Goal: Information Seeking & Learning: Learn about a topic

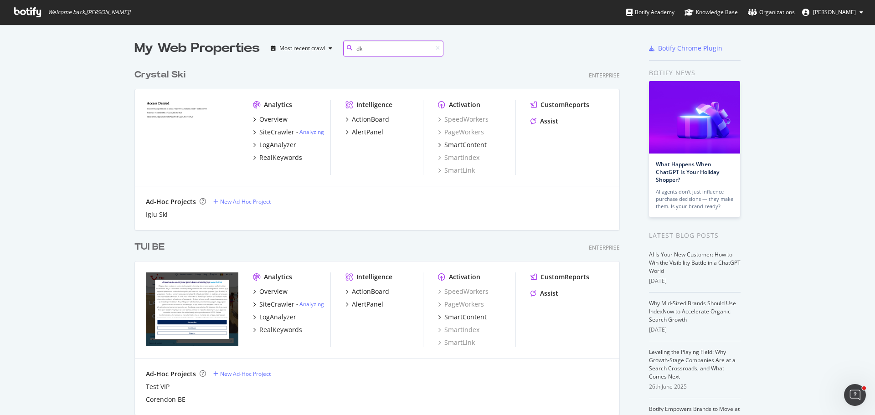
scroll to position [207, 486]
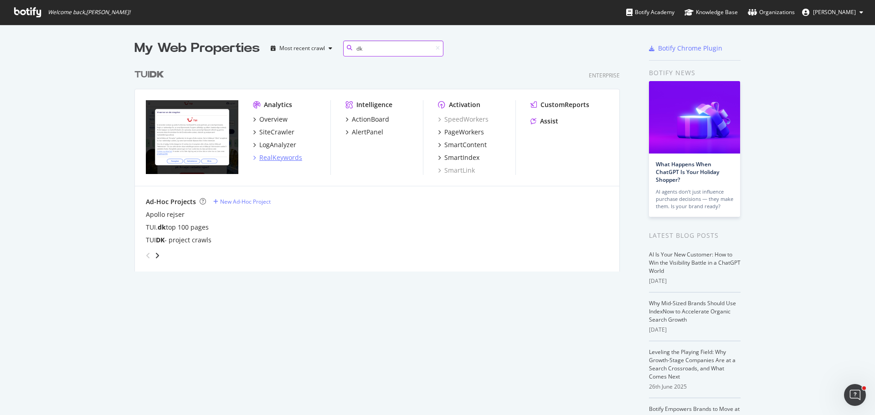
type input "dk"
click at [288, 159] on div "RealKeywords" at bounding box center [280, 157] width 43 height 9
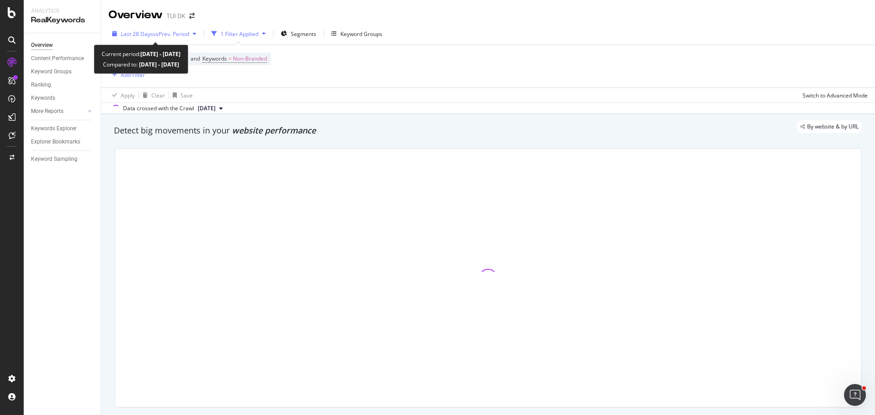
click at [168, 34] on span "vs Prev. Period" at bounding box center [171, 34] width 36 height 8
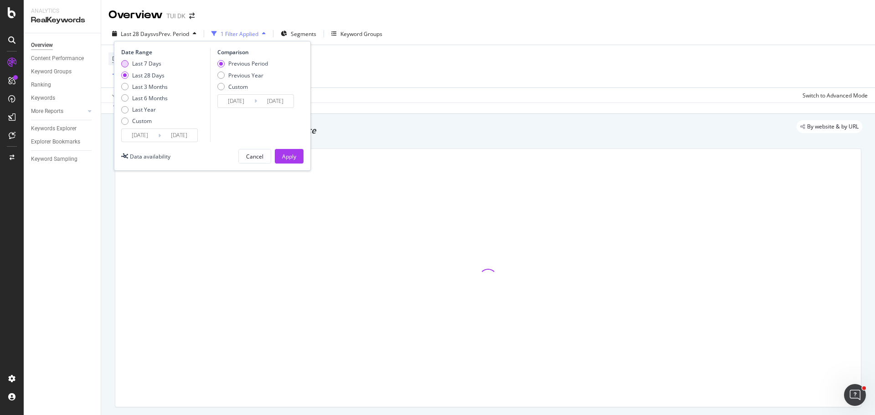
click at [145, 67] on div "Last 7 Days" at bounding box center [146, 64] width 29 height 8
type input "[DATE]"
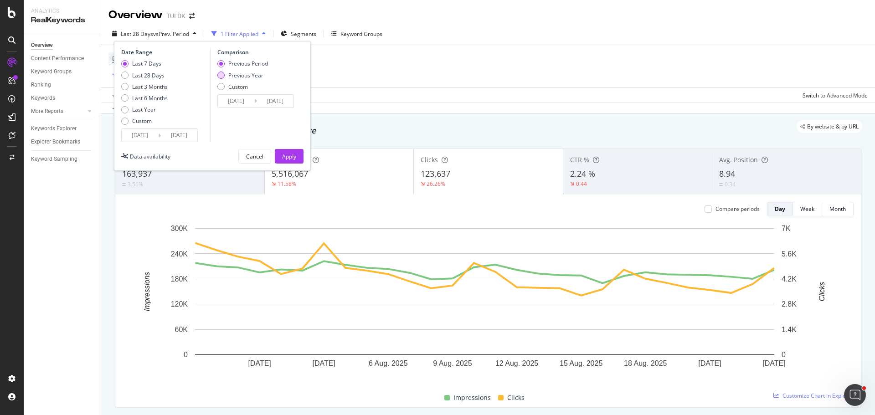
click at [254, 74] on div "Previous Year" at bounding box center [245, 76] width 35 height 8
type input "[DATE]"
click at [291, 159] on div "Apply" at bounding box center [289, 157] width 14 height 8
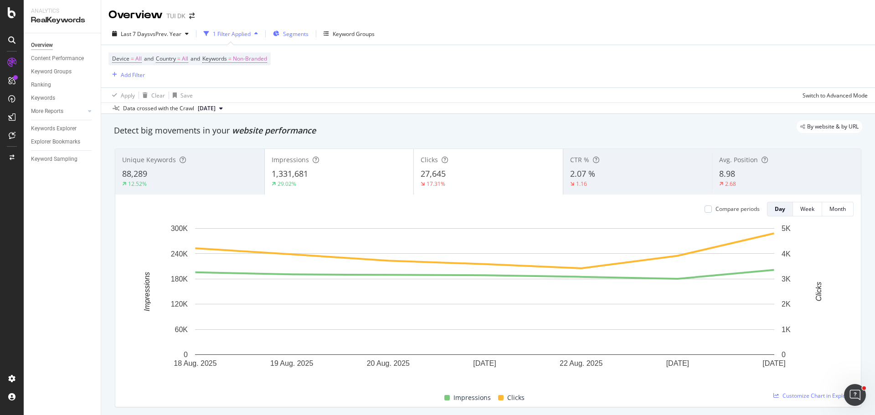
click at [295, 36] on span "Segments" at bounding box center [296, 34] width 26 height 8
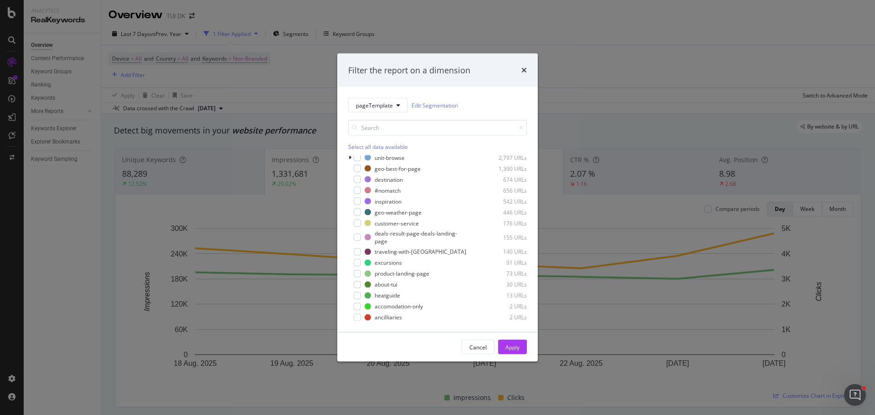
scroll to position [1, 0]
click at [356, 215] on div "modal" at bounding box center [357, 213] width 7 height 7
click at [515, 341] on div "Apply" at bounding box center [512, 347] width 14 height 14
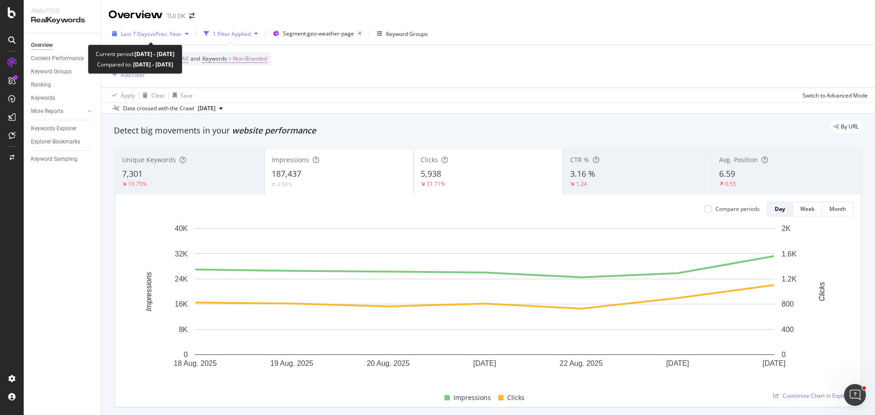
click at [186, 35] on icon "button" at bounding box center [187, 33] width 4 height 5
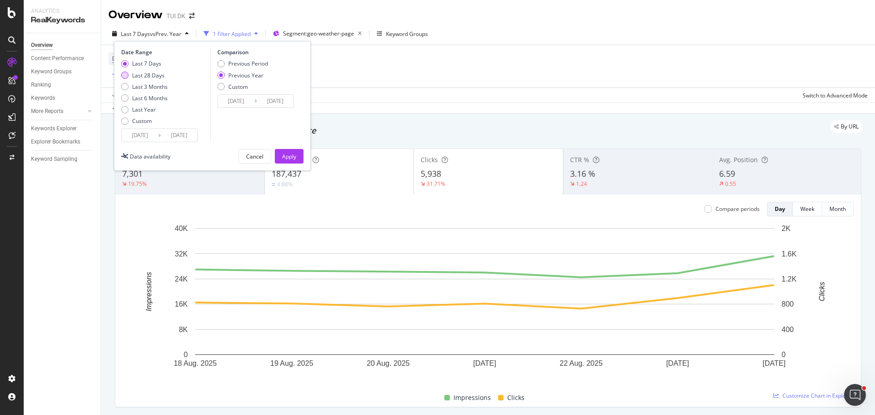
click at [158, 77] on div "Last 28 Days" at bounding box center [148, 76] width 32 height 8
type input "[DATE]"
click at [297, 155] on button "Apply" at bounding box center [289, 156] width 29 height 15
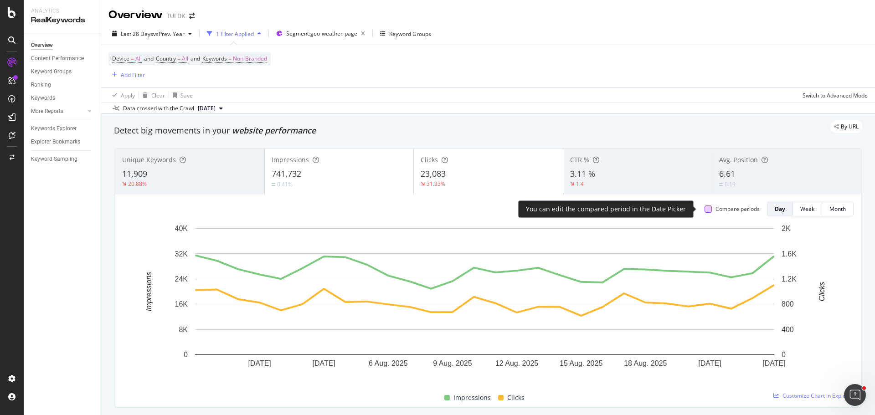
click at [704, 211] on div at bounding box center [707, 208] width 7 height 7
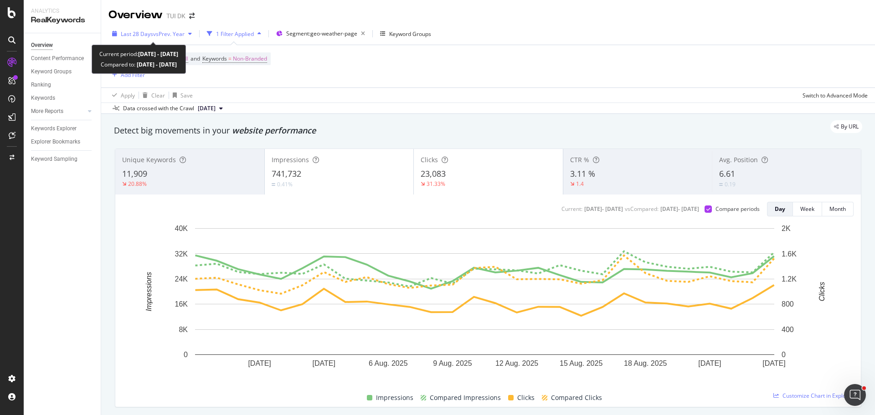
click at [149, 37] on span "Last 28 Days" at bounding box center [137, 34] width 32 height 8
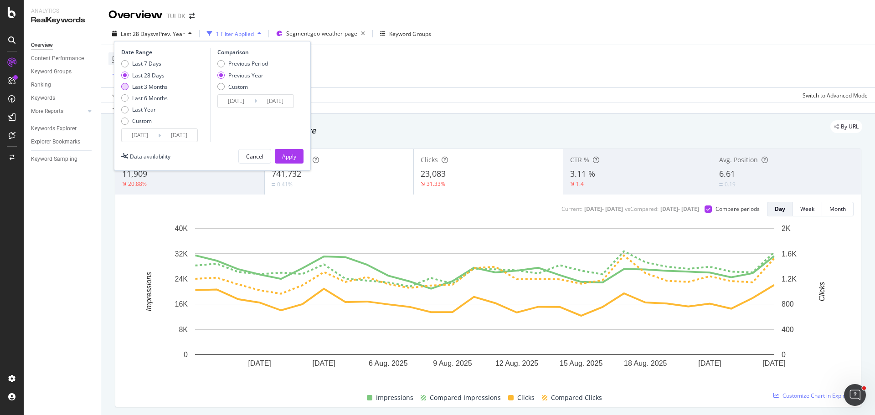
click at [143, 84] on div "Last 3 Months" at bounding box center [150, 87] width 36 height 8
type input "[DATE]"
click at [297, 159] on button "Apply" at bounding box center [289, 156] width 29 height 15
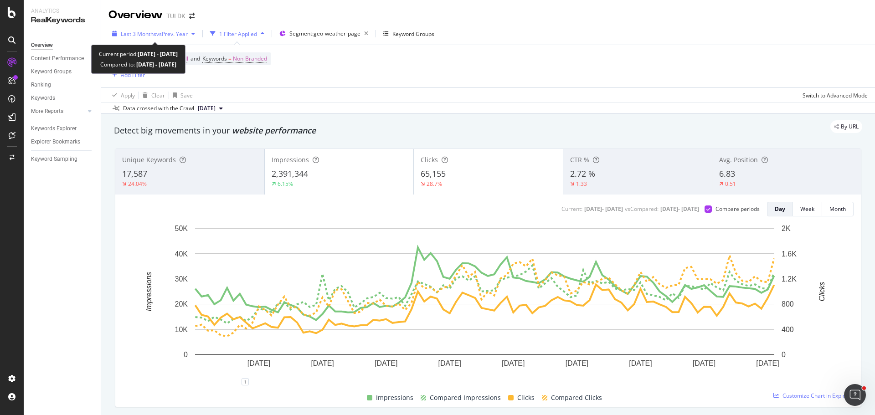
click at [171, 32] on span "vs Prev. Year" at bounding box center [171, 34] width 31 height 8
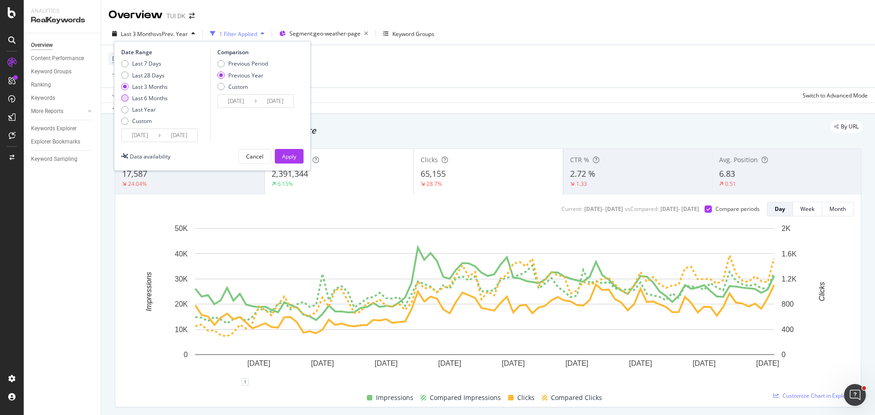
click at [150, 97] on div "Last 6 Months" at bounding box center [150, 98] width 36 height 8
type input "[DATE]"
click at [292, 159] on div "Apply" at bounding box center [289, 157] width 14 height 8
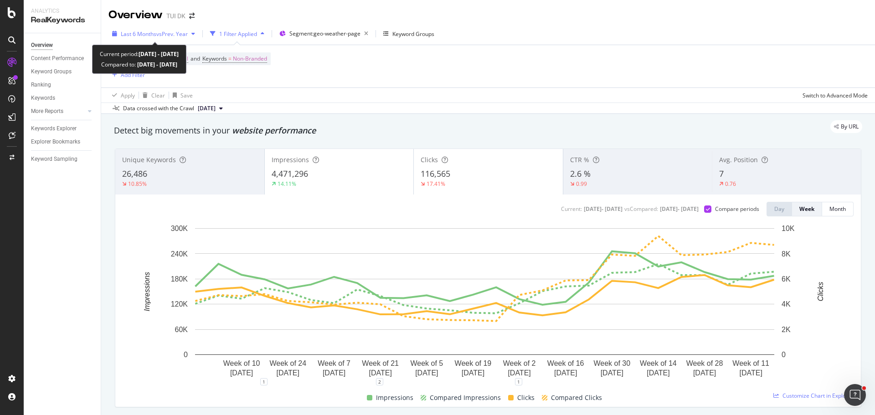
click at [188, 31] on span "vs Prev. Year" at bounding box center [171, 34] width 31 height 8
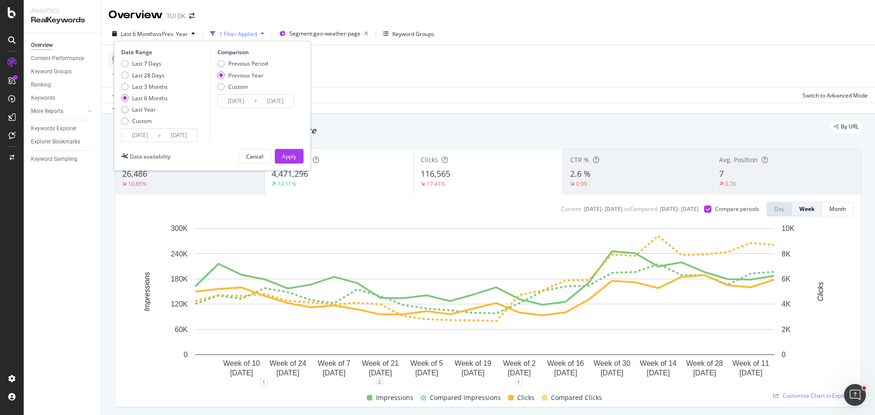
click at [125, 146] on div "Date Range Last 7 Days Last 28 Days Last 3 Months Last 6 Months Last Year Custo…" at bounding box center [212, 106] width 197 height 130
click at [150, 132] on input "[DATE]" at bounding box center [140, 135] width 36 height 13
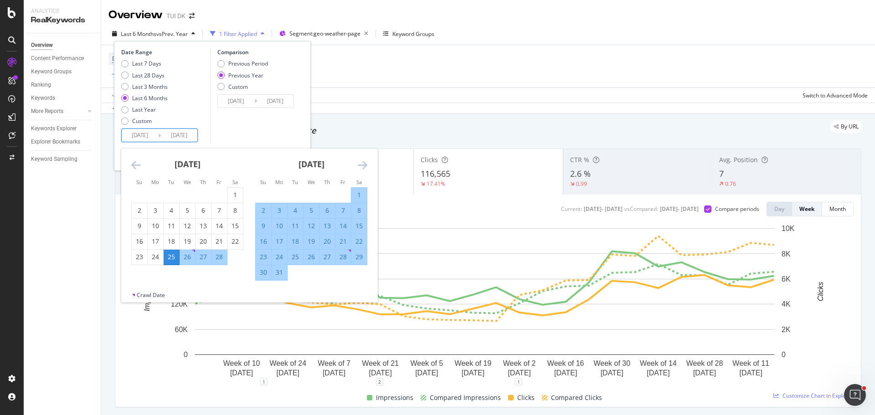
click at [362, 170] on icon "Move forward to switch to the next month." at bounding box center [363, 164] width 10 height 11
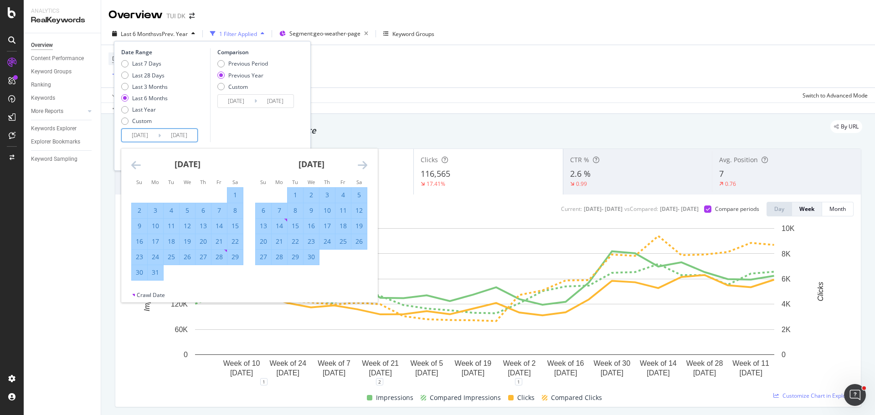
click at [362, 170] on icon "Move forward to switch to the next month." at bounding box center [363, 164] width 10 height 11
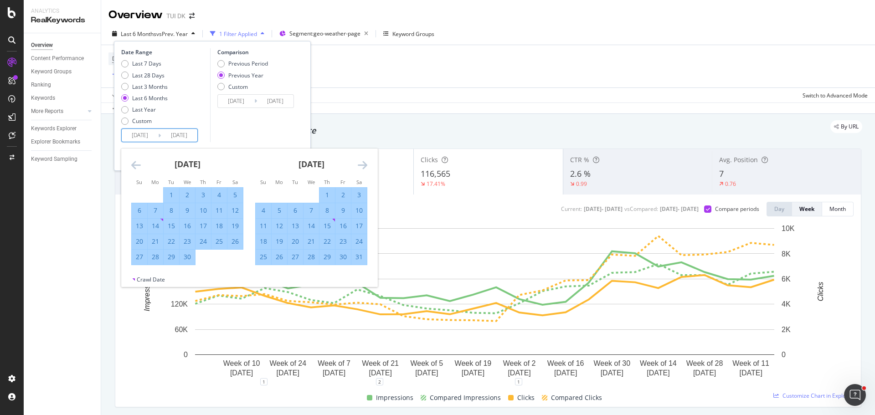
click at [362, 170] on icon "Move forward to switch to the next month." at bounding box center [363, 164] width 10 height 11
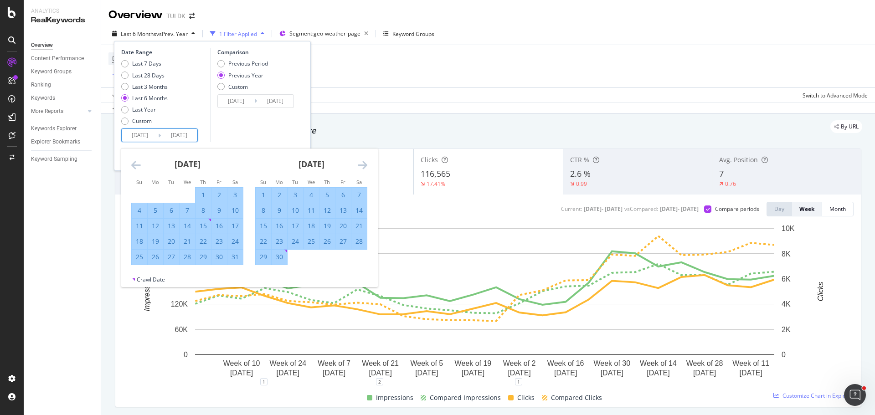
click at [260, 191] on div "1" at bounding box center [263, 194] width 15 height 9
type input "2025/06/01"
type input "2024/06/02"
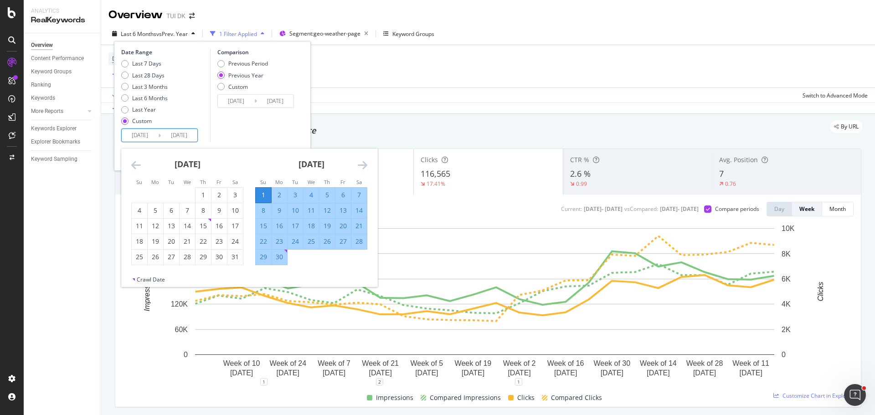
click at [250, 117] on div "Comparison Previous Period Previous Year Custom 2024/06/02 Navigate forward to …" at bounding box center [253, 95] width 87 height 94
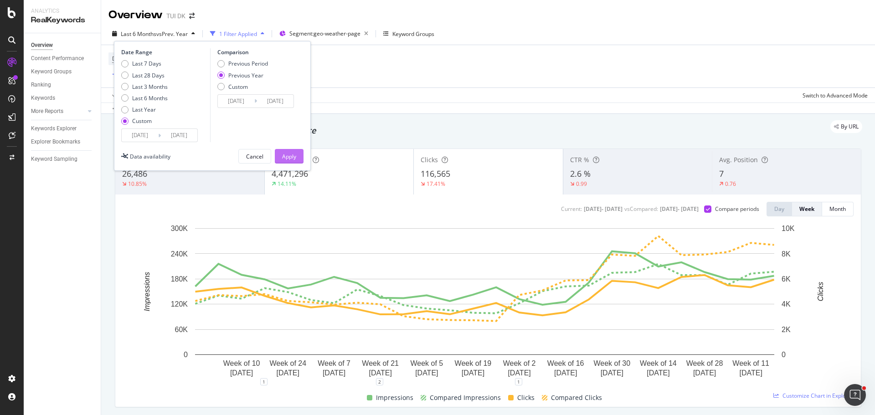
click at [292, 156] on div "Apply" at bounding box center [289, 157] width 14 height 8
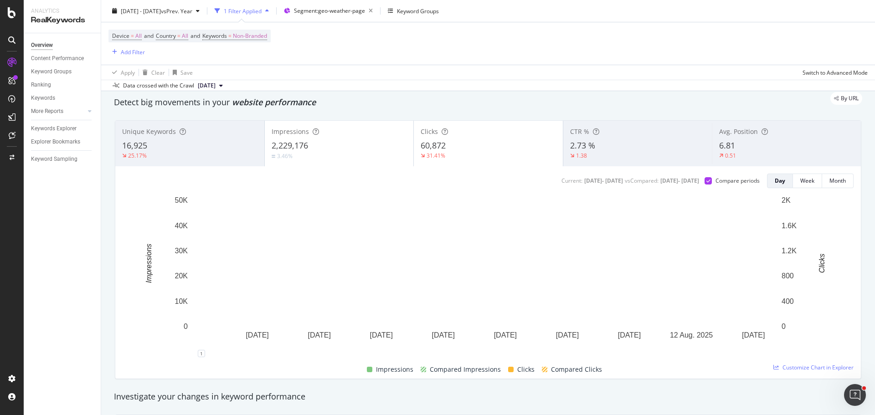
scroll to position [29, 0]
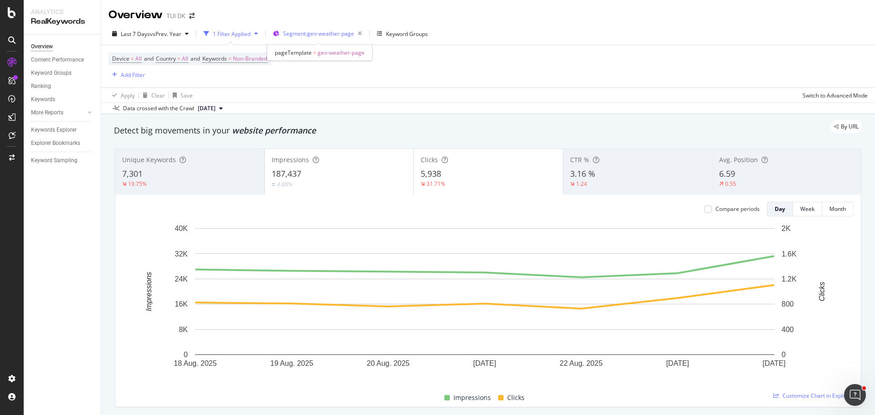
click at [334, 33] on span "Segment: geo-weather-page" at bounding box center [318, 34] width 71 height 8
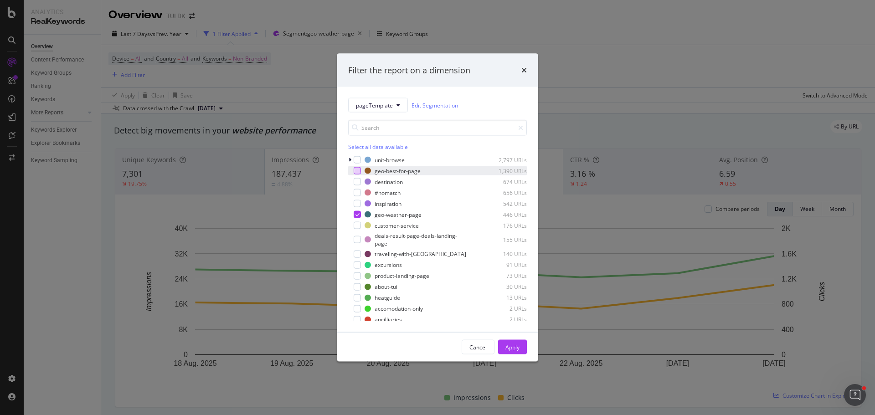
click at [355, 172] on div "modal" at bounding box center [357, 170] width 7 height 7
click at [355, 214] on icon "modal" at bounding box center [357, 214] width 4 height 5
click at [510, 352] on div "Apply" at bounding box center [512, 347] width 14 height 14
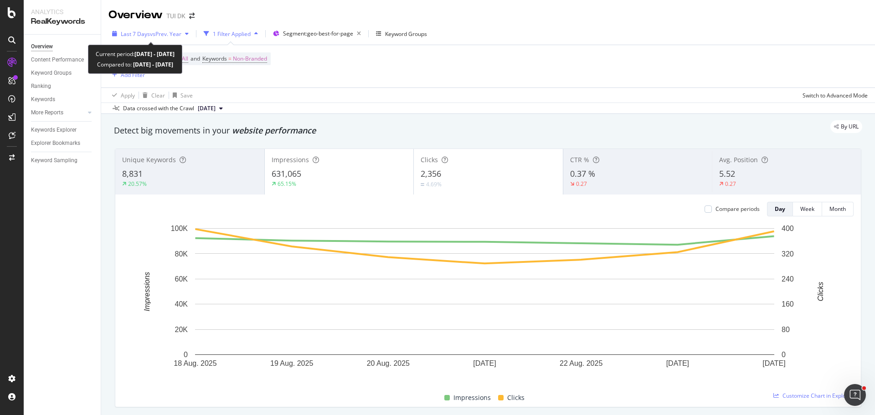
click at [173, 35] on span "vs Prev. Year" at bounding box center [165, 34] width 31 height 8
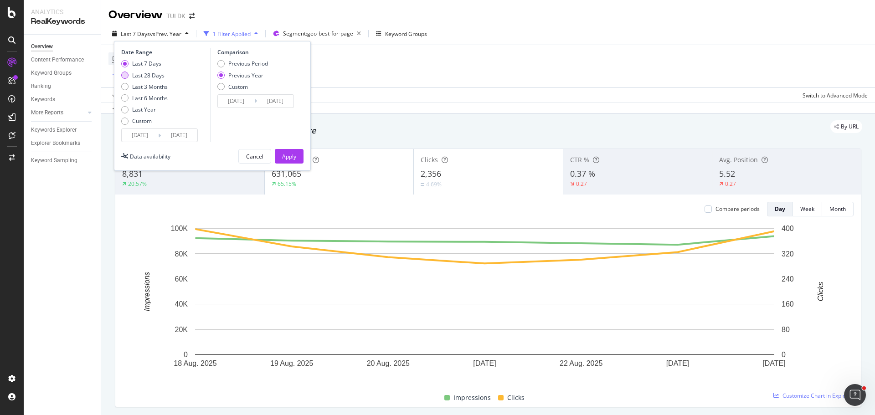
click at [147, 76] on div "Last 28 Days" at bounding box center [148, 76] width 32 height 8
type input "[DATE]"
click at [287, 155] on div "Apply" at bounding box center [289, 157] width 14 height 8
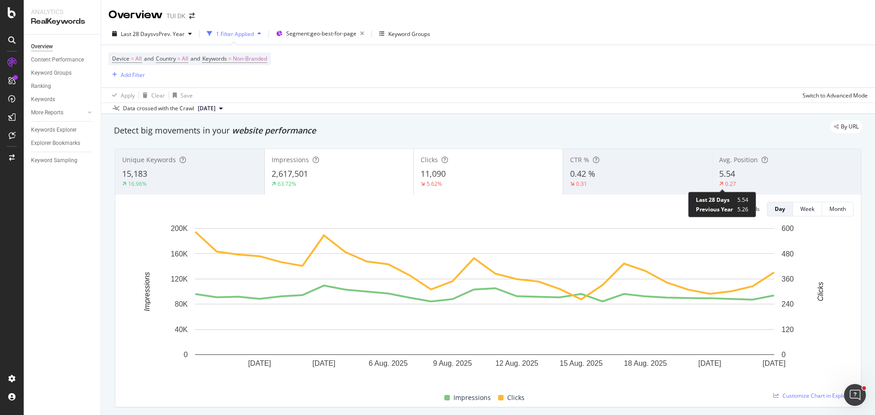
click at [706, 209] on span "Previous Year" at bounding box center [714, 209] width 37 height 8
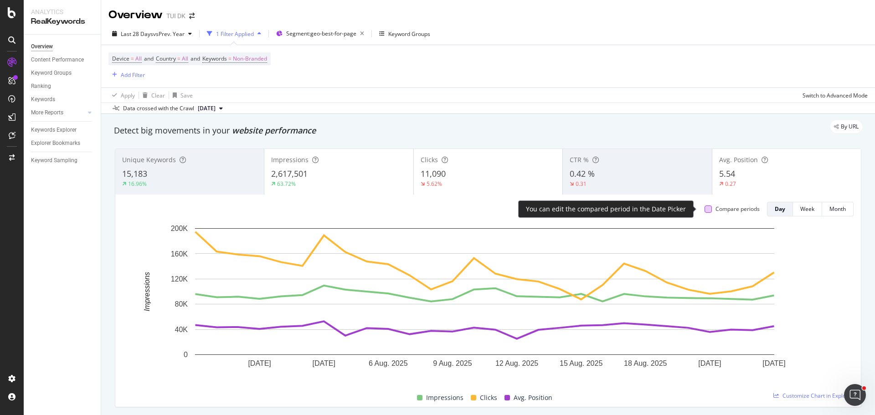
click at [704, 210] on div at bounding box center [707, 208] width 7 height 7
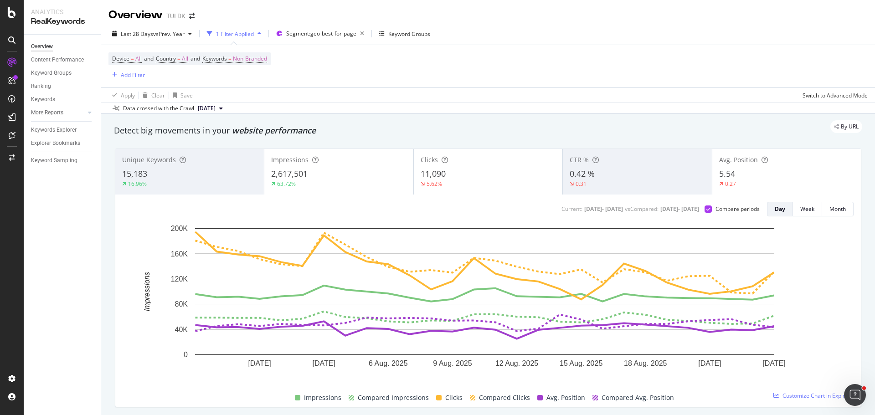
click at [759, 173] on div "5.54" at bounding box center [786, 174] width 135 height 12
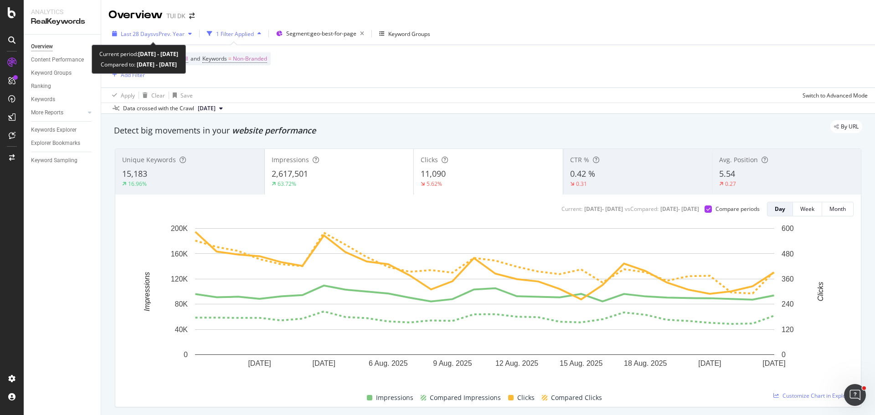
click at [176, 31] on span "vs Prev. Year" at bounding box center [168, 34] width 31 height 8
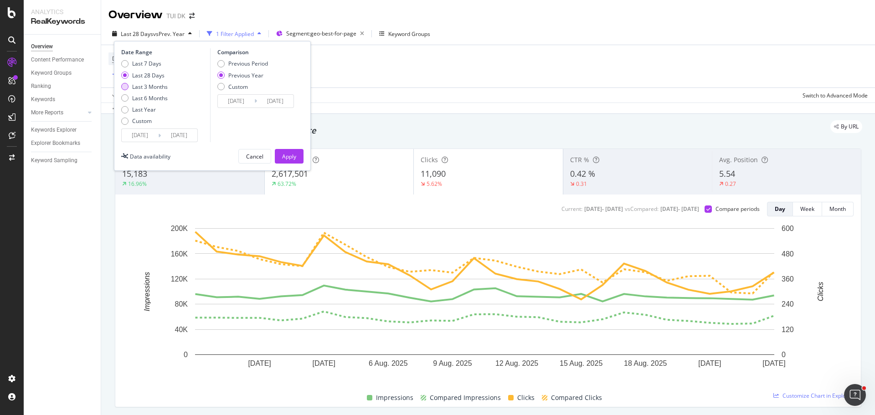
click at [151, 87] on div "Last 3 Months" at bounding box center [150, 87] width 36 height 8
type input "[DATE]"
click at [294, 157] on div "Apply" at bounding box center [289, 157] width 14 height 8
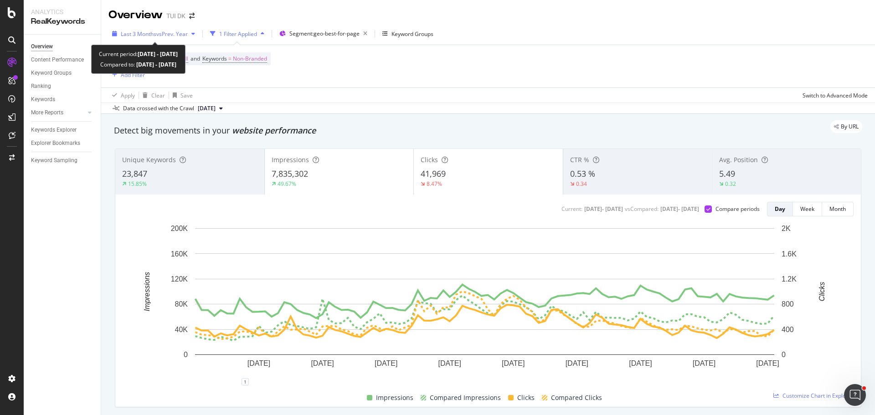
click at [152, 29] on div "Last 3 Months vs Prev. Year" at bounding box center [153, 34] width 90 height 14
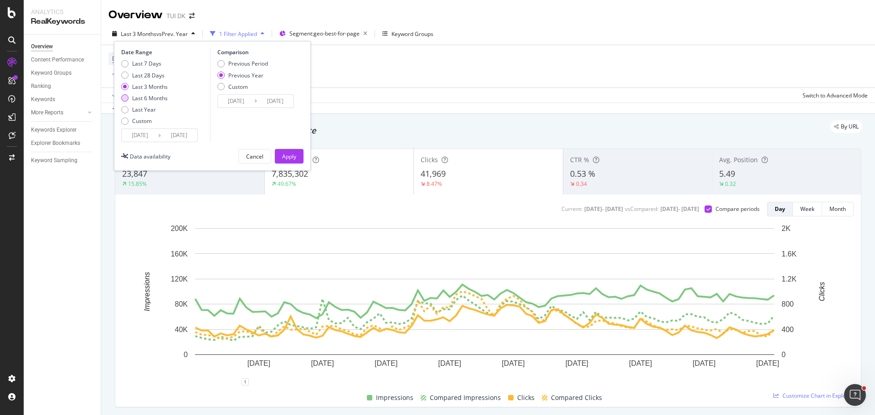
click at [149, 96] on div "Last 6 Months" at bounding box center [150, 98] width 36 height 8
type input "[DATE]"
click at [288, 154] on div "Apply" at bounding box center [289, 157] width 14 height 8
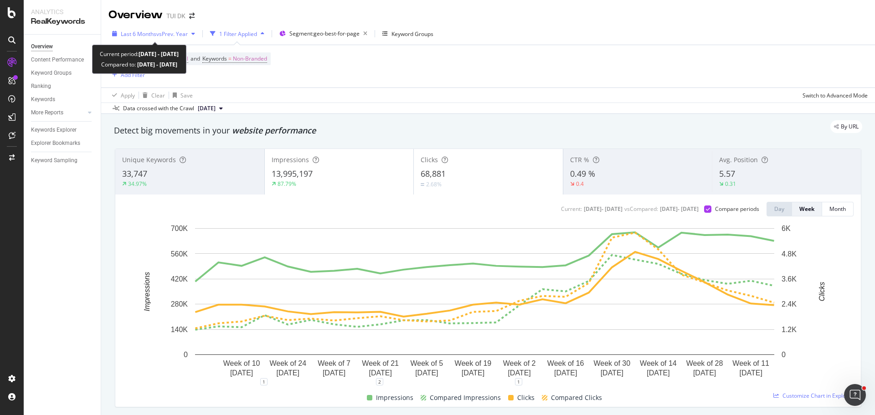
click at [138, 36] on span "Last 6 Months" at bounding box center [139, 34] width 36 height 8
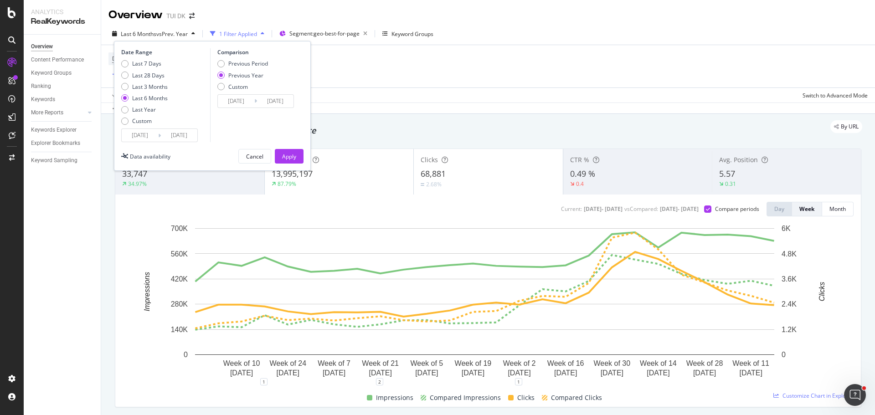
click at [173, 140] on input "[DATE]" at bounding box center [179, 135] width 36 height 13
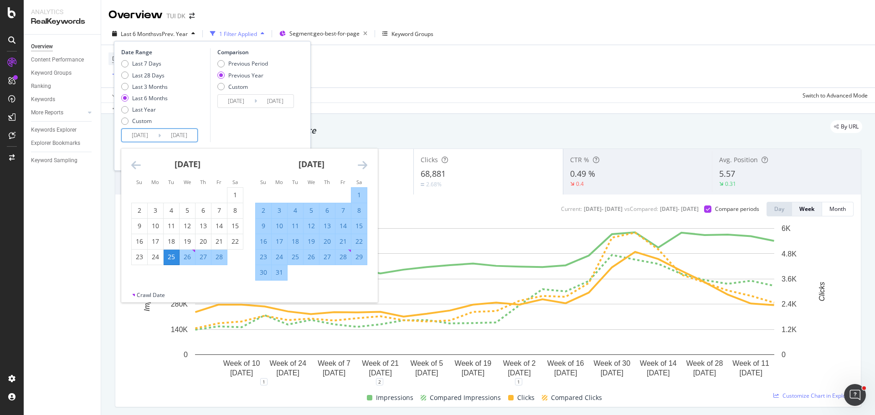
click at [357, 165] on div "March 2025" at bounding box center [311, 168] width 112 height 39
click at [364, 166] on icon "Move forward to switch to the next month." at bounding box center [363, 164] width 10 height 11
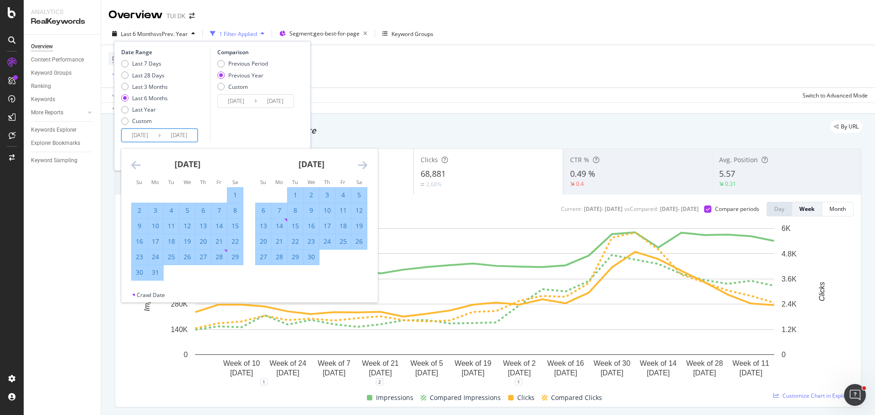
click at [364, 166] on icon "Move forward to switch to the next month." at bounding box center [363, 164] width 10 height 11
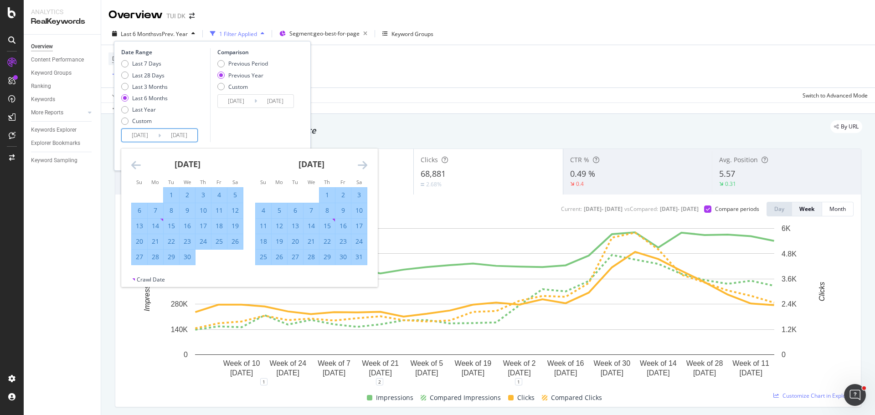
click at [364, 166] on icon "Move forward to switch to the next month." at bounding box center [363, 164] width 10 height 11
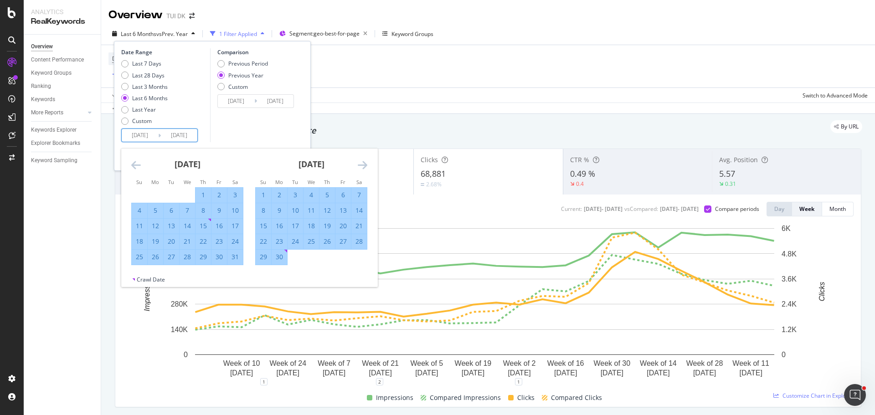
click at [258, 195] on div "1" at bounding box center [263, 194] width 15 height 9
type input "2025/06/01"
type input "2024/06/02"
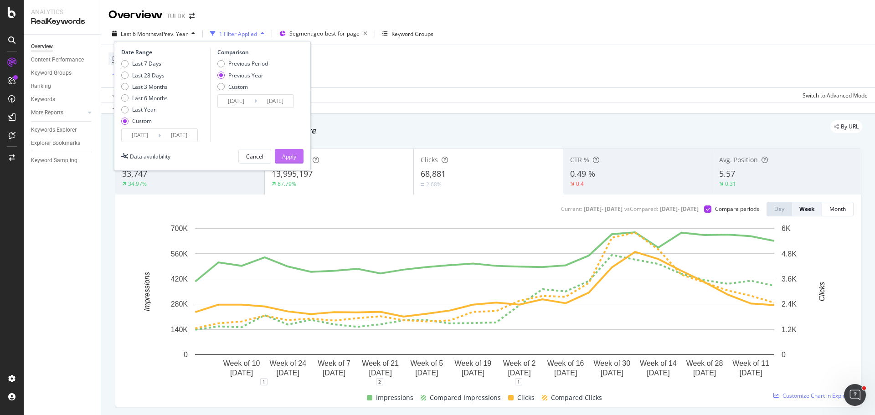
click at [287, 158] on div "Apply" at bounding box center [289, 157] width 14 height 8
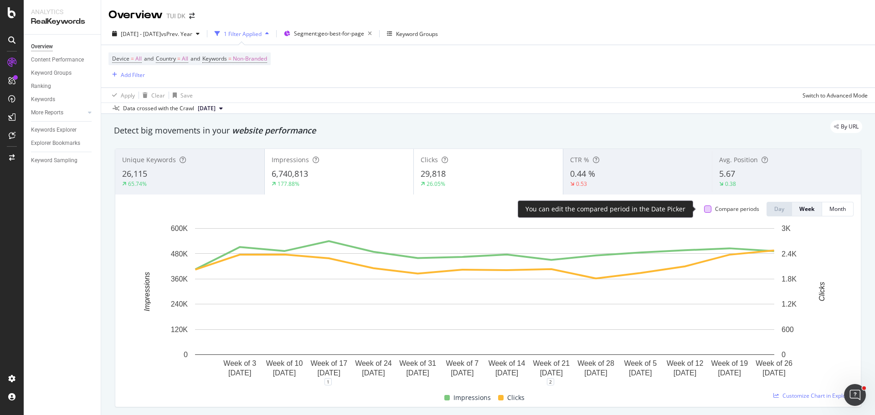
click at [704, 212] on div at bounding box center [707, 208] width 7 height 7
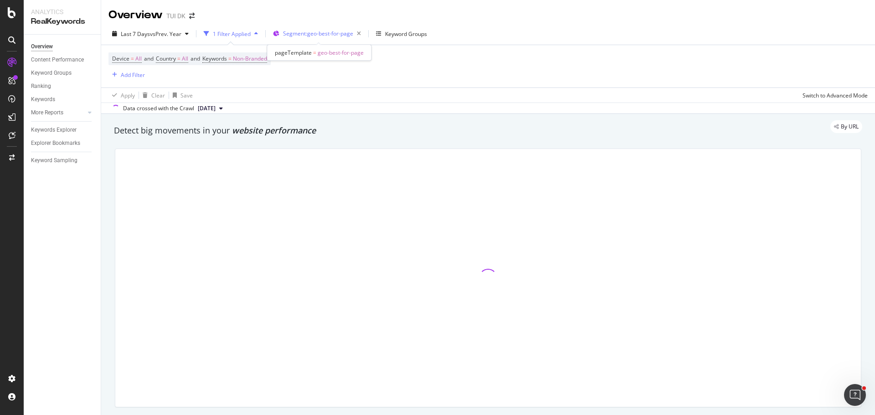
click at [321, 35] on span "Segment: geo-best-for-page" at bounding box center [318, 34] width 70 height 8
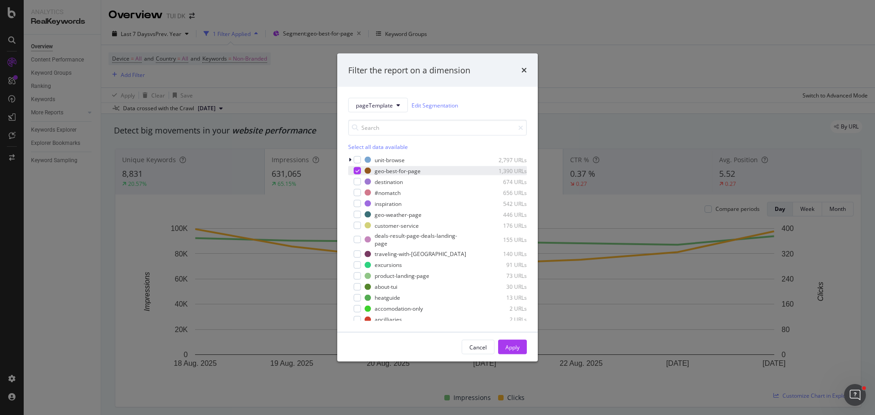
click at [356, 172] on icon "modal" at bounding box center [357, 171] width 4 height 5
click at [357, 205] on div "modal" at bounding box center [357, 203] width 7 height 7
click at [508, 348] on div "Apply" at bounding box center [512, 347] width 14 height 8
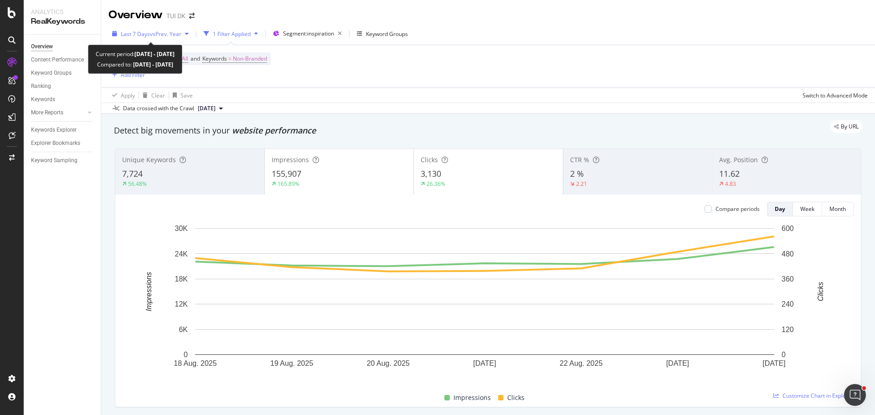
click at [161, 36] on span "vs Prev. Year" at bounding box center [165, 34] width 31 height 8
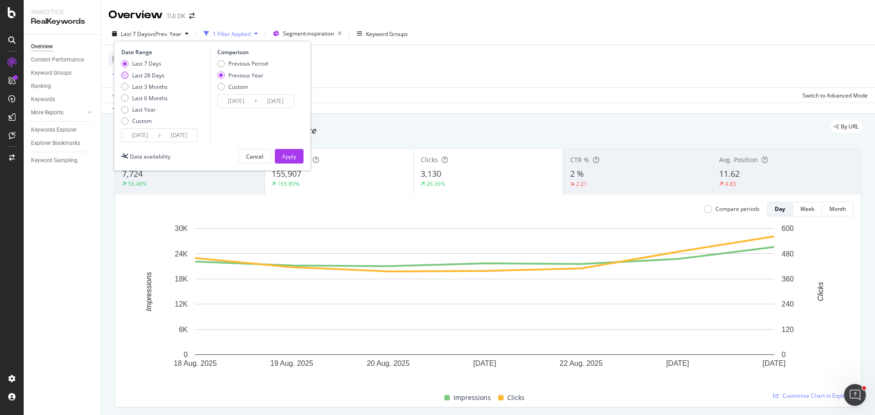
click at [153, 76] on div "Last 28 Days" at bounding box center [148, 76] width 32 height 8
type input "[DATE]"
click at [290, 152] on div "Apply" at bounding box center [289, 156] width 14 height 14
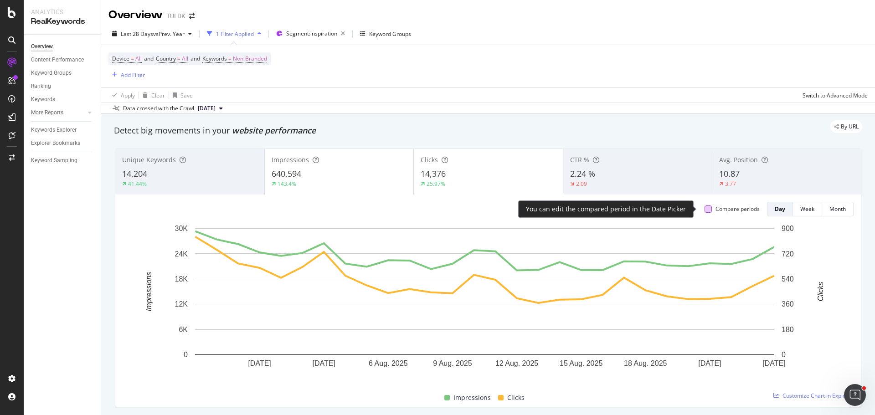
click at [704, 207] on div at bounding box center [707, 208] width 7 height 7
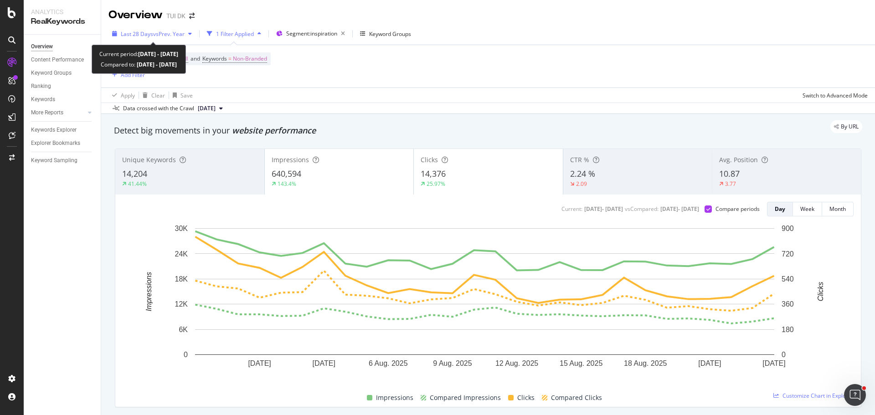
click at [171, 36] on span "vs Prev. Year" at bounding box center [168, 34] width 31 height 8
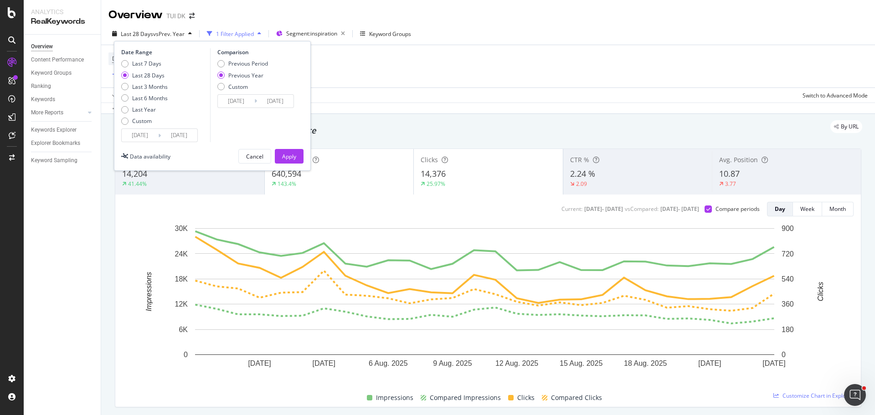
click at [140, 81] on div "Last 7 Days Last 28 Days Last 3 Months Last 6 Months Last Year Custom" at bounding box center [144, 94] width 46 height 69
click at [140, 87] on div "Last 3 Months" at bounding box center [150, 87] width 36 height 8
type input "[DATE]"
click at [290, 154] on div "Apply" at bounding box center [289, 157] width 14 height 8
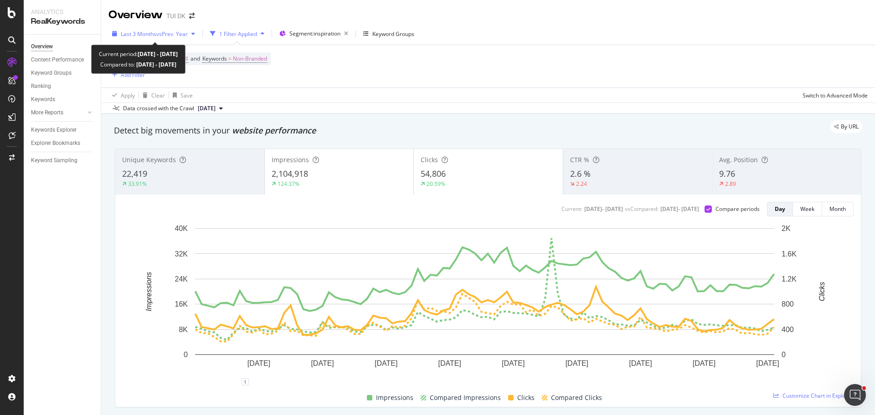
click at [164, 34] on span "vs Prev. Year" at bounding box center [171, 34] width 31 height 8
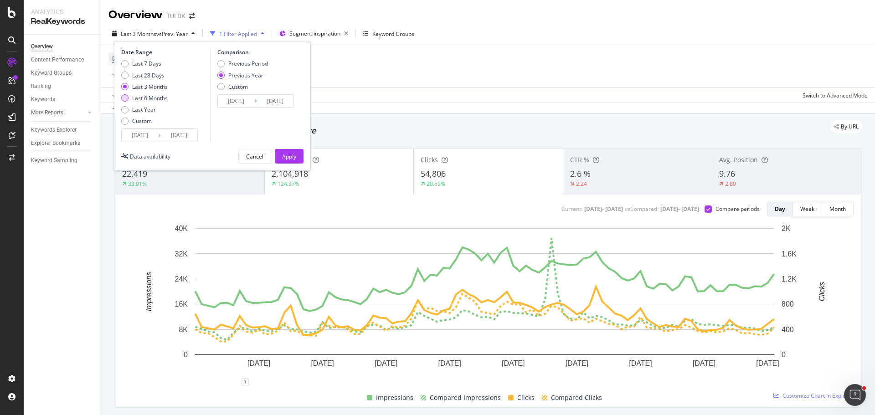
click at [157, 96] on div "Last 6 Months" at bounding box center [150, 98] width 36 height 8
type input "[DATE]"
click at [289, 157] on div "Apply" at bounding box center [289, 157] width 14 height 8
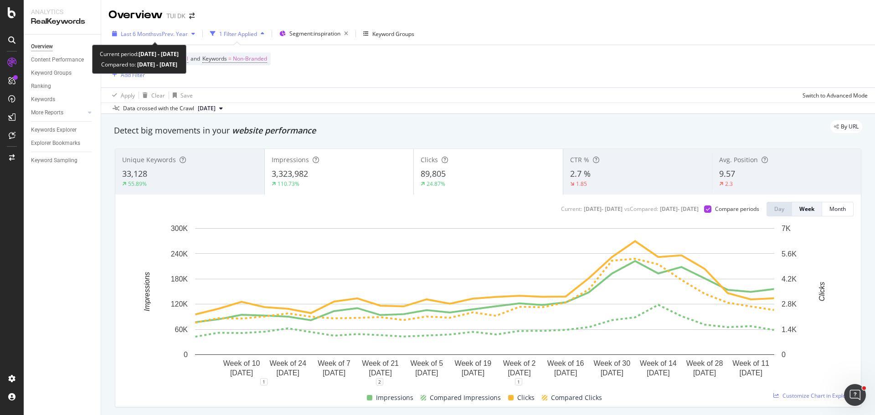
click at [166, 33] on span "vs Prev. Year" at bounding box center [171, 34] width 31 height 8
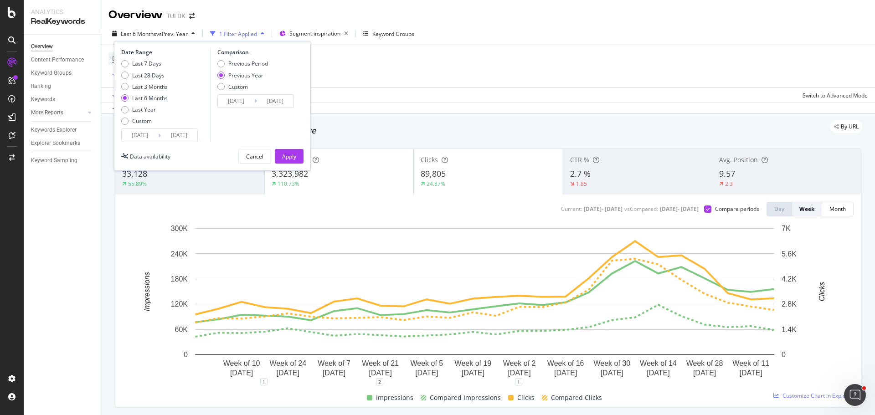
click at [155, 136] on input "[DATE]" at bounding box center [140, 135] width 36 height 13
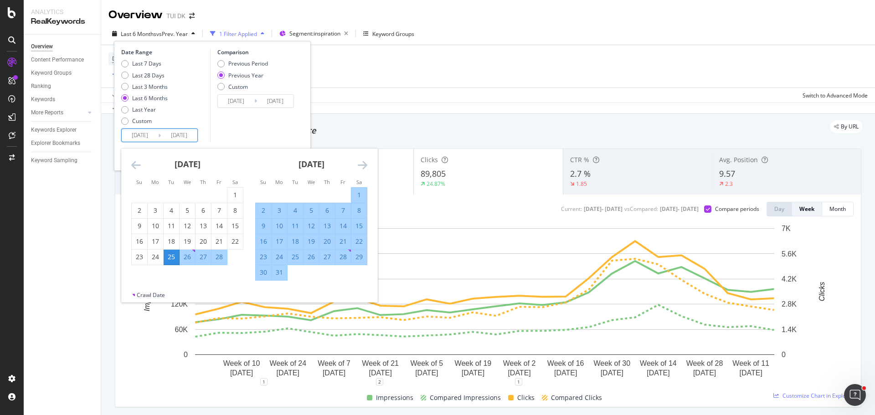
click at [368, 162] on div "March 2025 1 2 3 4 5 6 7 8 9 10 11 12 13 14 15 16 17 18 19 20 21 22 23 24 25 26…" at bounding box center [311, 215] width 124 height 132
click at [363, 165] on icon "Move forward to switch to the next month." at bounding box center [363, 164] width 10 height 11
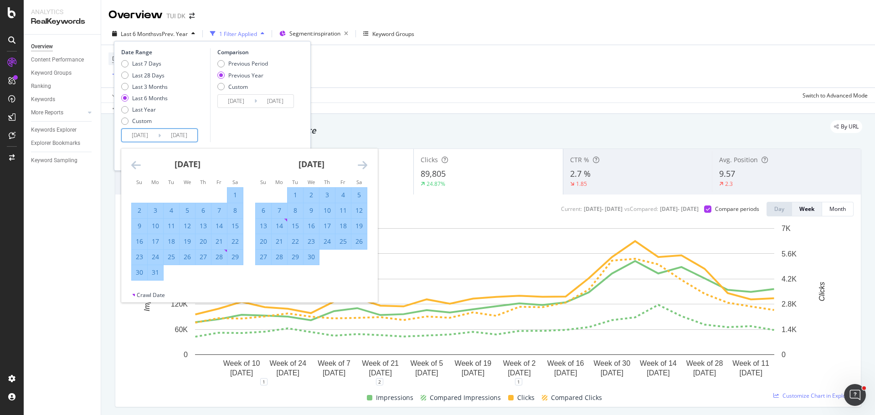
click at [363, 165] on icon "Move forward to switch to the next month." at bounding box center [363, 164] width 10 height 11
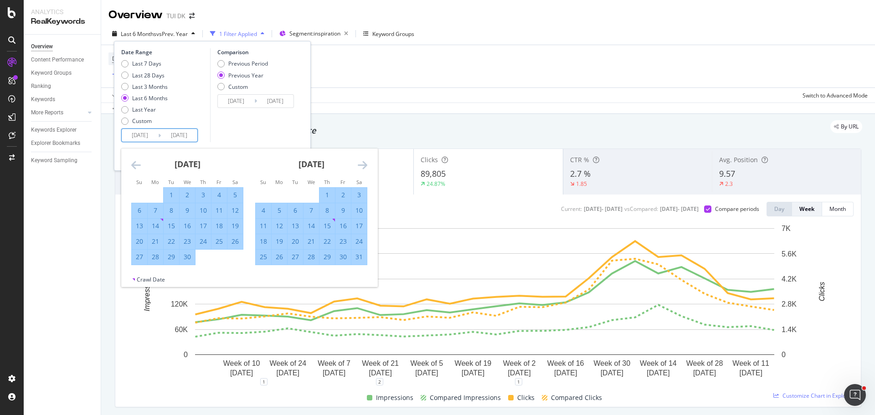
click at [363, 165] on icon "Move forward to switch to the next month." at bounding box center [363, 164] width 10 height 11
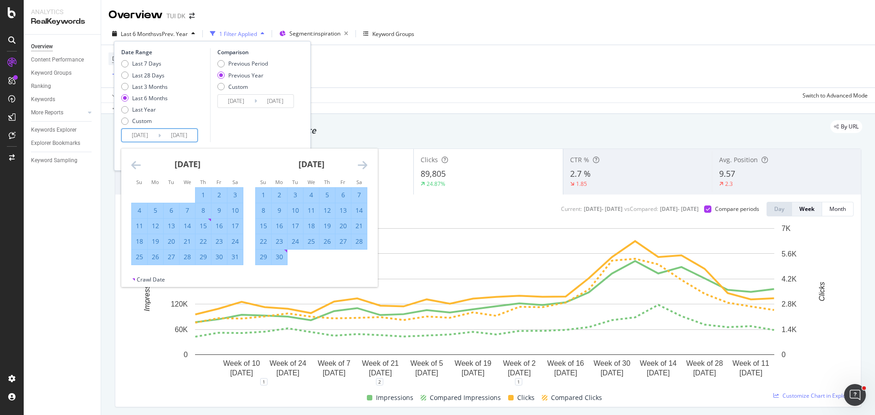
click at [259, 193] on div "1" at bounding box center [263, 194] width 15 height 9
type input "[DATE]"
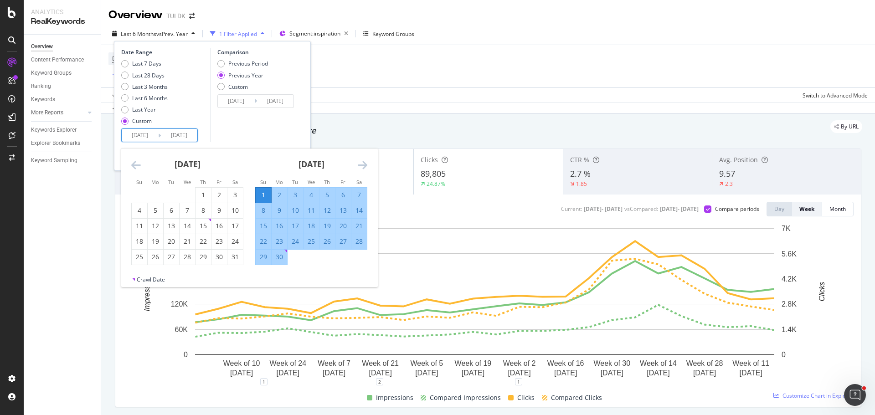
click at [344, 267] on div "April 2025 1 2 3 4 5 6 7 8 9 10 11 12 13 14 15 16 17 18 19 20 21 22 23 24 25 26…" at bounding box center [249, 212] width 256 height 127
click at [253, 112] on div "Comparison Previous Period Previous Year Custom [DATE] Navigate forward to inte…" at bounding box center [253, 95] width 87 height 94
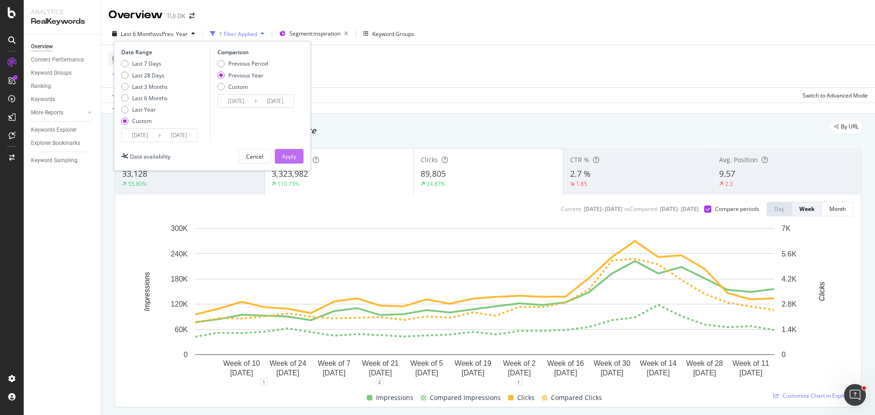
click at [288, 155] on div "Apply" at bounding box center [289, 157] width 14 height 8
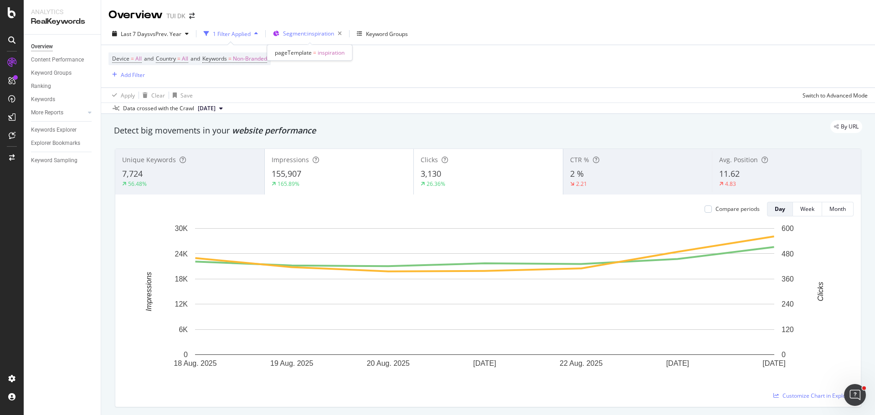
click at [309, 31] on span "Segment: inspiration" at bounding box center [308, 34] width 51 height 8
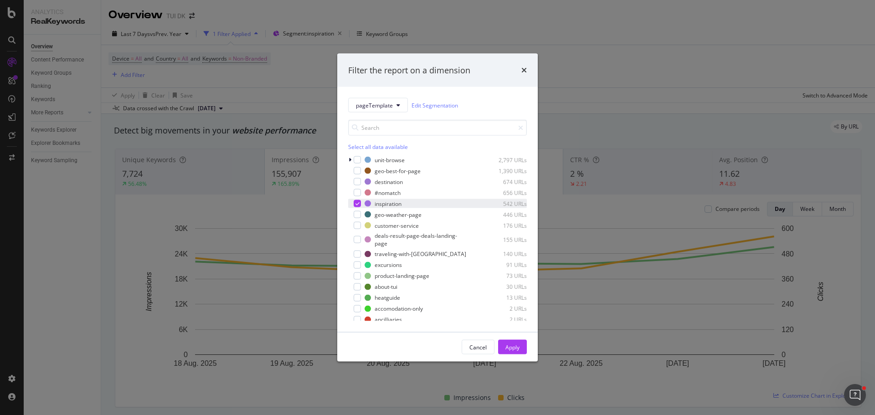
click at [357, 204] on icon "modal" at bounding box center [357, 203] width 4 height 5
click at [357, 160] on div "modal" at bounding box center [357, 159] width 7 height 7
click at [516, 345] on div "Apply" at bounding box center [512, 347] width 14 height 8
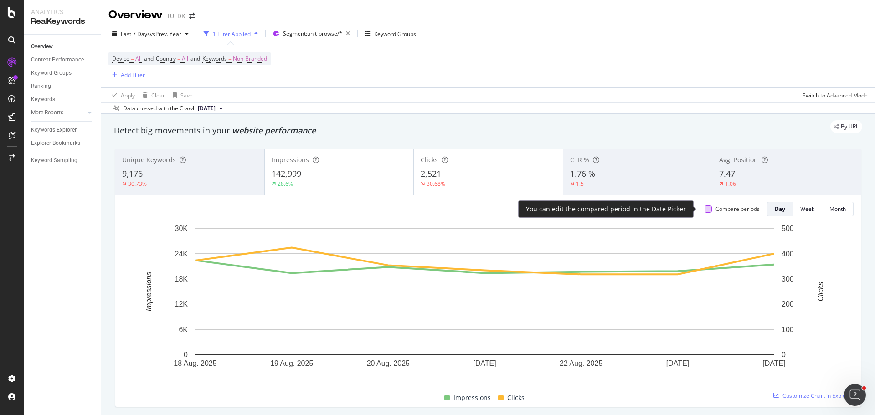
click at [704, 209] on div at bounding box center [707, 208] width 7 height 7
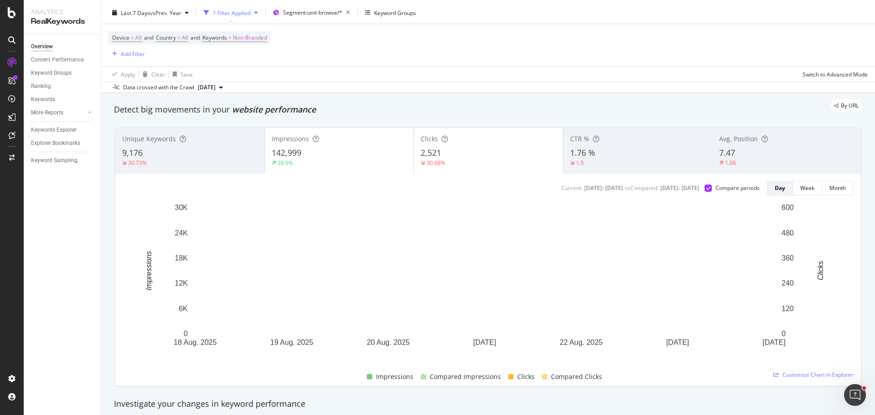
scroll to position [21, 0]
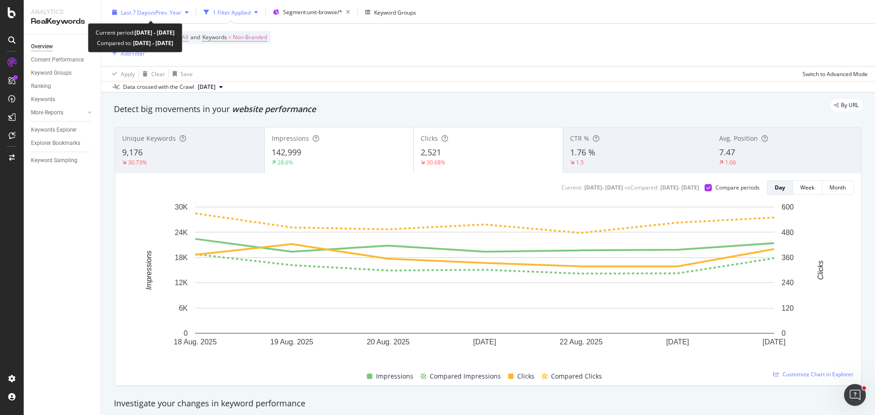
click at [161, 16] on span "vs Prev. Year" at bounding box center [165, 13] width 31 height 8
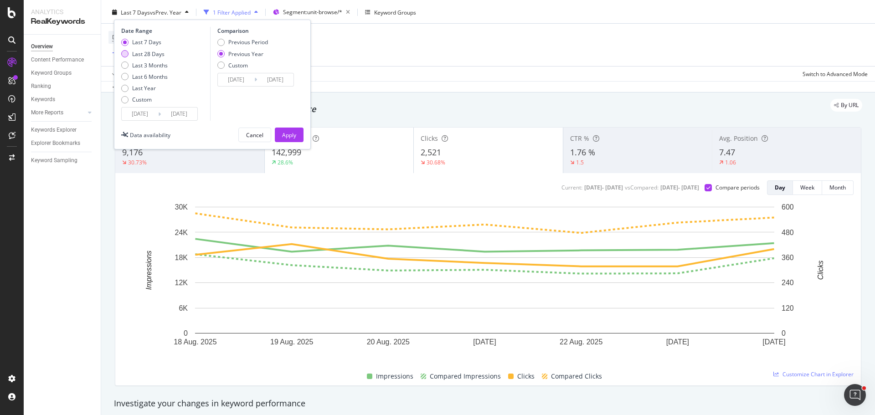
click at [150, 52] on div "Last 28 Days" at bounding box center [148, 54] width 32 height 8
type input "[DATE]"
click at [298, 136] on button "Apply" at bounding box center [289, 135] width 29 height 15
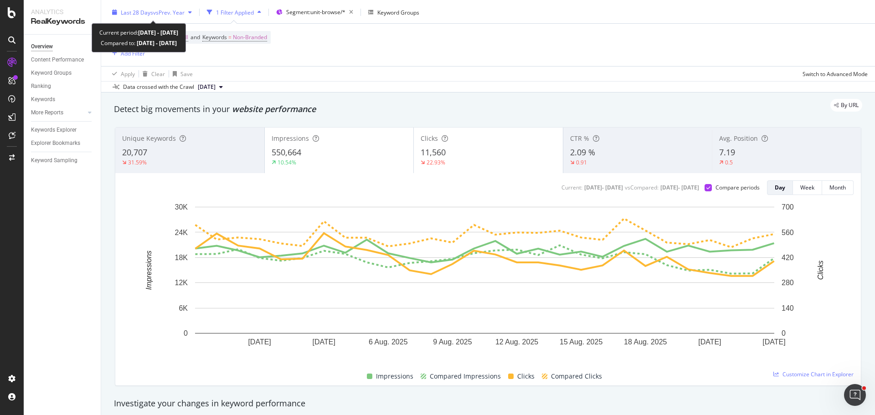
click at [177, 10] on span "vs Prev. Year" at bounding box center [168, 13] width 31 height 8
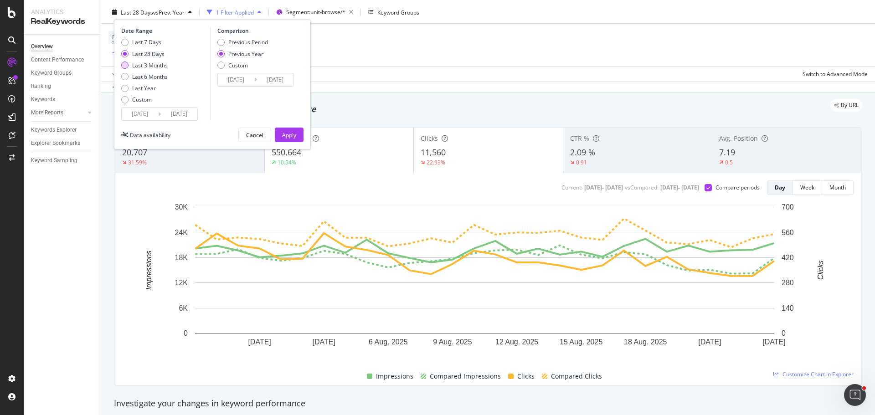
click at [150, 64] on div "Last 3 Months" at bounding box center [150, 66] width 36 height 8
type input "[DATE]"
click at [292, 138] on div "Apply" at bounding box center [289, 135] width 14 height 8
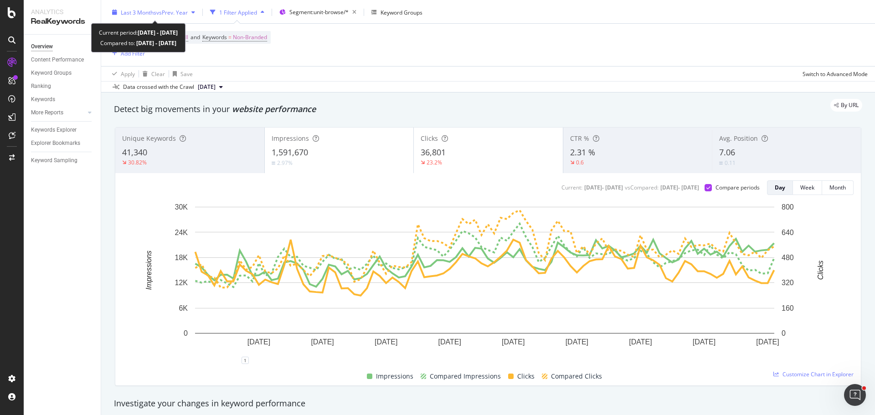
click at [153, 11] on span "Last 3 Months" at bounding box center [139, 13] width 36 height 8
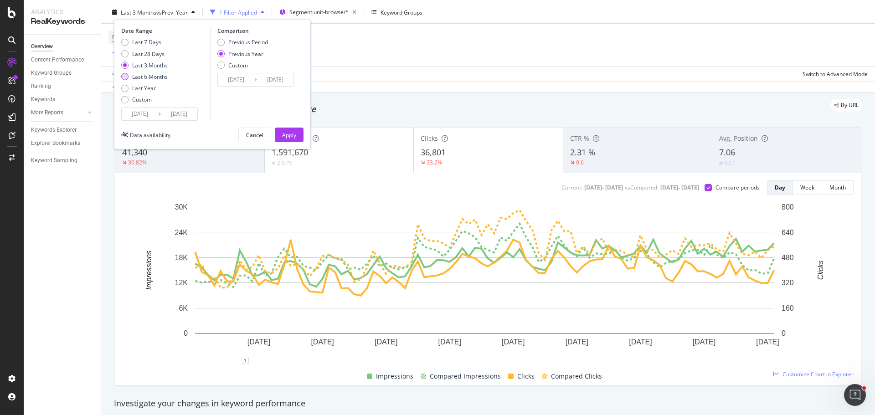
click at [157, 77] on div "Last 6 Months" at bounding box center [150, 77] width 36 height 8
type input "[DATE]"
click at [293, 136] on div "Apply" at bounding box center [289, 135] width 14 height 8
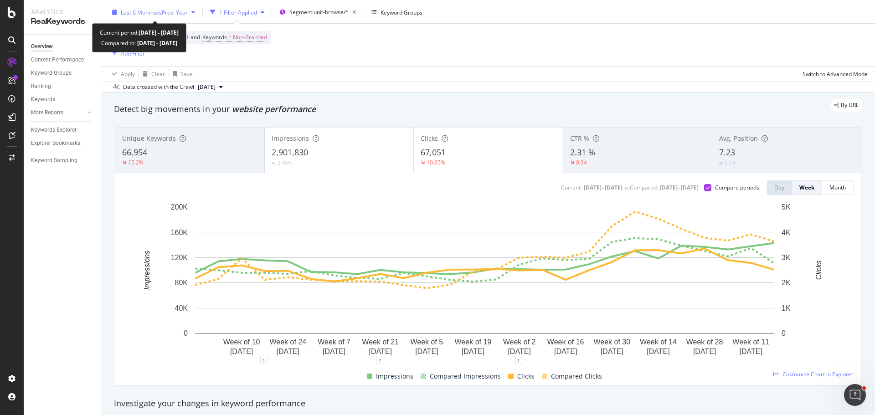
click at [148, 9] on span "Last 6 Months" at bounding box center [139, 13] width 36 height 8
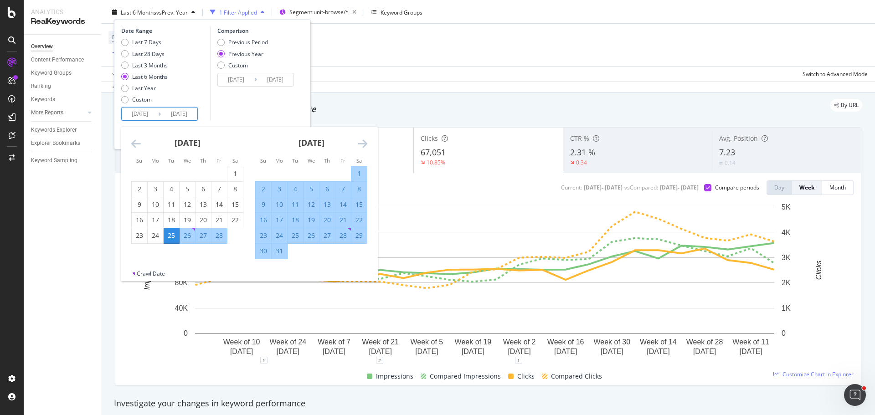
click at [177, 113] on input "[DATE]" at bounding box center [179, 114] width 36 height 13
click at [372, 145] on div "March 2025 1 2 3 4 5 6 7 8 9 10 11 12 13 14 15 16 17 18 19 20 21 22 23 24 25 26…" at bounding box center [311, 193] width 124 height 132
click at [361, 146] on icon "Move forward to switch to the next month." at bounding box center [363, 143] width 10 height 11
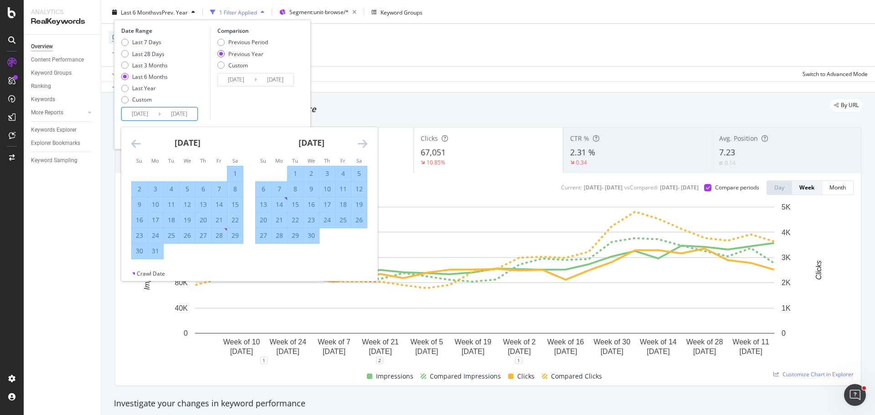
click at [361, 146] on icon "Move forward to switch to the next month." at bounding box center [363, 143] width 10 height 11
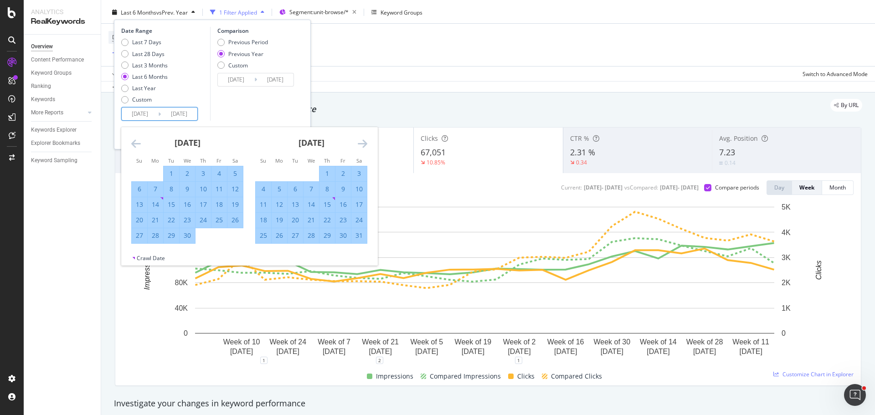
click at [361, 146] on icon "Move forward to switch to the next month." at bounding box center [363, 143] width 10 height 11
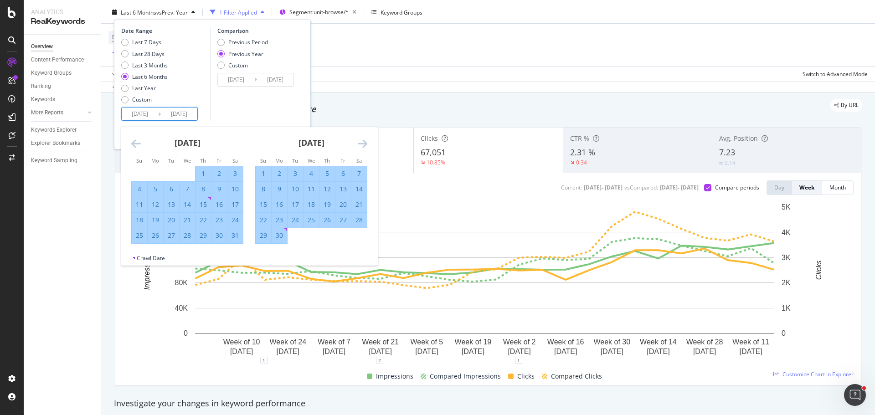
click at [257, 174] on div "1" at bounding box center [263, 173] width 15 height 9
type input "[DATE]"
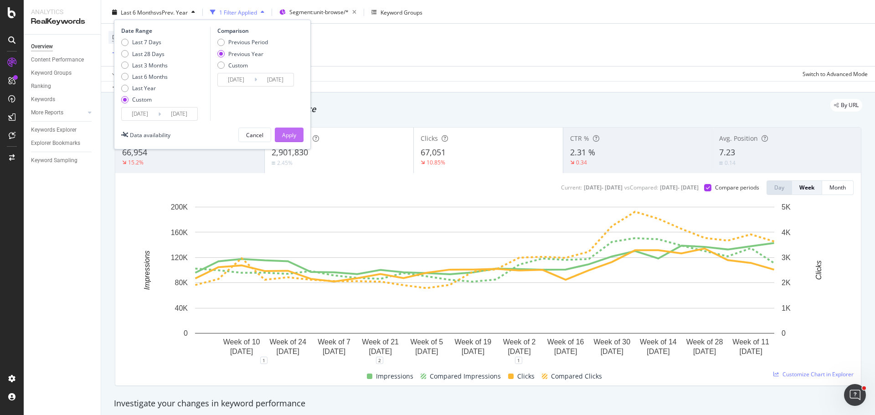
click at [282, 133] on div "Apply" at bounding box center [289, 135] width 14 height 8
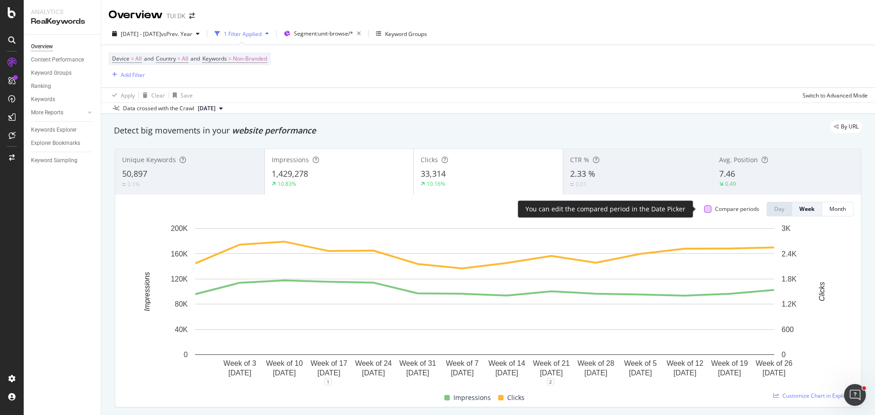
click at [704, 211] on div at bounding box center [707, 208] width 7 height 7
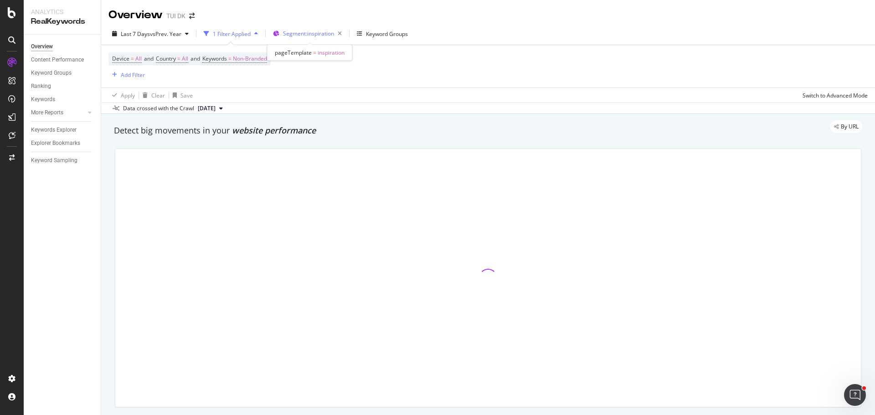
click at [302, 34] on span "Segment: inspiration" at bounding box center [308, 34] width 51 height 8
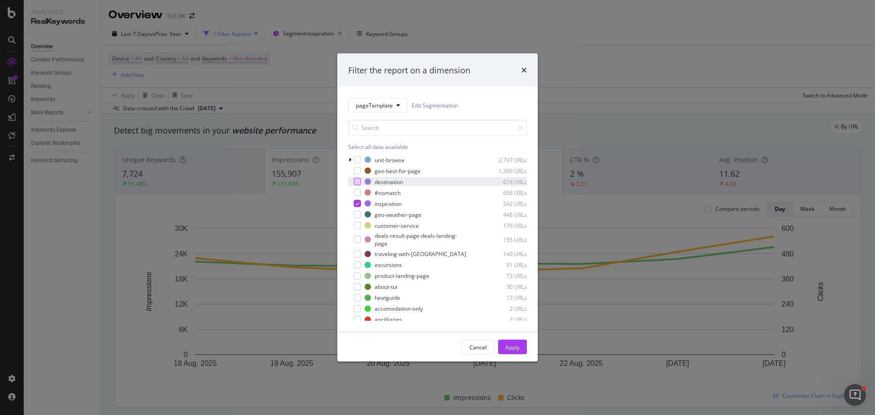
click at [357, 183] on div "modal" at bounding box center [357, 181] width 7 height 7
click at [354, 204] on div "modal" at bounding box center [357, 203] width 7 height 7
click at [517, 347] on div "Apply" at bounding box center [512, 347] width 14 height 8
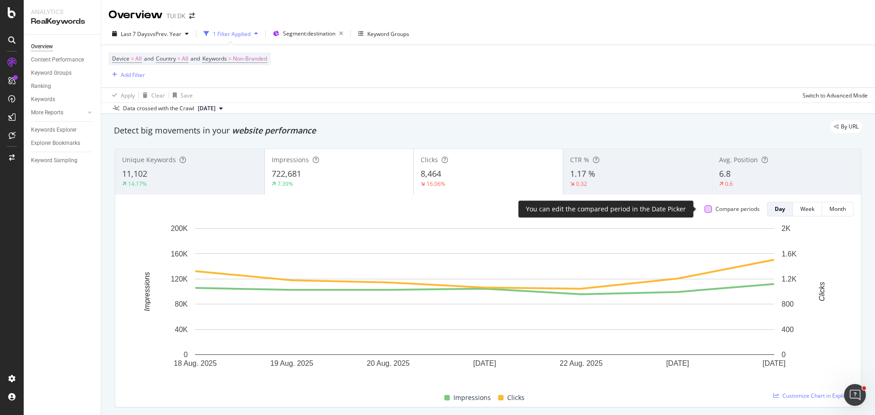
click at [704, 208] on div at bounding box center [707, 208] width 7 height 7
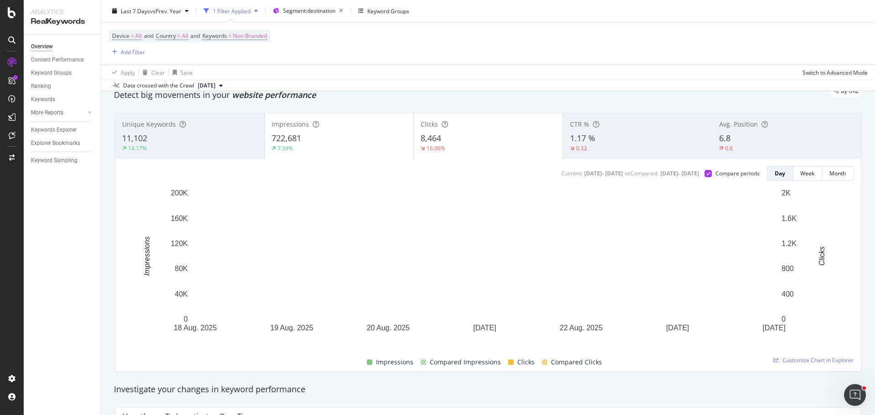
scroll to position [35, 0]
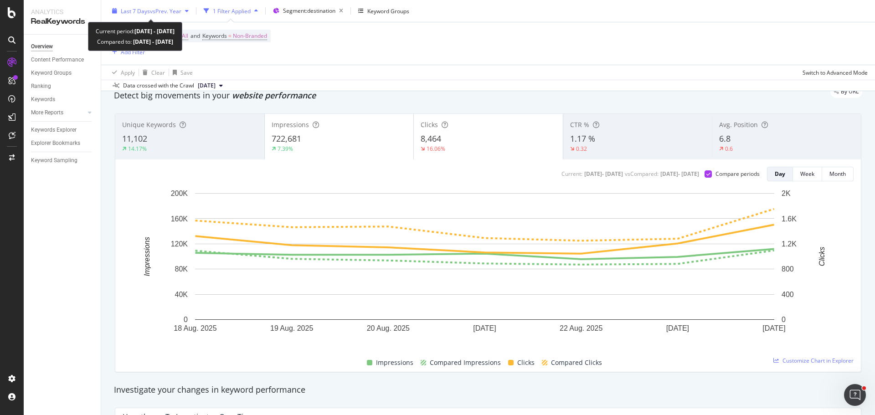
click at [171, 13] on span "vs Prev. Year" at bounding box center [165, 11] width 31 height 8
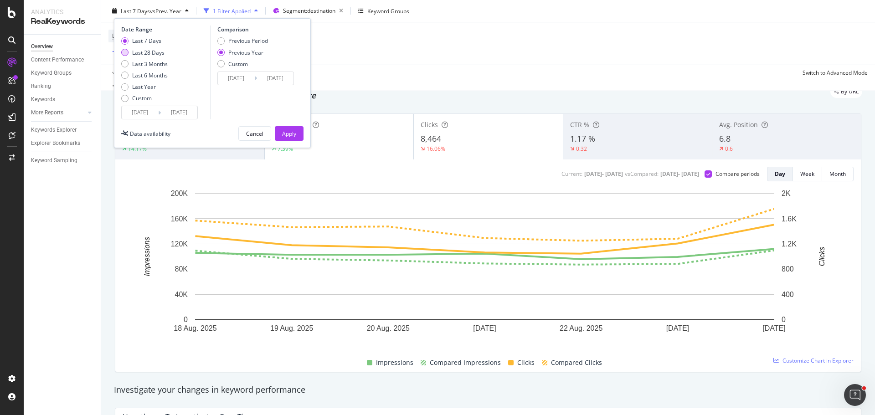
click at [158, 54] on div "Last 28 Days" at bounding box center [148, 52] width 32 height 8
type input "2025/07/28"
type input "2024/07/29"
click at [292, 129] on div "Apply" at bounding box center [289, 133] width 14 height 8
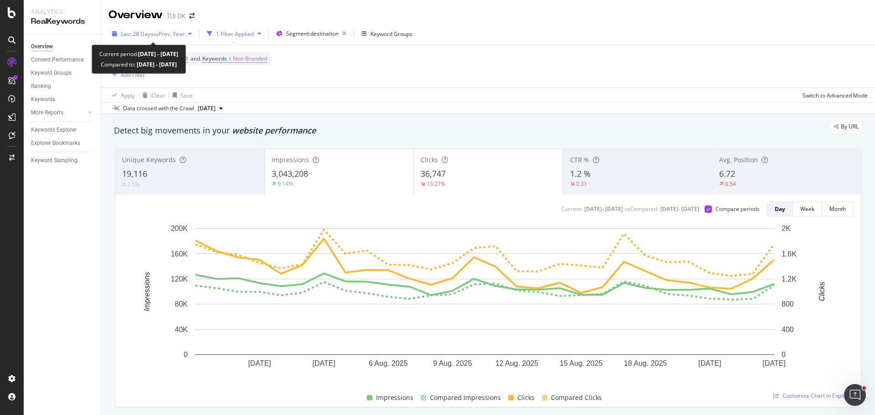
click at [184, 32] on span "vs Prev. Year" at bounding box center [168, 34] width 31 height 8
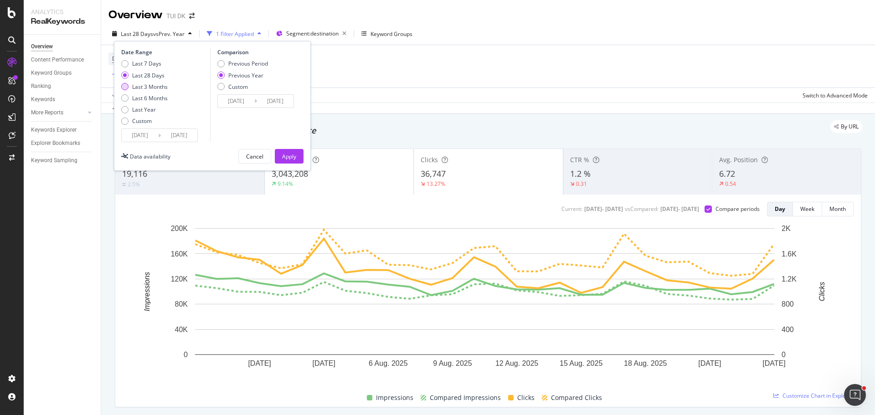
click at [144, 87] on div "Last 3 Months" at bounding box center [150, 87] width 36 height 8
type input "2025/05/25"
type input "2024/05/26"
click at [292, 157] on div "Apply" at bounding box center [289, 157] width 14 height 8
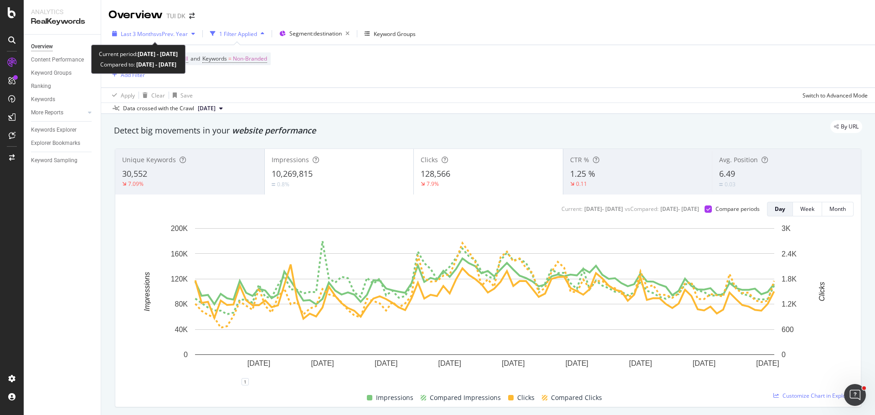
click at [186, 32] on span "vs Prev. Year" at bounding box center [171, 34] width 31 height 8
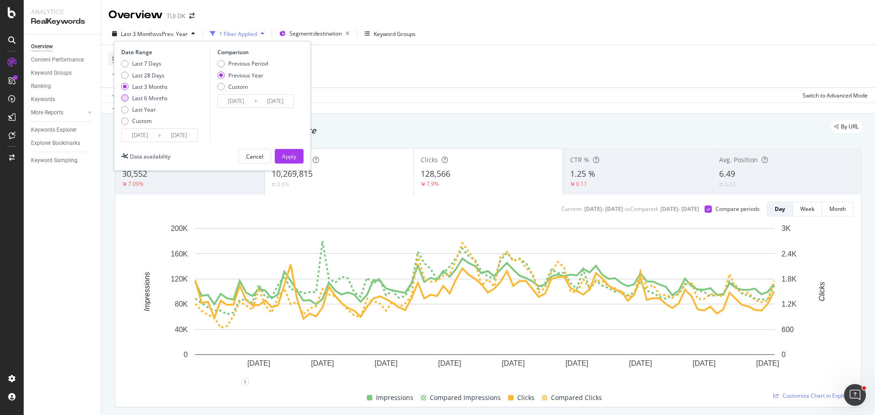
click at [147, 98] on div "Last 6 Months" at bounding box center [150, 98] width 36 height 8
type input "2025/02/25"
type input "2024/02/27"
click at [292, 156] on div "Apply" at bounding box center [289, 157] width 14 height 8
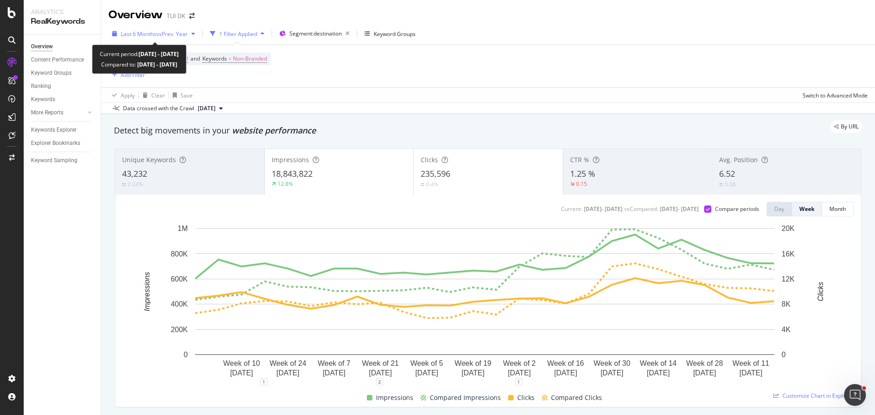
click at [186, 35] on span "vs Prev. Year" at bounding box center [171, 34] width 31 height 8
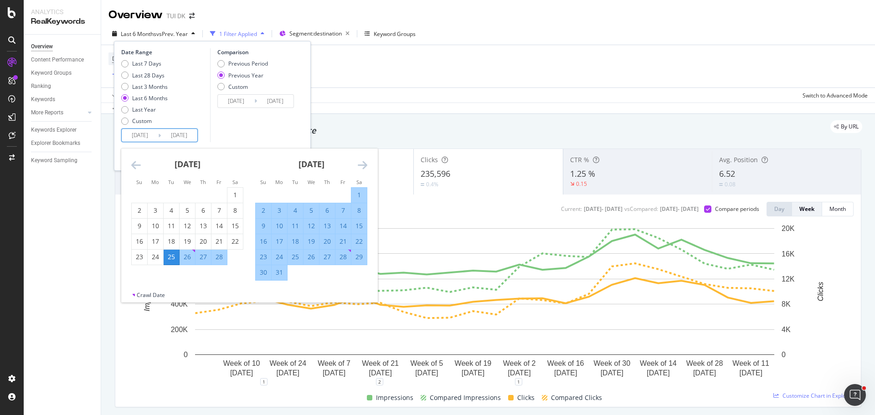
click at [175, 131] on input "2025/08/24" at bounding box center [179, 135] width 36 height 13
click at [362, 164] on icon "Move forward to switch to the next month." at bounding box center [363, 164] width 10 height 11
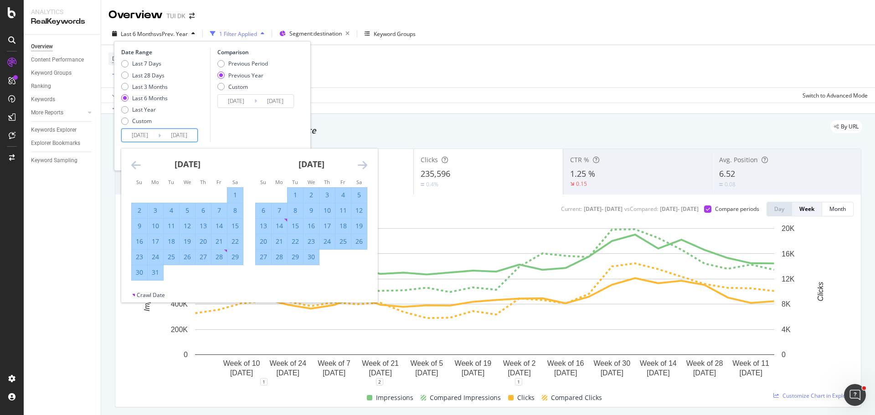
click at [362, 164] on icon "Move forward to switch to the next month." at bounding box center [363, 164] width 10 height 11
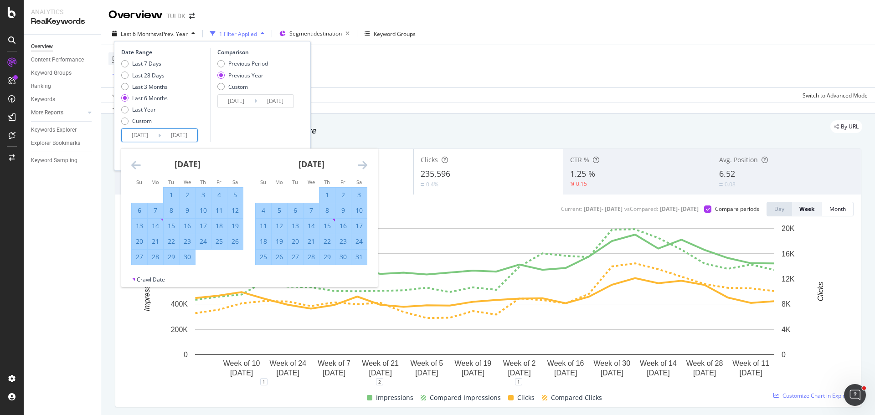
click at [362, 164] on icon "Move forward to switch to the next month." at bounding box center [363, 164] width 10 height 11
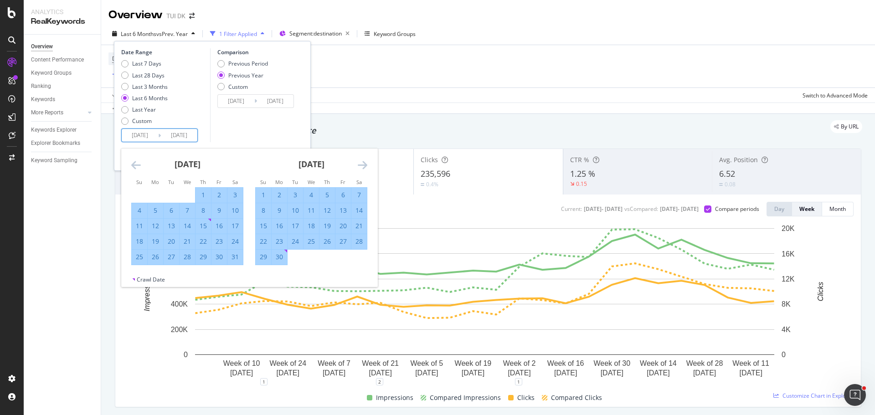
click at [264, 192] on div "1" at bounding box center [263, 194] width 15 height 9
type input "2025/06/01"
type input "2024/06/02"
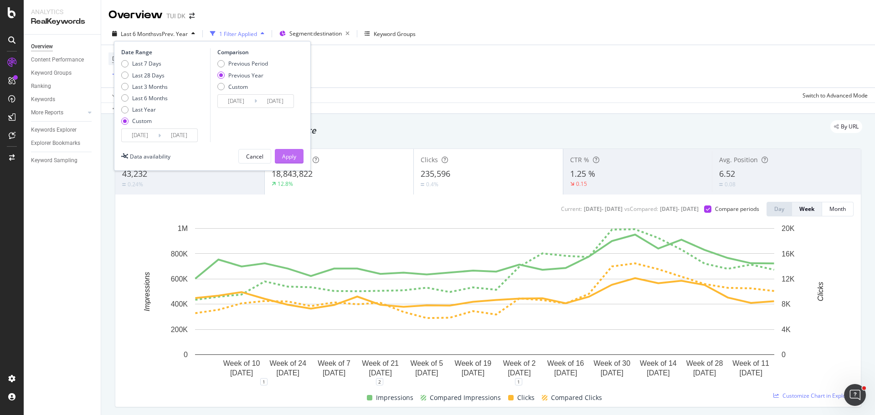
click at [291, 153] on div "Apply" at bounding box center [289, 157] width 14 height 8
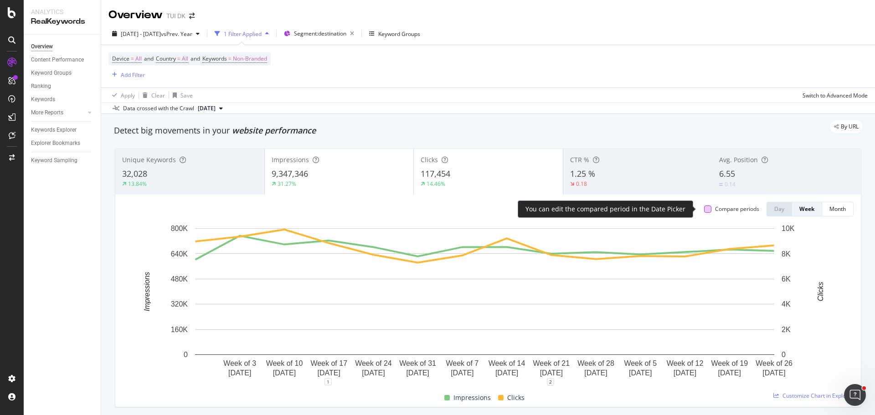
click at [704, 207] on div at bounding box center [707, 208] width 7 height 7
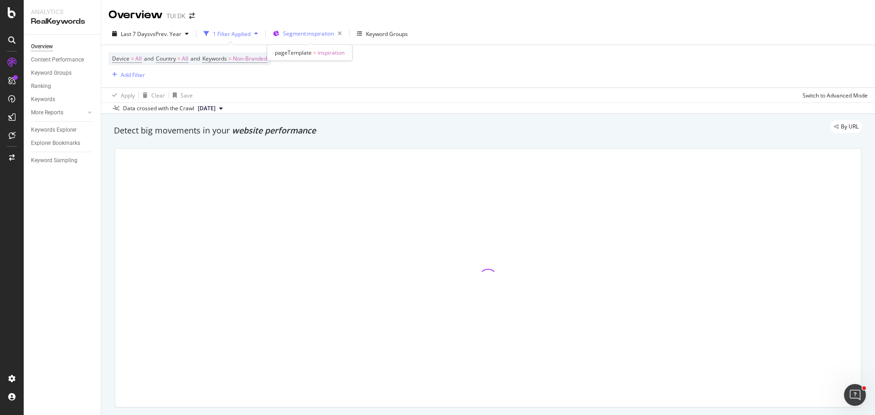
click at [313, 34] on span "Segment: inspiration" at bounding box center [308, 34] width 51 height 8
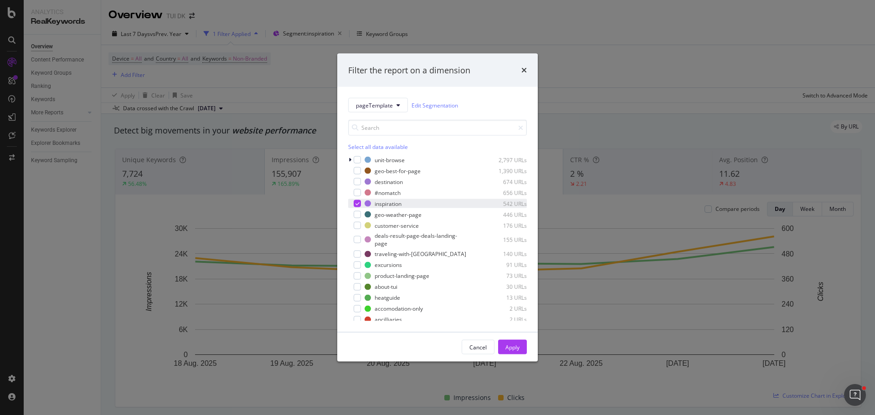
click at [358, 203] on icon "modal" at bounding box center [357, 203] width 4 height 5
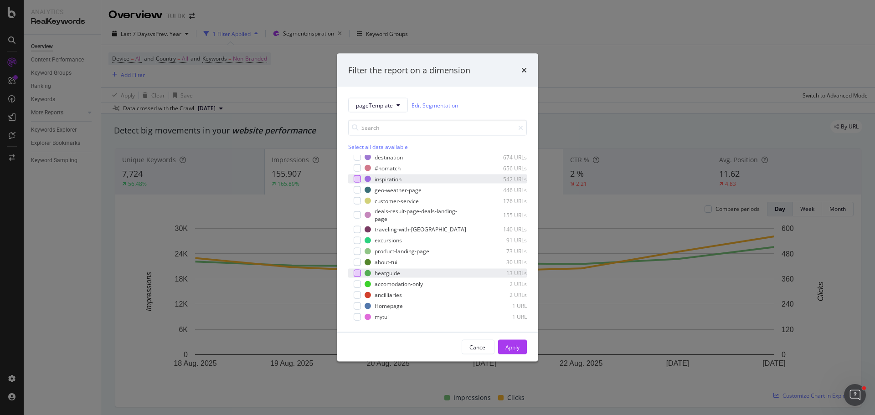
click at [354, 274] on div "modal" at bounding box center [357, 272] width 7 height 7
click at [521, 354] on button "Apply" at bounding box center [512, 347] width 29 height 15
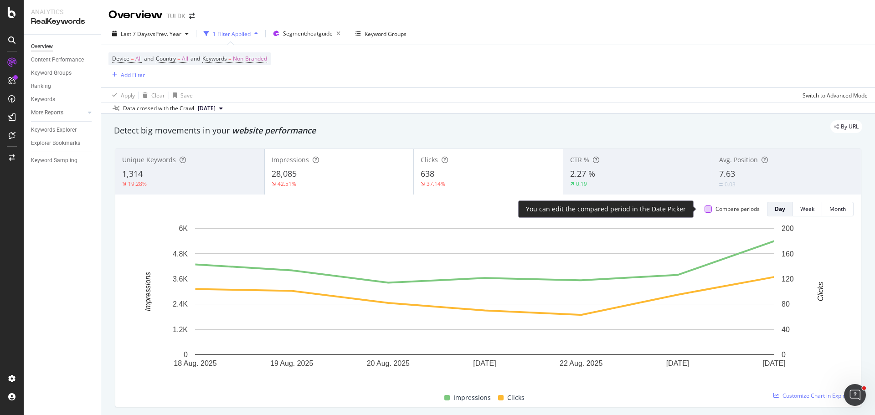
click at [704, 212] on div at bounding box center [707, 208] width 7 height 7
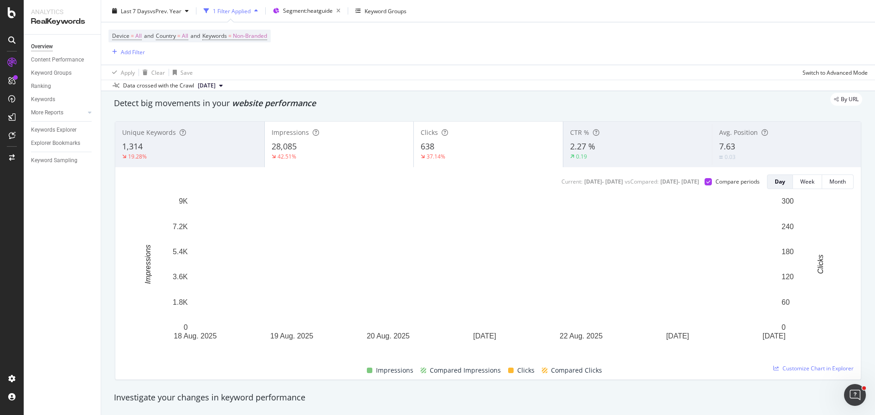
scroll to position [27, 0]
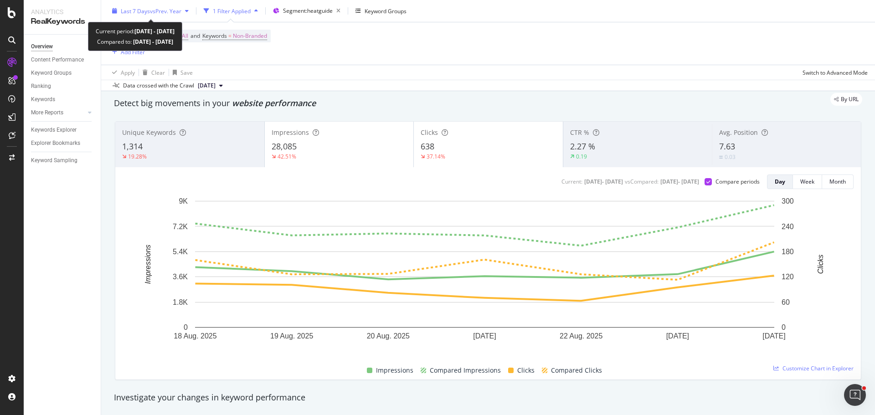
click at [177, 17] on div "Last 7 Days vs Prev. Year" at bounding box center [150, 11] width 84 height 14
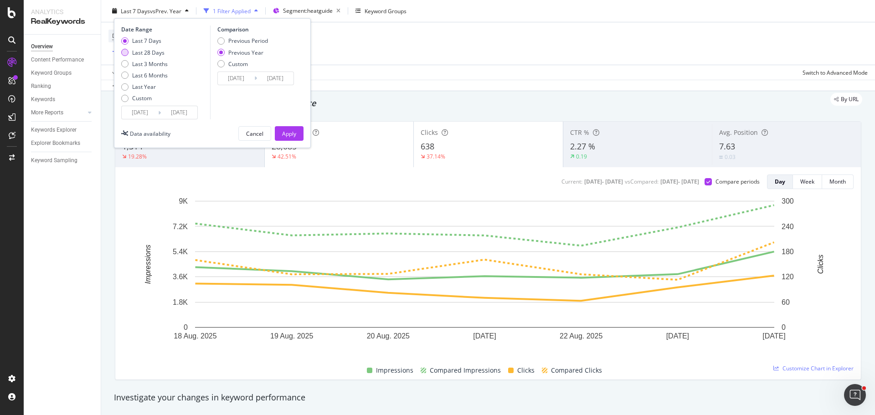
click at [158, 54] on div "Last 28 Days" at bounding box center [148, 52] width 32 height 8
type input "[DATE]"
click at [285, 140] on button "Apply" at bounding box center [289, 133] width 29 height 15
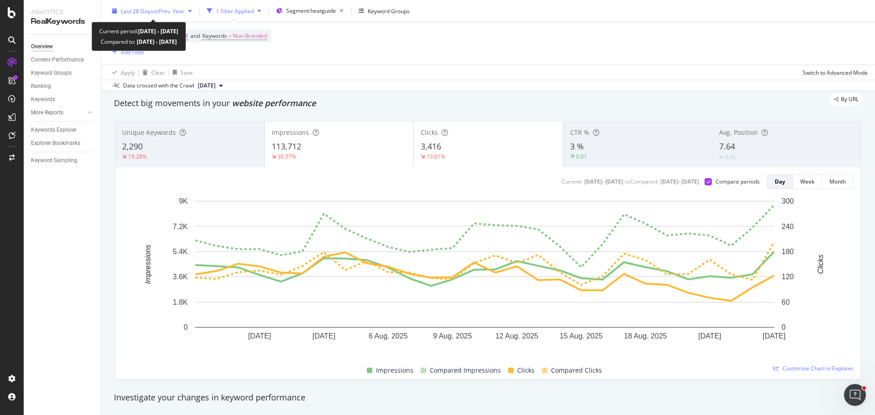
click at [139, 8] on span "Last 28 Days" at bounding box center [137, 11] width 32 height 8
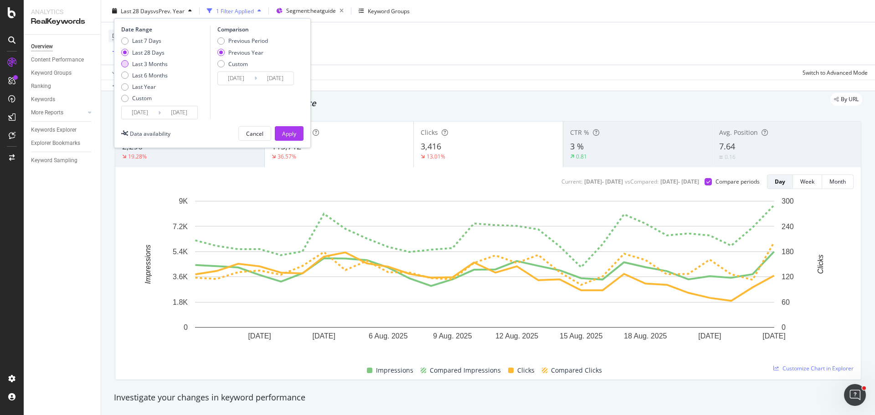
click at [149, 64] on div "Last 3 Months" at bounding box center [150, 64] width 36 height 8
type input "[DATE]"
click at [292, 133] on div "Apply" at bounding box center [289, 133] width 14 height 8
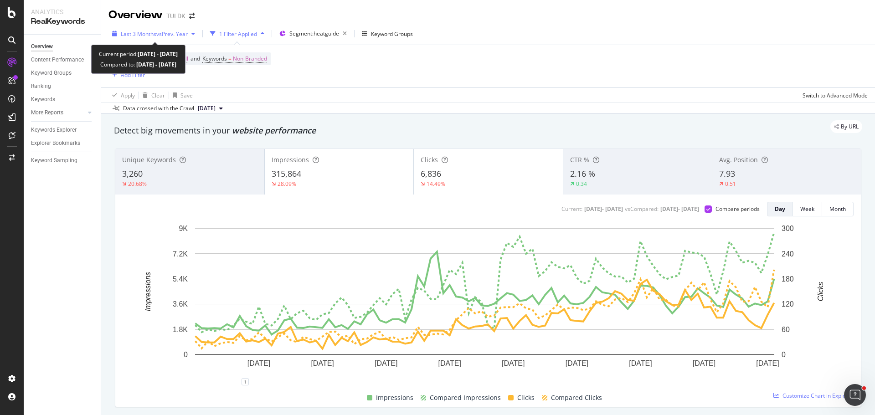
click at [185, 30] on span "vs Prev. Year" at bounding box center [171, 34] width 31 height 8
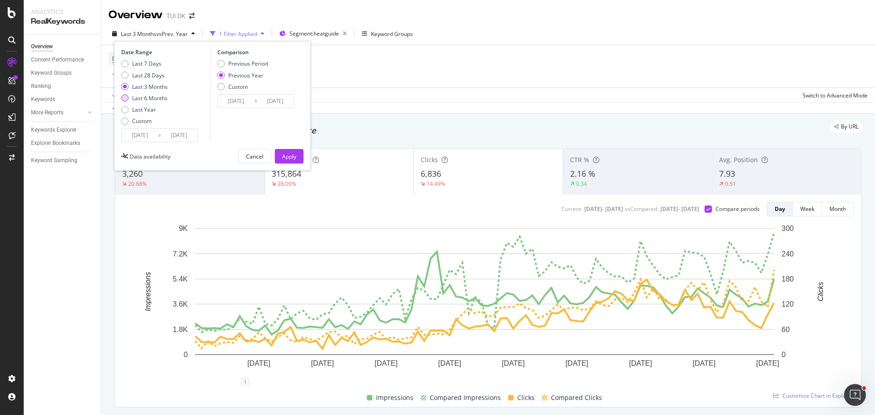
click at [150, 96] on div "Last 6 Months" at bounding box center [150, 98] width 36 height 8
type input "[DATE]"
click at [290, 157] on div "Apply" at bounding box center [289, 157] width 14 height 8
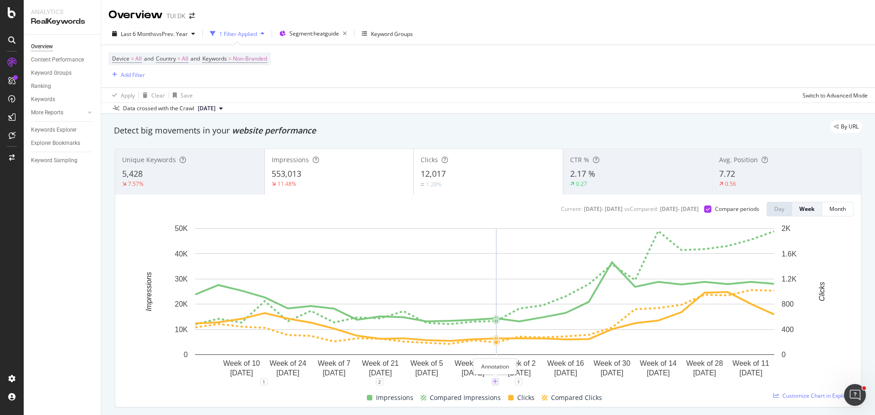
click at [495, 380] on icon "plus" at bounding box center [495, 381] width 5 height 5
click at [486, 323] on textarea at bounding box center [495, 327] width 81 height 28
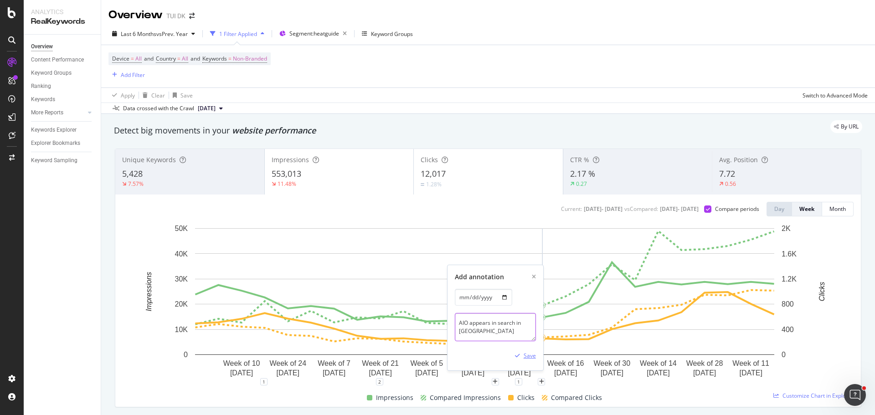
type textarea "AIO appears in search in [GEOGRAPHIC_DATA]"
click at [528, 354] on div "Save" at bounding box center [529, 356] width 12 height 8
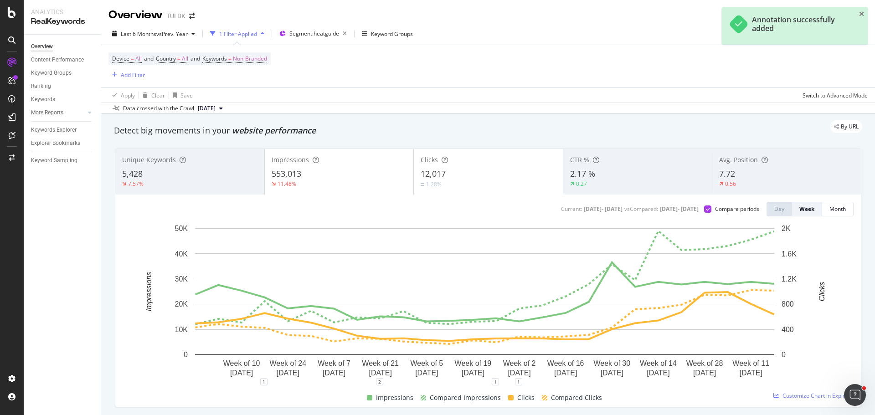
click at [114, 284] on div "Unique Keywords 5,428 7.57% Impressions 553,013 11.48% Clicks 12,017 1.28% CTR …" at bounding box center [487, 277] width 757 height 273
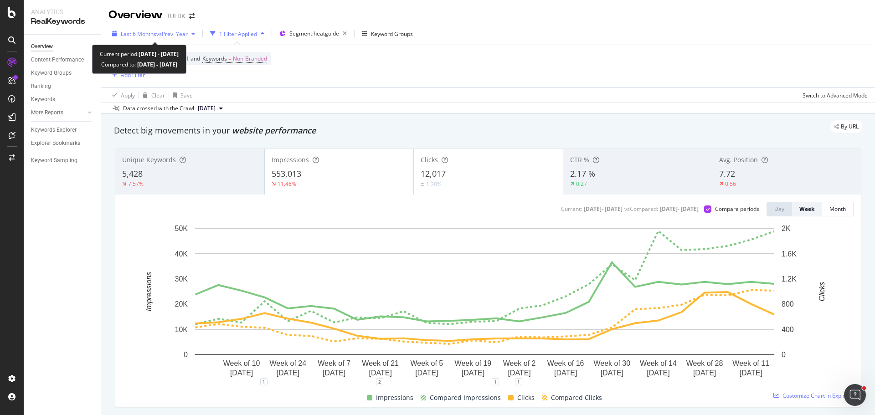
click at [162, 39] on div "Last 6 Months vs Prev. Year" at bounding box center [153, 34] width 90 height 14
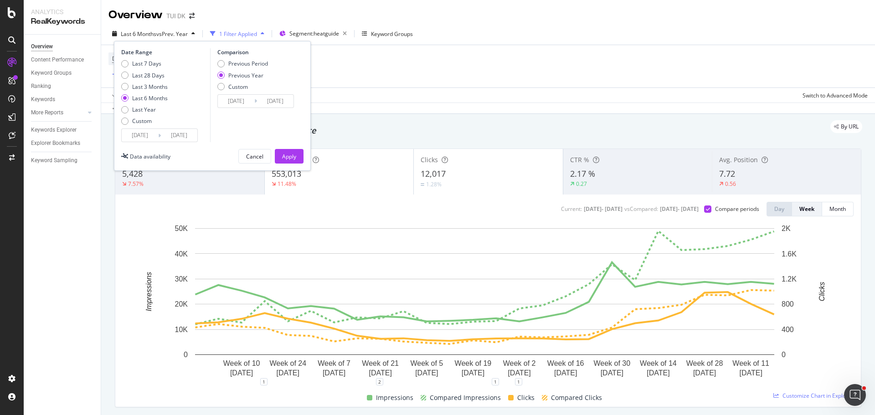
click at [150, 135] on input "[DATE]" at bounding box center [140, 135] width 36 height 13
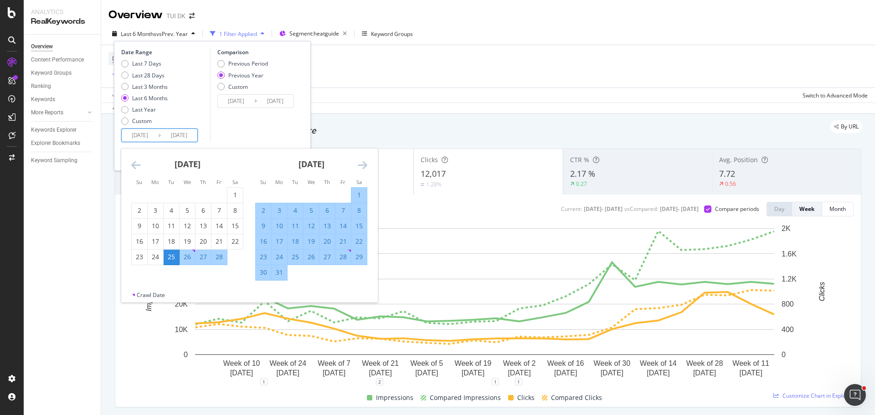
click at [360, 164] on icon "Move forward to switch to the next month." at bounding box center [363, 164] width 10 height 11
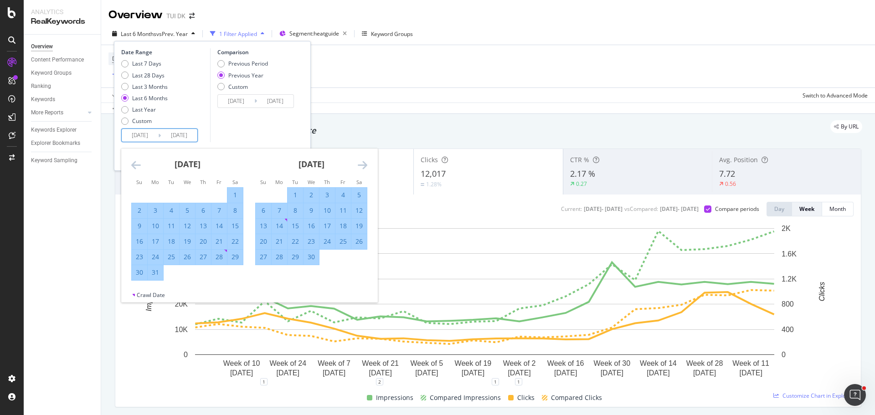
click at [360, 164] on icon "Move forward to switch to the next month." at bounding box center [363, 164] width 10 height 11
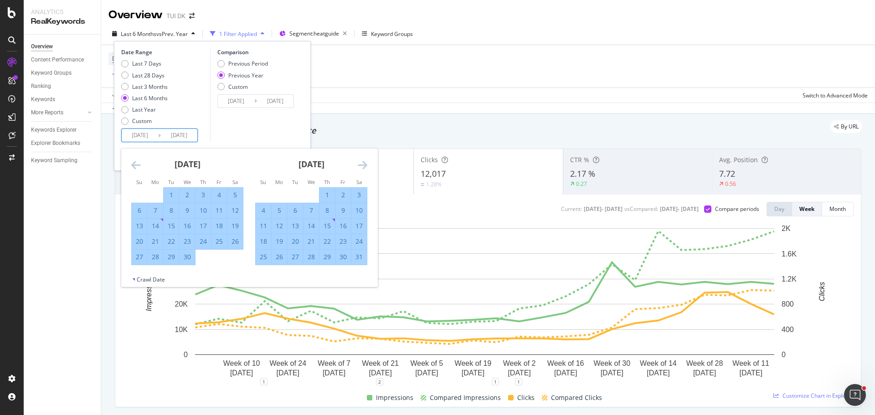
click at [360, 164] on icon "Move forward to switch to the next month." at bounding box center [363, 164] width 10 height 11
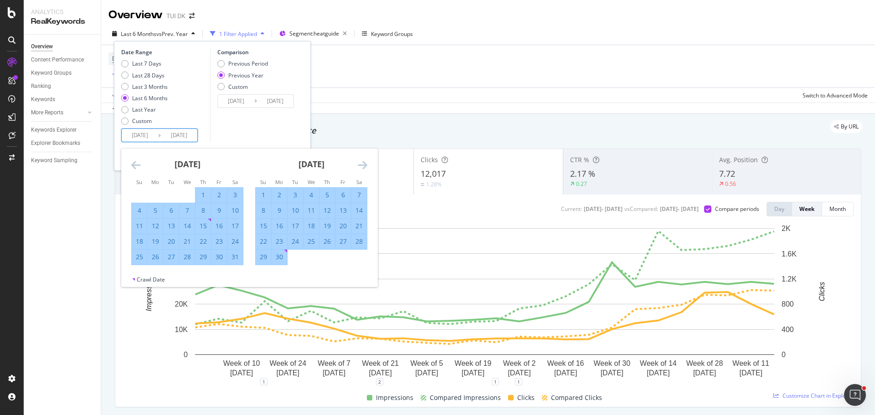
click at [259, 190] on div "1" at bounding box center [263, 195] width 15 height 15
type input "[DATE]"
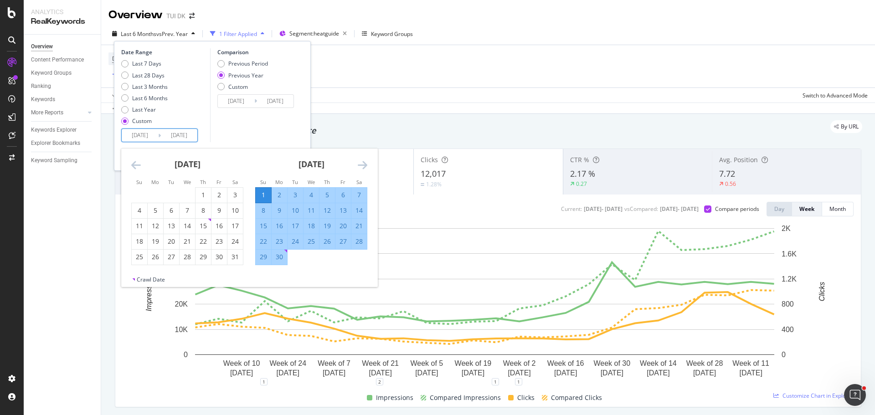
click at [252, 122] on div "Comparison Previous Period Previous Year Custom [DATE] Navigate forward to inte…" at bounding box center [253, 95] width 87 height 94
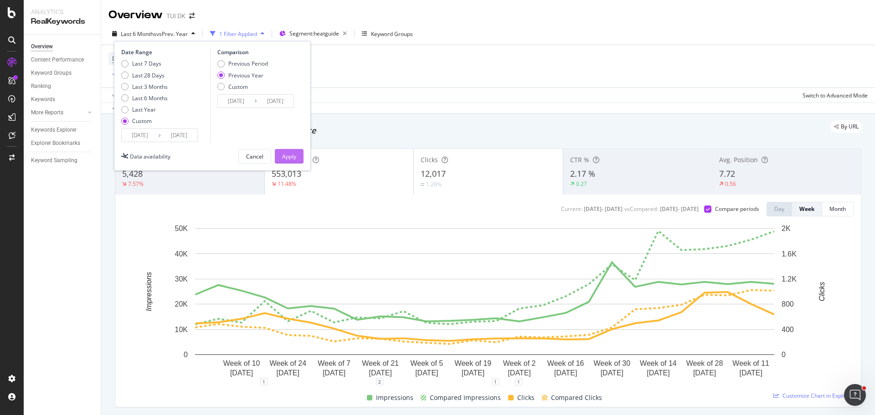
click at [293, 158] on div "Apply" at bounding box center [289, 157] width 14 height 8
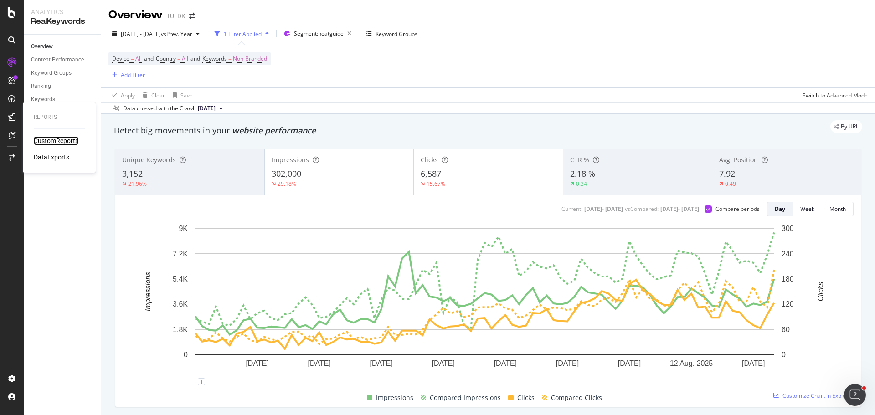
click at [68, 141] on div "CustomReports" at bounding box center [56, 140] width 45 height 9
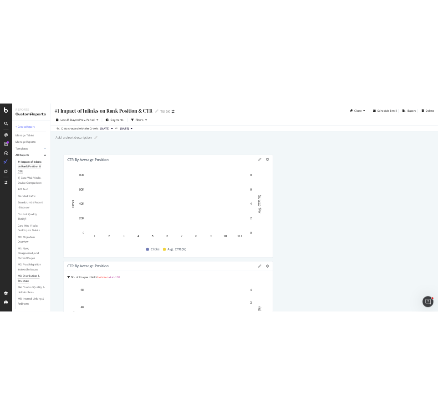
scroll to position [201, 0]
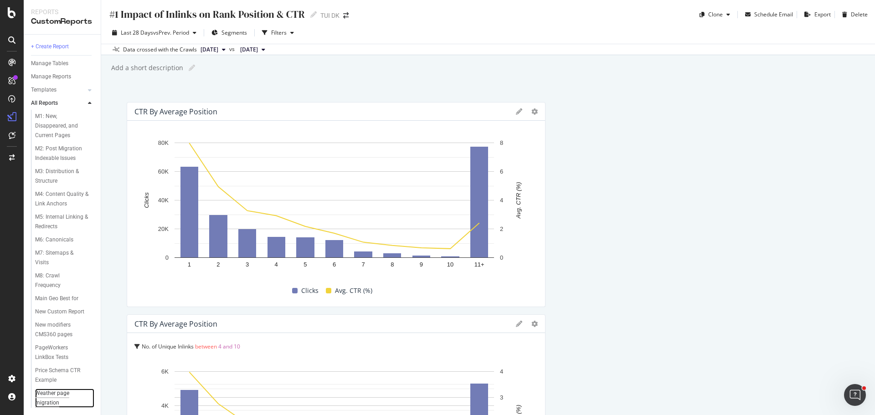
click at [52, 403] on div "Weather page migration" at bounding box center [60, 398] width 51 height 19
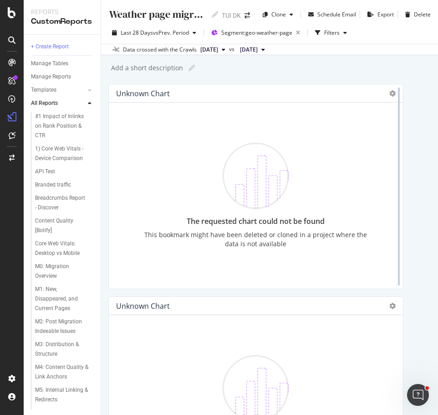
click at [395, 90] on div at bounding box center [399, 186] width 9 height 205
click at [390, 94] on icon at bounding box center [393, 93] width 6 height 6
click at [390, 92] on icon at bounding box center [393, 93] width 6 height 6
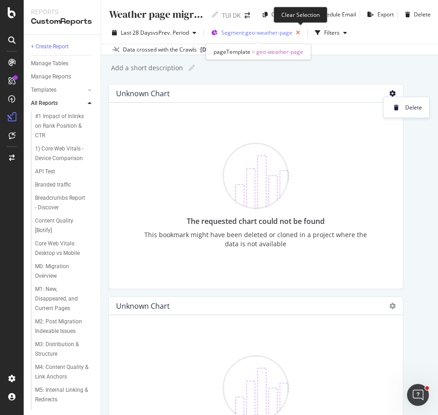
click at [300, 31] on icon "button" at bounding box center [297, 32] width 11 height 13
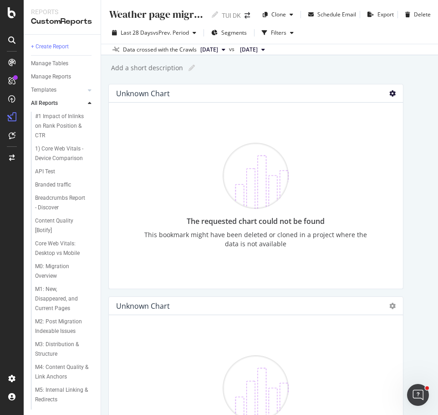
click at [390, 92] on icon at bounding box center [393, 93] width 6 height 6
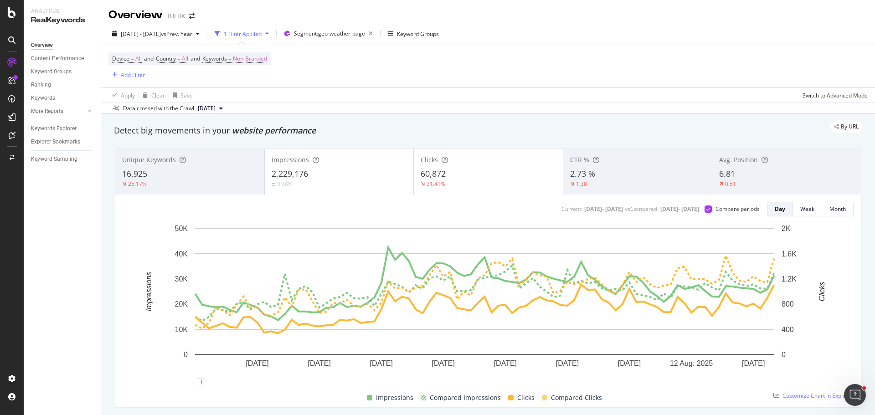
click at [192, 20] on div "Overview TUI DK" at bounding box center [155, 14] width 95 height 15
click at [195, 15] on icon "arrow-right-arrow-left" at bounding box center [191, 16] width 5 height 6
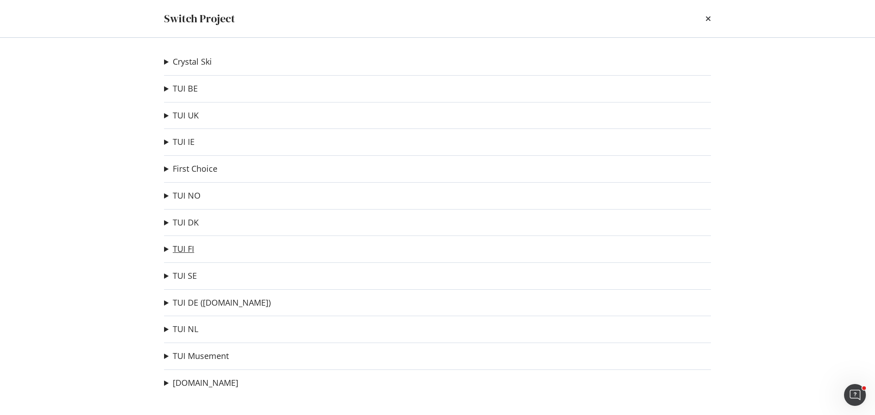
click at [178, 244] on link "TUI FI" at bounding box center [183, 249] width 21 height 10
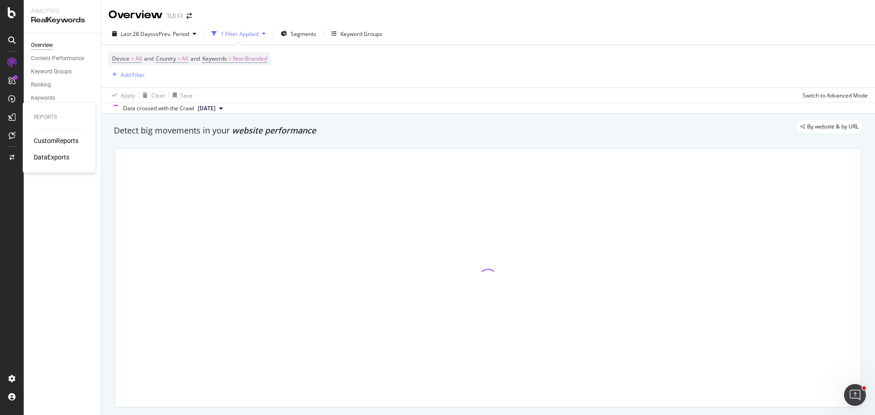
click at [52, 142] on div "CustomReports" at bounding box center [56, 140] width 45 height 9
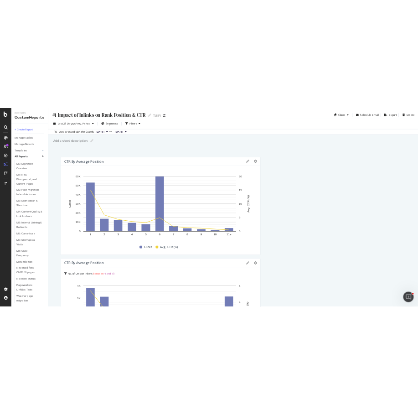
scroll to position [523, 0]
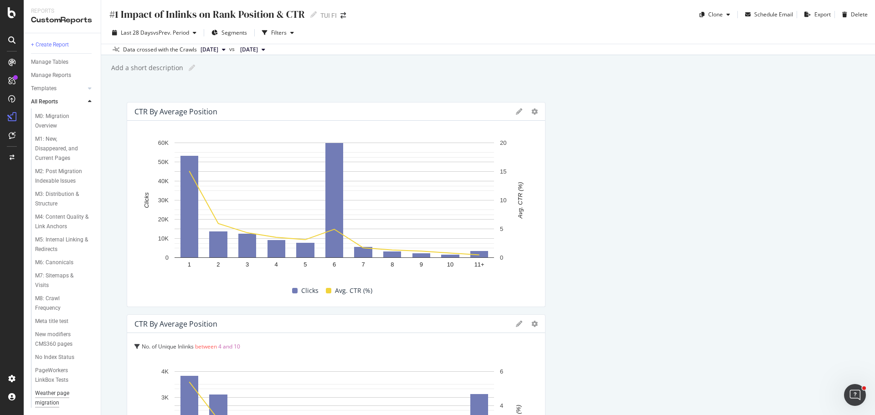
click at [42, 394] on div "Weather page migration" at bounding box center [60, 398] width 51 height 19
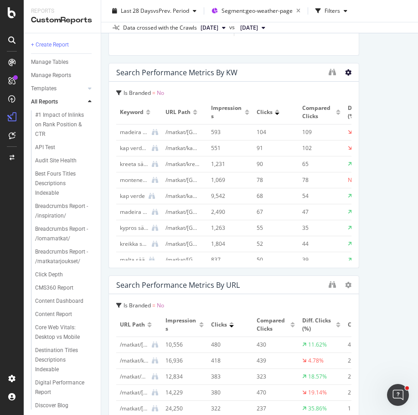
click at [345, 73] on icon at bounding box center [348, 72] width 6 height 6
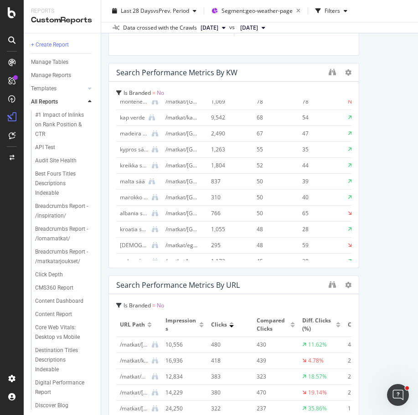
scroll to position [79, 0]
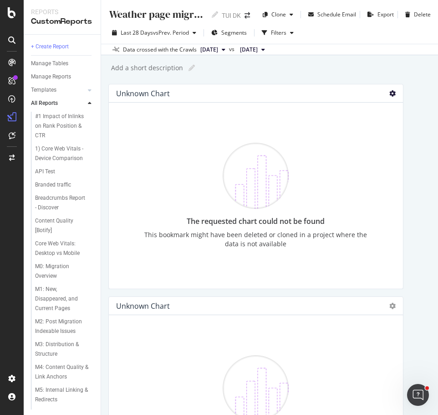
click at [390, 92] on icon at bounding box center [393, 93] width 6 height 6
click at [133, 91] on div "Unknown chart" at bounding box center [143, 93] width 54 height 9
click at [311, 222] on div "The requested chart could not be found" at bounding box center [256, 221] width 229 height 10
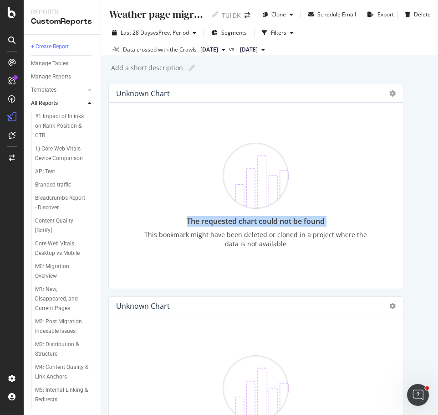
click at [311, 222] on div "The requested chart could not be found" at bounding box center [256, 221] width 229 height 10
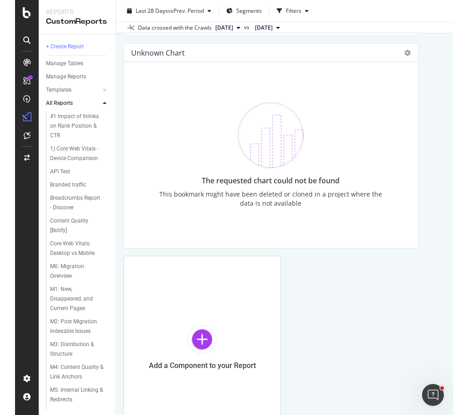
scroll to position [2438, 0]
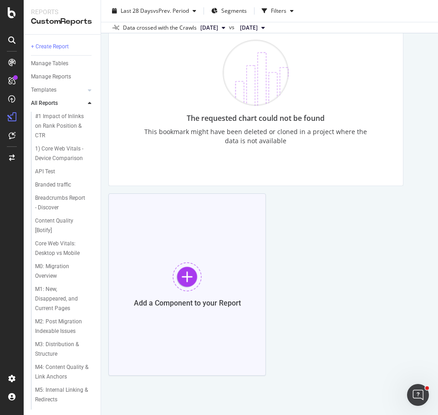
click at [182, 276] on div at bounding box center [187, 276] width 29 height 29
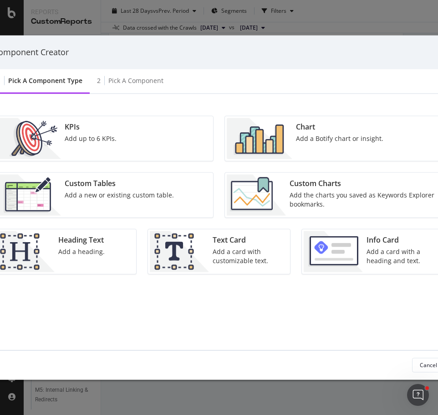
click at [306, 200] on div "Add the charts you saved as Keywords Explorer bookmarks." at bounding box center [364, 199] width 149 height 18
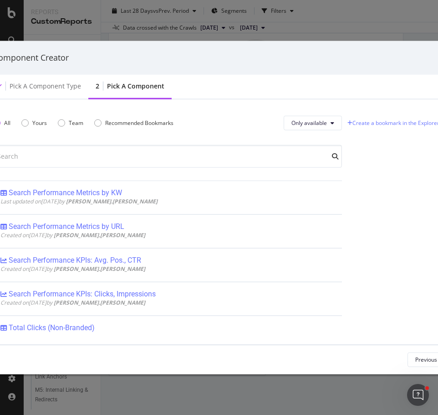
drag, startPoint x: 153, startPoint y: 47, endPoint x: 166, endPoint y: 52, distance: 14.1
click at [166, 52] on div "Component Creator" at bounding box center [219, 58] width 474 height 34
drag, startPoint x: 166, startPoint y: 52, endPoint x: 206, endPoint y: -47, distance: 107.1
click at [206, 0] on html "Reports CustomReports + Create Report Manage Tables Manage Reports Templates AI…" at bounding box center [219, 207] width 438 height 415
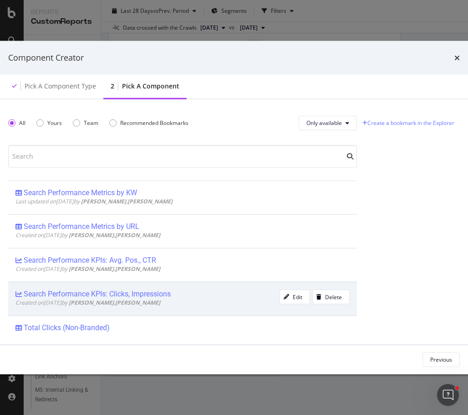
click at [189, 294] on div "Search Performance KPIs: Clicks, Impressions" at bounding box center [147, 293] width 264 height 9
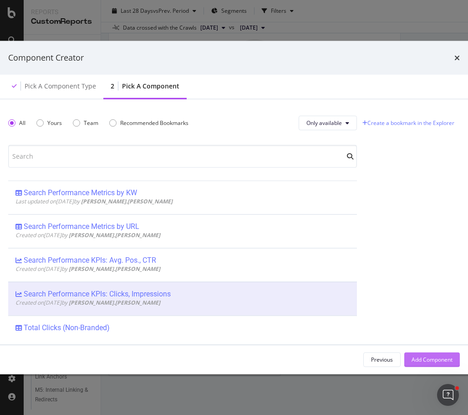
click at [427, 356] on div "Add Component" at bounding box center [432, 359] width 41 height 8
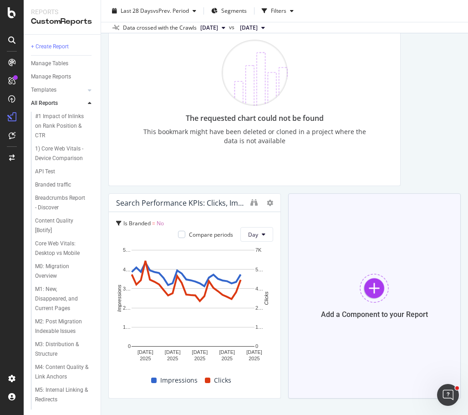
click at [374, 291] on div at bounding box center [374, 287] width 29 height 29
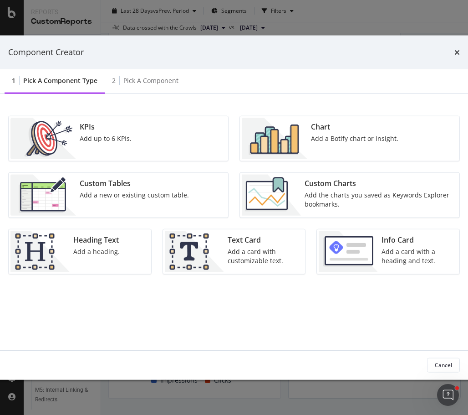
click at [291, 191] on img "modal" at bounding box center [271, 194] width 59 height 41
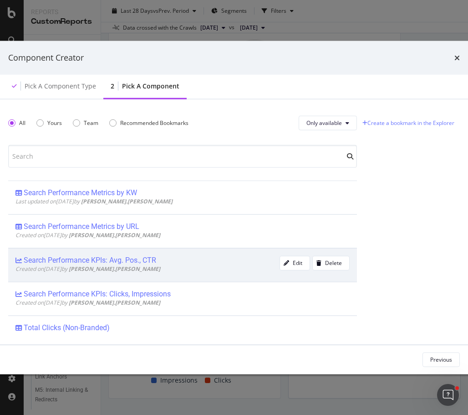
click at [139, 257] on div "Search Performance KPIs: Avg. Pos., CTR" at bounding box center [90, 260] width 133 height 9
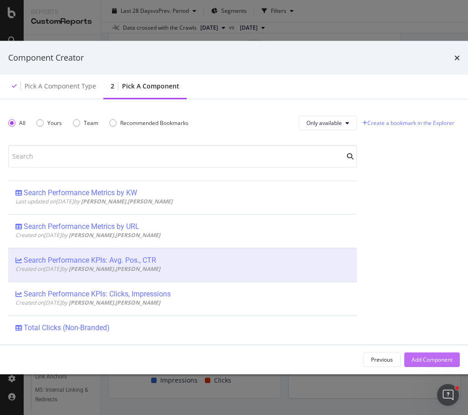
click at [428, 357] on div "Add Component" at bounding box center [432, 359] width 41 height 8
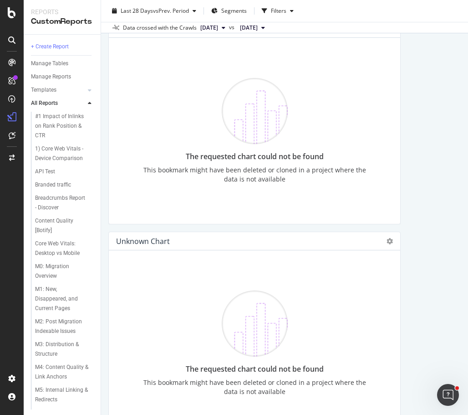
scroll to position [0, 0]
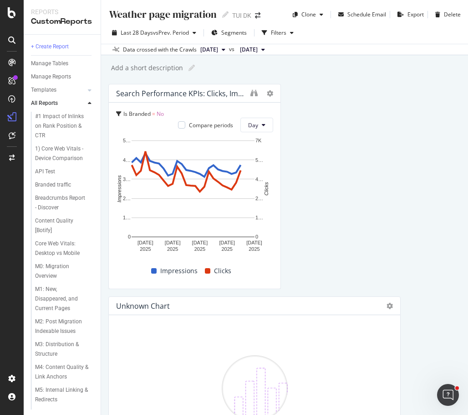
drag, startPoint x: 126, startPoint y: 201, endPoint x: 344, endPoint y: 252, distance: 224.1
click at [126, 0] on html "Reports CustomReports + Create Report Manage Tables Manage Reports Templates AI…" at bounding box center [234, 207] width 468 height 415
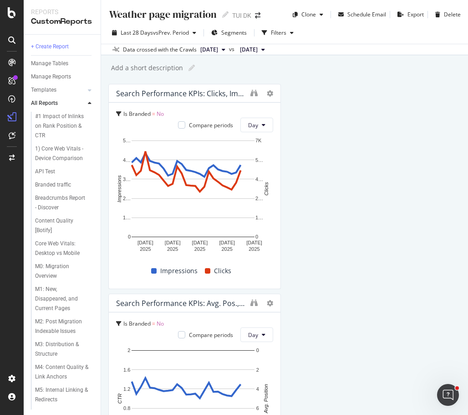
drag, startPoint x: 128, startPoint y: 180, endPoint x: 124, endPoint y: 303, distance: 123.1
click at [124, 303] on div "Search Performance KPIs: Avg. Pos., CTR" at bounding box center [181, 302] width 130 height 9
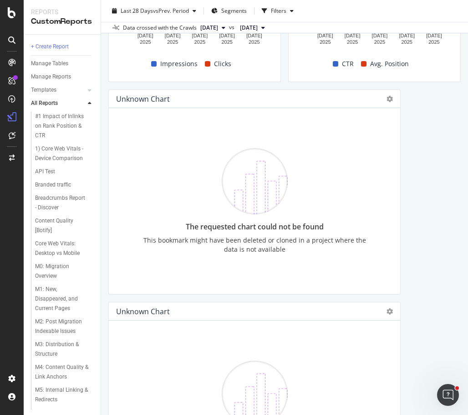
scroll to position [207, 0]
click at [387, 101] on icon at bounding box center [390, 98] width 6 height 6
click at [395, 114] on icon at bounding box center [394, 112] width 5 height 5
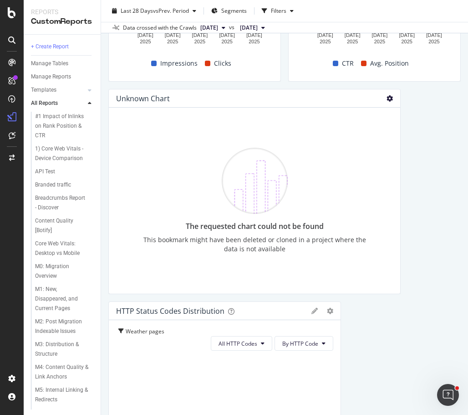
click at [387, 101] on icon at bounding box center [390, 98] width 6 height 6
click at [405, 113] on span "Delete" at bounding box center [412, 112] width 17 height 8
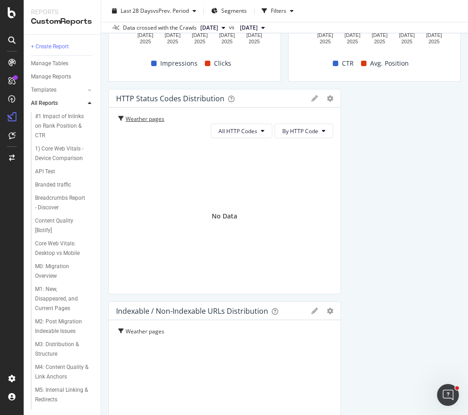
click at [137, 118] on div "Weather pages" at bounding box center [149, 119] width 46 height 9
click at [332, 97] on div at bounding box center [336, 191] width 9 height 205
click at [327, 98] on icon "gear" at bounding box center [330, 98] width 6 height 6
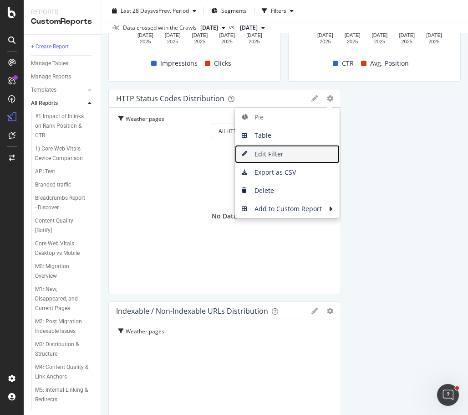
click at [267, 154] on span "Edit Filter" at bounding box center [287, 154] width 105 height 14
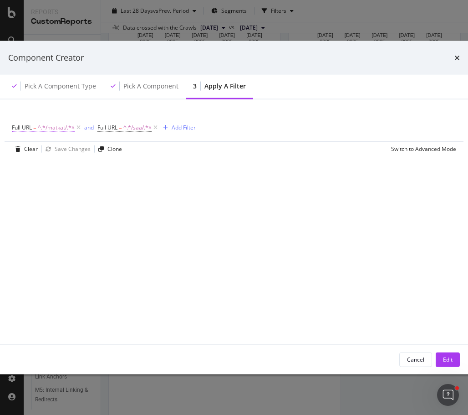
click at [56, 127] on span "^.*/matkat/.*$" at bounding box center [56, 127] width 37 height 13
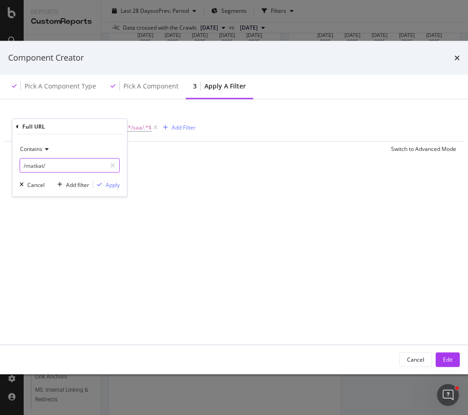
click at [35, 166] on input "/matkat/" at bounding box center [63, 165] width 86 height 15
type input "/rejse/"
click at [114, 184] on div "Apply" at bounding box center [113, 184] width 14 height 8
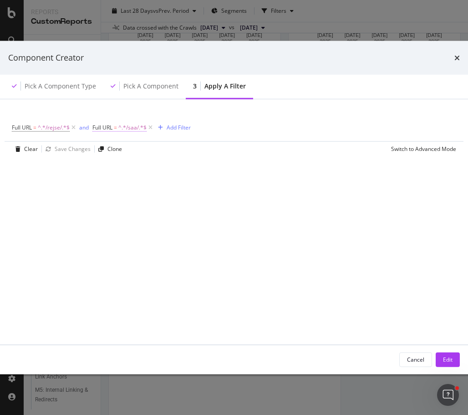
click at [136, 123] on span "^.*/saa/.*$" at bounding box center [132, 127] width 28 height 13
click at [125, 150] on icon "modal" at bounding box center [126, 148] width 6 height 5
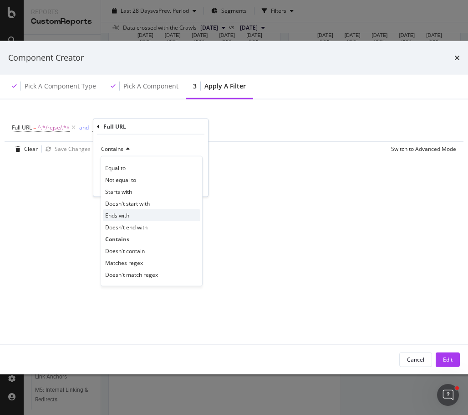
click at [123, 211] on span "Ends with" at bounding box center [117, 215] width 24 height 8
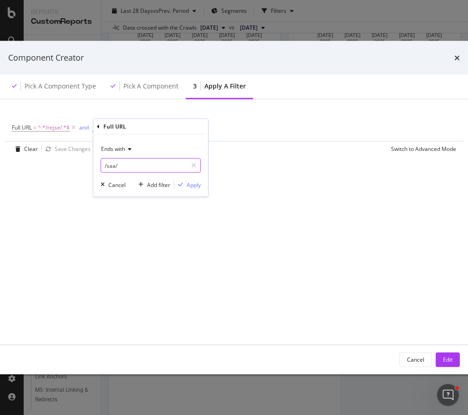
click at [108, 167] on input "/saa/" at bounding box center [144, 165] width 86 height 15
type input "/vejr/"
click at [198, 185] on div "Apply" at bounding box center [194, 184] width 14 height 8
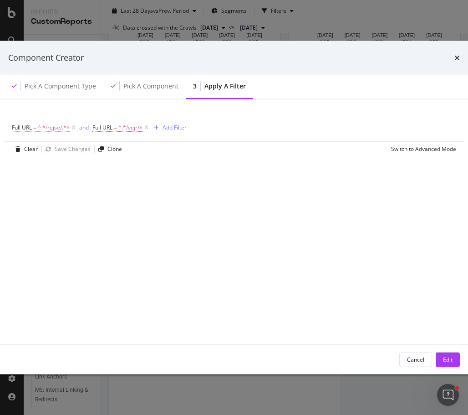
click at [51, 127] on span "^.*/rejse/.*$" at bounding box center [54, 127] width 32 height 13
click at [102, 222] on div "Full URL = ^.*/rejse/.*$ and Full URL = ^.*/vejr/$ Add Filter Clear Save Change…" at bounding box center [234, 221] width 452 height 223
click at [438, 58] on icon "times" at bounding box center [457, 57] width 5 height 7
click at [157, 87] on div "Pick a Component" at bounding box center [150, 85] width 55 height 9
click at [438, 57] on icon "times" at bounding box center [457, 57] width 5 height 7
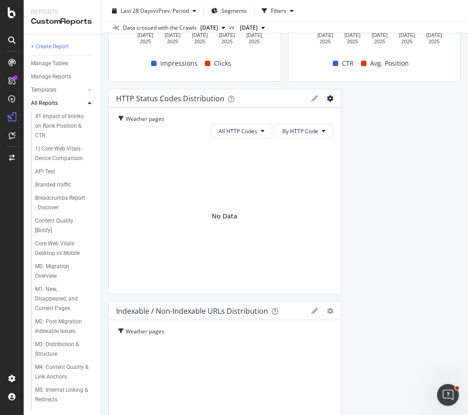
click at [327, 98] on icon "gear" at bounding box center [330, 98] width 6 height 6
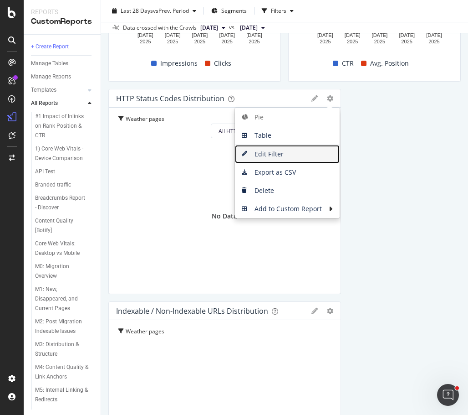
click at [273, 159] on span "Edit Filter" at bounding box center [287, 154] width 105 height 14
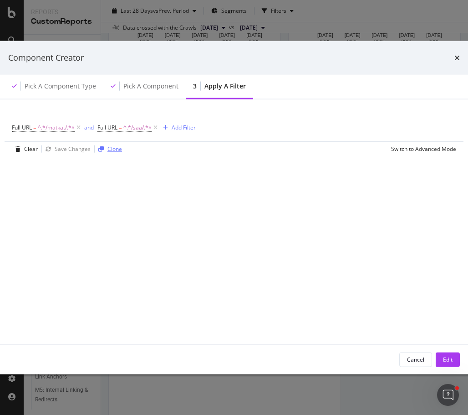
click at [111, 148] on div "Clone" at bounding box center [115, 149] width 15 height 8
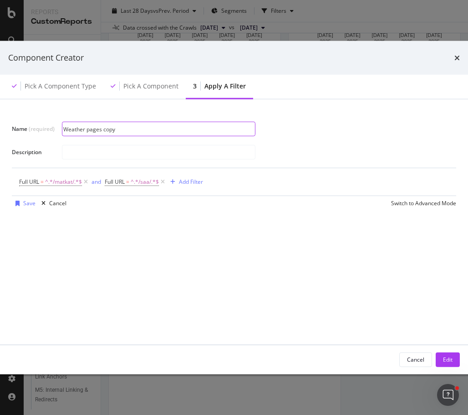
click at [128, 129] on input "Weather pages copy" at bounding box center [158, 129] width 193 height 14
type input "Weather pages DK"
click at [64, 182] on span "^.*/matkat/.*$" at bounding box center [63, 181] width 37 height 13
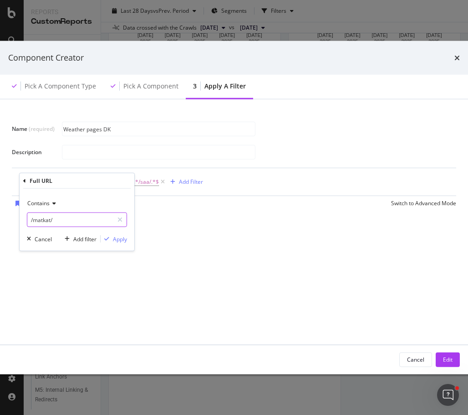
click at [43, 222] on input "/matkat/" at bounding box center [70, 219] width 86 height 15
type input "/rejse/"
click at [120, 242] on div "Apply" at bounding box center [120, 239] width 14 height 8
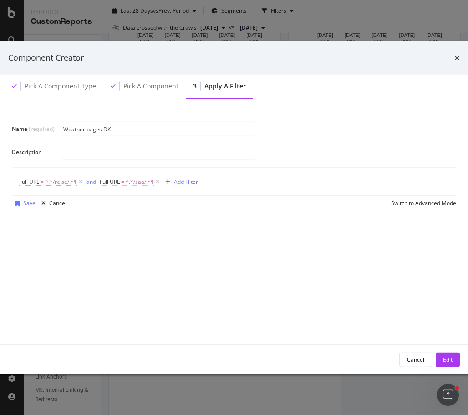
click at [137, 179] on span "^.*/saa/.*$" at bounding box center [140, 181] width 28 height 13
click at [123, 203] on span "Contains" at bounding box center [119, 203] width 22 height 8
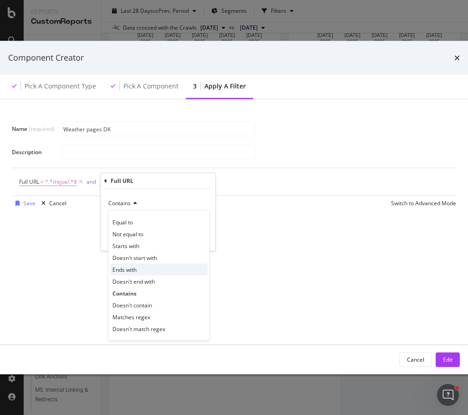
click at [130, 269] on span "Ends with" at bounding box center [125, 269] width 24 height 8
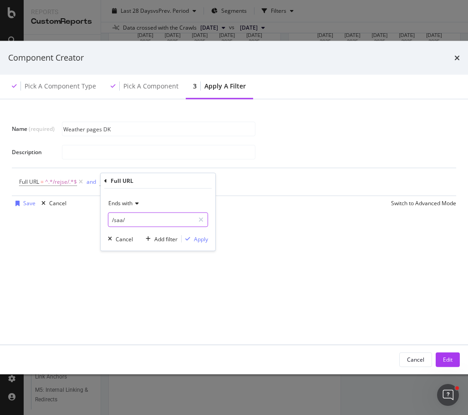
click at [120, 218] on input "/saa/" at bounding box center [151, 219] width 86 height 15
type input "/vejr/"
click at [208, 237] on div "Apply" at bounding box center [201, 239] width 14 height 8
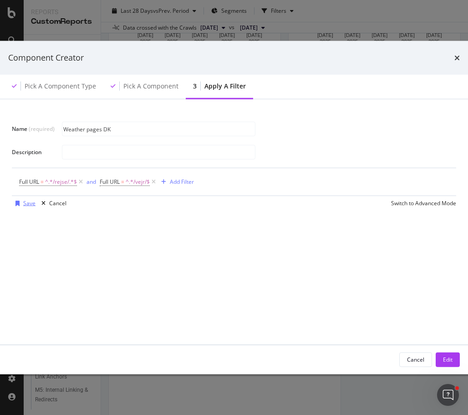
click at [27, 204] on div "Save" at bounding box center [29, 203] width 12 height 8
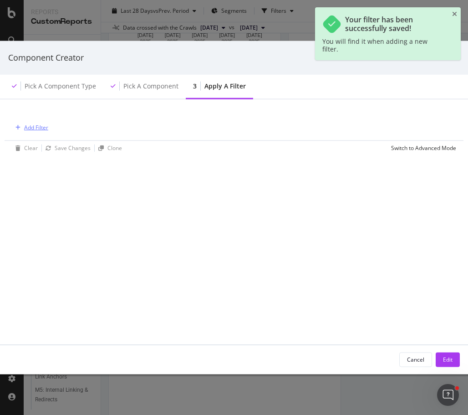
click at [25, 128] on div "Add Filter" at bounding box center [36, 127] width 24 height 8
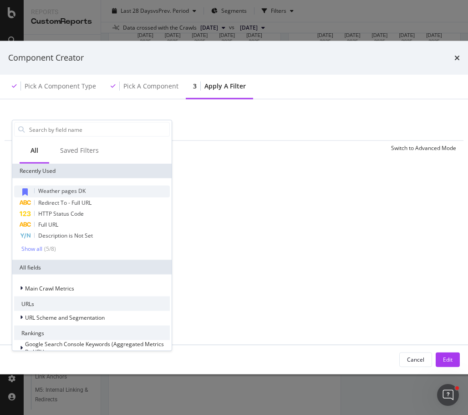
click at [58, 190] on span "Weather pages DK" at bounding box center [61, 191] width 47 height 8
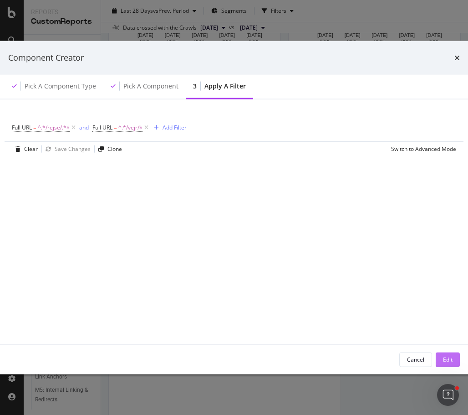
click at [438, 359] on div "Edit" at bounding box center [448, 359] width 10 height 8
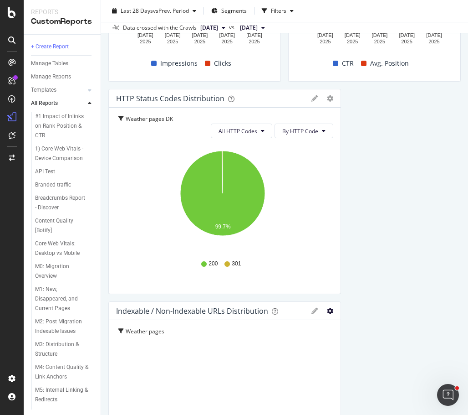
click at [327, 311] on icon "gear" at bounding box center [330, 311] width 6 height 6
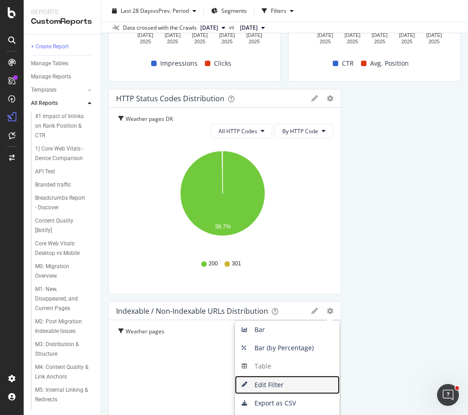
click at [276, 388] on span "Edit Filter" at bounding box center [287, 385] width 105 height 14
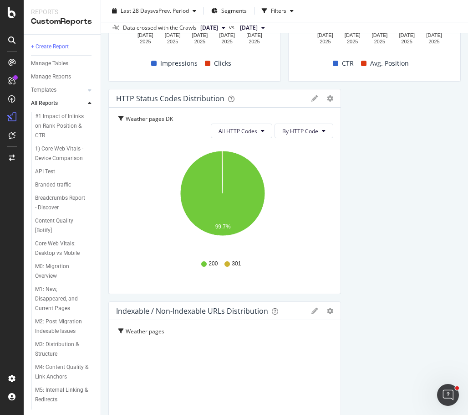
click at [258, 380] on div "No Data" at bounding box center [224, 420] width 217 height 155
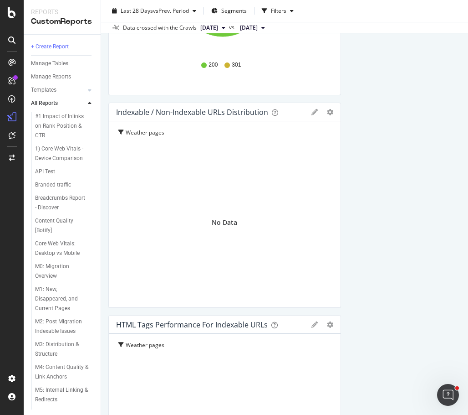
scroll to position [405, 0]
click at [327, 113] on icon "gear" at bounding box center [330, 112] width 6 height 6
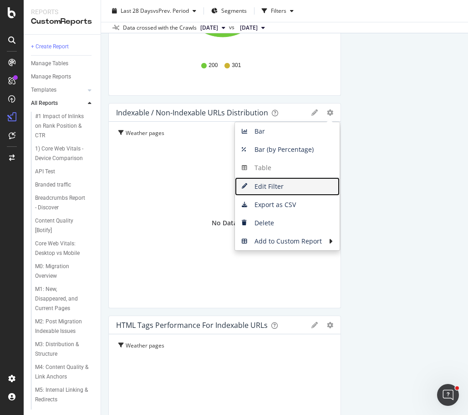
click at [267, 185] on span "Edit Filter" at bounding box center [287, 187] width 105 height 14
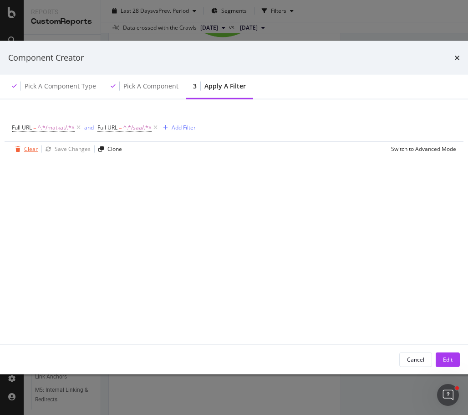
click at [29, 148] on div "Clear" at bounding box center [31, 149] width 14 height 8
click at [42, 127] on div "Add Filter" at bounding box center [36, 127] width 24 height 8
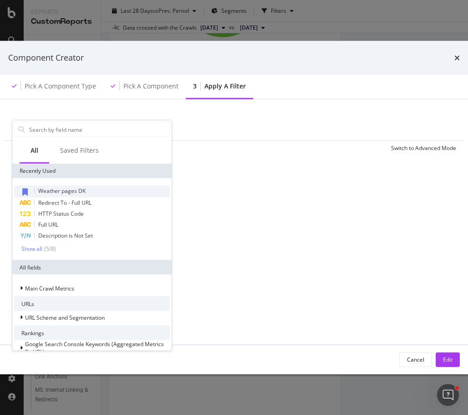
click at [47, 192] on span "Weather pages DK" at bounding box center [61, 191] width 47 height 8
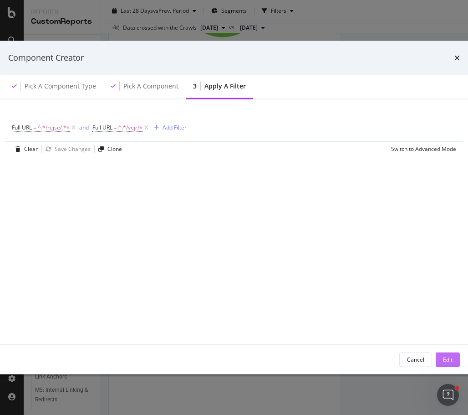
click at [438, 358] on div "Edit" at bounding box center [448, 359] width 10 height 8
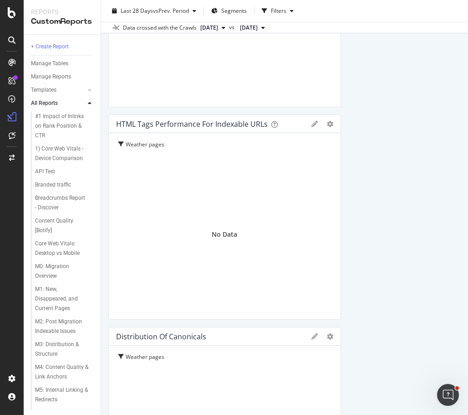
scroll to position [611, 0]
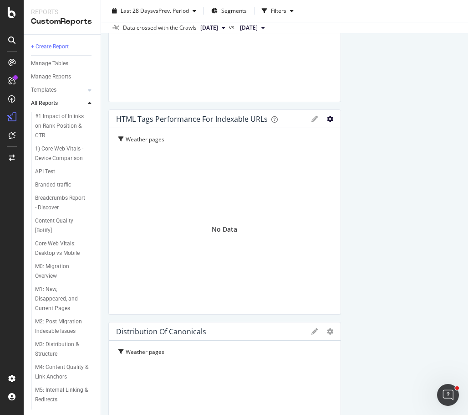
click at [327, 118] on icon "gear" at bounding box center [330, 119] width 6 height 6
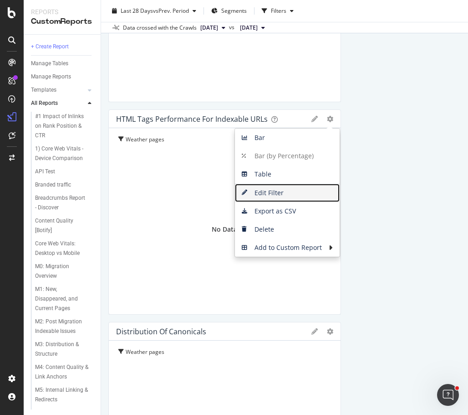
click at [265, 192] on span "Edit Filter" at bounding box center [287, 193] width 105 height 14
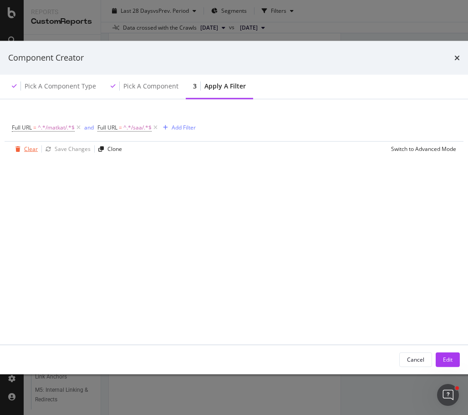
click at [26, 149] on div "Clear" at bounding box center [31, 149] width 14 height 8
click at [36, 125] on div "Add Filter" at bounding box center [36, 127] width 24 height 8
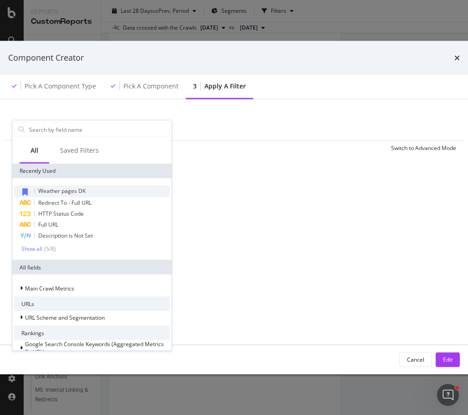
click at [56, 193] on span "Weather pages DK" at bounding box center [61, 191] width 47 height 8
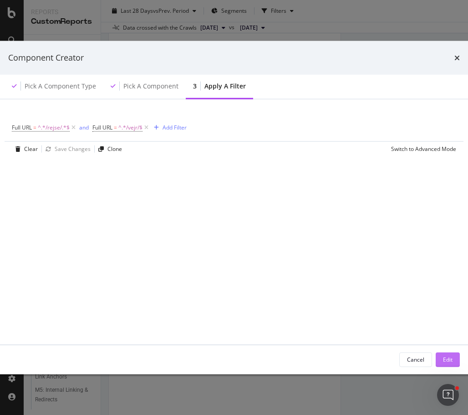
click at [438, 360] on div "Edit" at bounding box center [448, 359] width 10 height 8
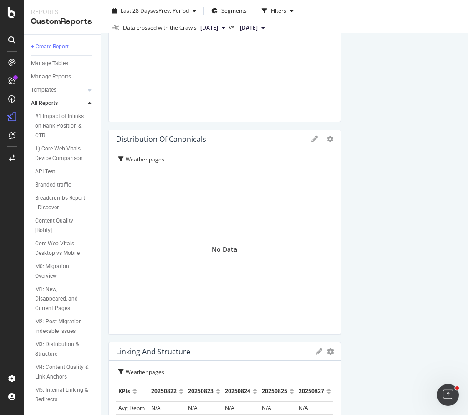
scroll to position [831, 0]
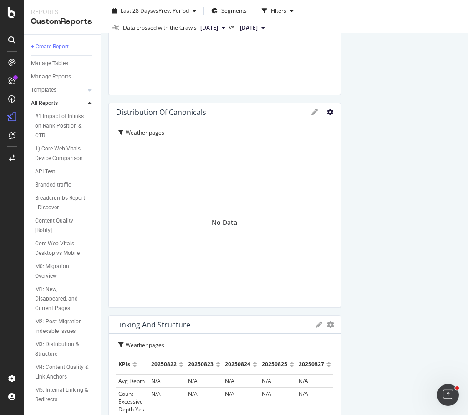
click at [327, 109] on icon "gear" at bounding box center [330, 112] width 6 height 6
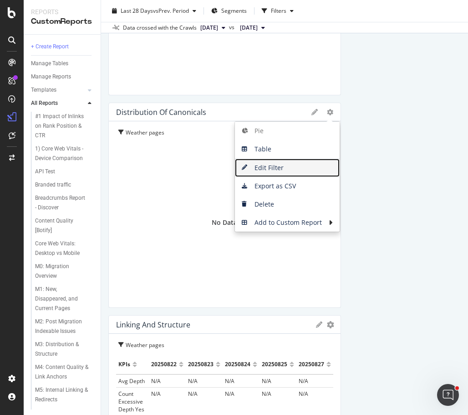
click at [266, 164] on span "Edit Filter" at bounding box center [287, 168] width 105 height 14
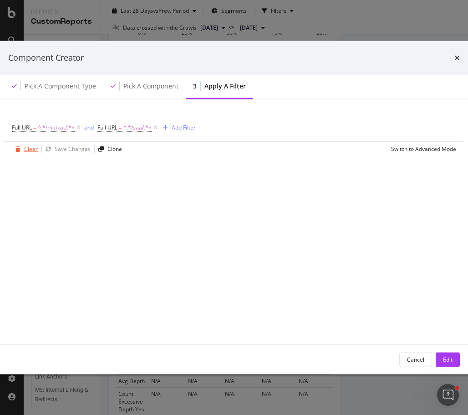
click at [20, 146] on icon "modal" at bounding box center [17, 148] width 5 height 5
click at [44, 127] on div "Add Filter" at bounding box center [36, 127] width 24 height 8
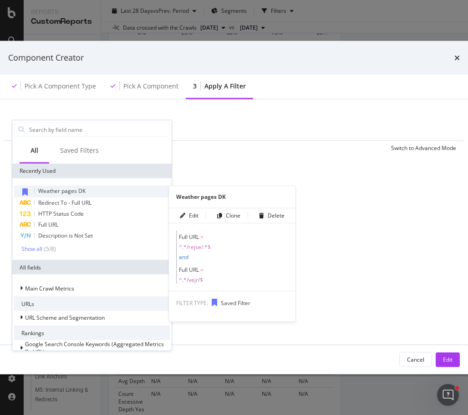
click at [60, 194] on span "Weather pages DK" at bounding box center [61, 191] width 47 height 8
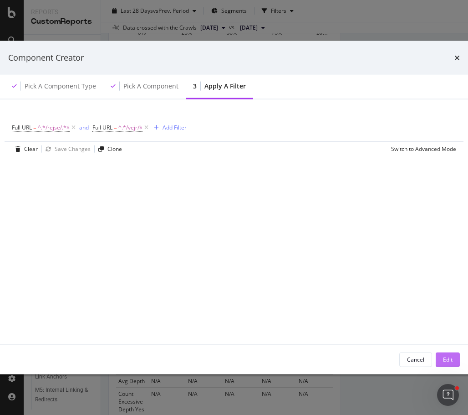
click at [438, 361] on div "Edit" at bounding box center [448, 359] width 10 height 8
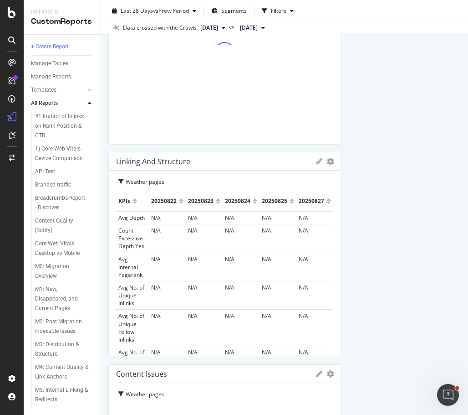
scroll to position [995, 0]
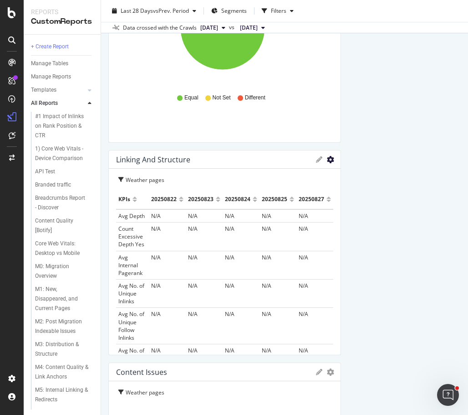
click at [327, 159] on icon "gear" at bounding box center [330, 159] width 7 height 7
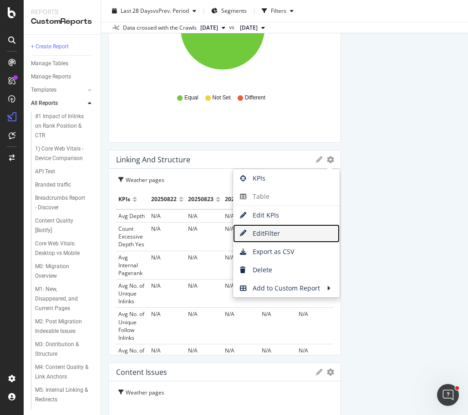
click at [260, 233] on span "Edit Filter" at bounding box center [286, 233] width 107 height 14
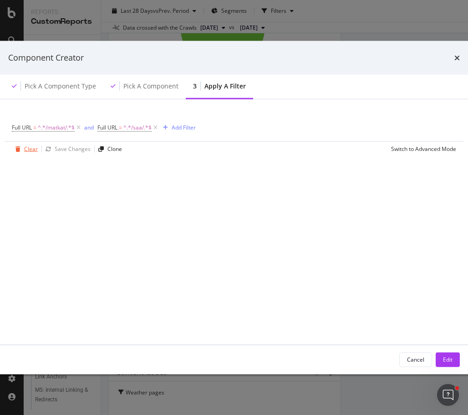
click at [27, 150] on div "Clear" at bounding box center [31, 149] width 14 height 8
click at [40, 125] on div "Add Filter" at bounding box center [36, 127] width 24 height 8
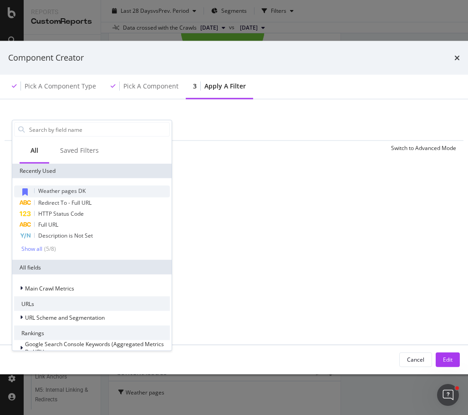
click at [74, 190] on span "Weather pages DK" at bounding box center [61, 191] width 47 height 8
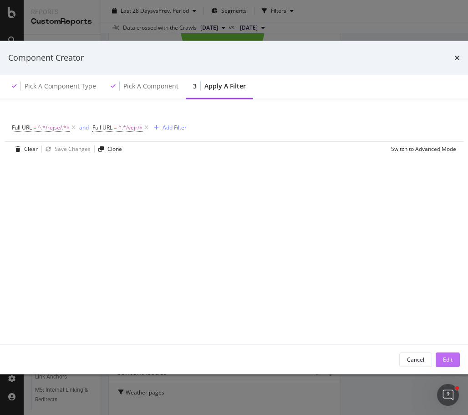
click at [438, 359] on div "Edit" at bounding box center [448, 359] width 10 height 8
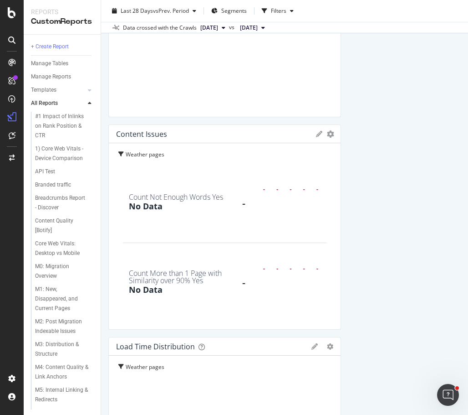
scroll to position [1234, 0]
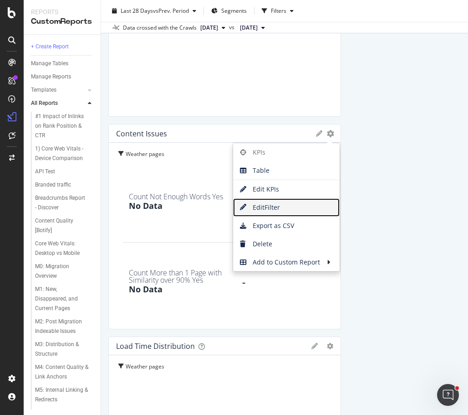
click at [275, 205] on span "Edit Filter" at bounding box center [286, 207] width 107 height 14
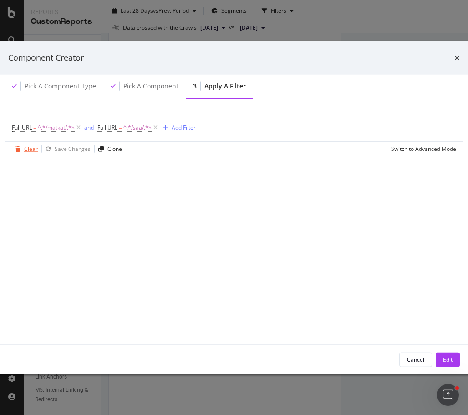
click at [25, 149] on div "Clear" at bounding box center [31, 149] width 14 height 8
click at [37, 123] on div "Add Filter" at bounding box center [30, 127] width 36 height 10
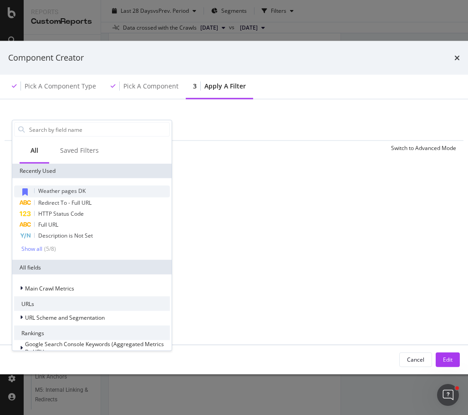
click at [62, 190] on span "Weather pages DK" at bounding box center [61, 191] width 47 height 8
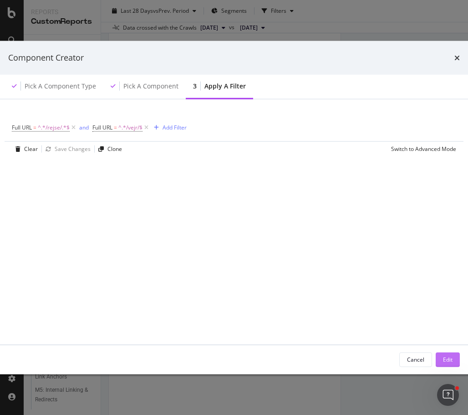
click at [438, 360] on div "Edit" at bounding box center [448, 359] width 10 height 8
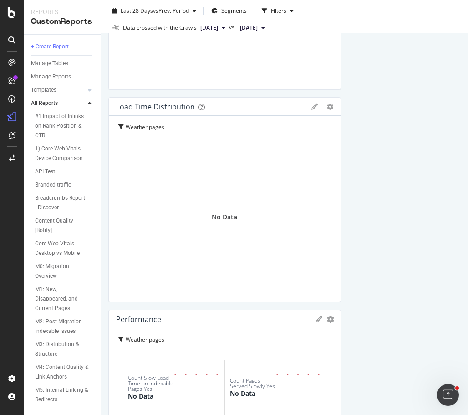
scroll to position [1473, 0]
click at [327, 108] on icon "gear" at bounding box center [330, 106] width 6 height 6
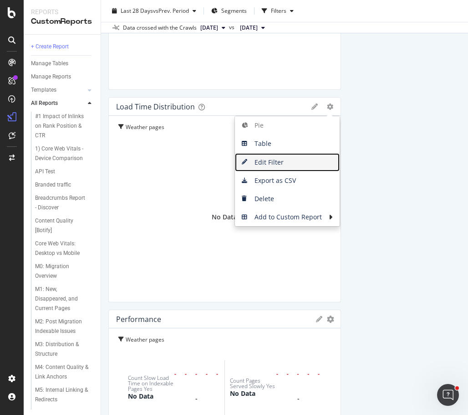
click at [271, 160] on span "Edit Filter" at bounding box center [287, 162] width 105 height 14
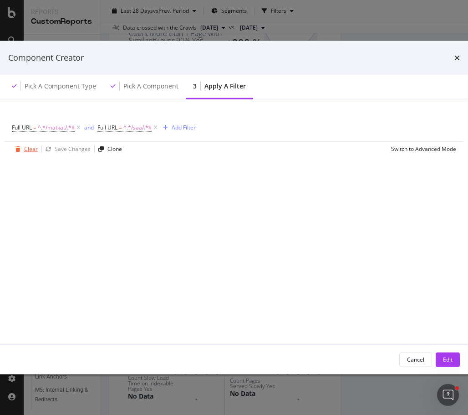
click at [23, 148] on div "modal" at bounding box center [18, 148] width 12 height 5
click at [23, 126] on div "modal" at bounding box center [18, 126] width 12 height 5
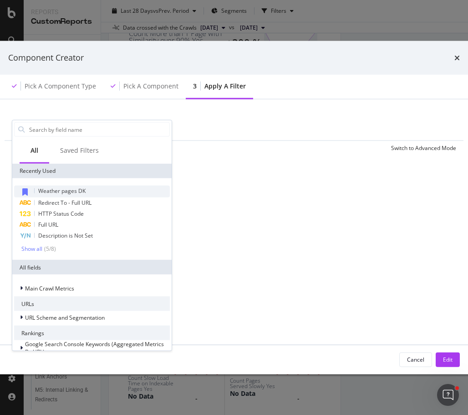
click at [45, 189] on span "Weather pages DK" at bounding box center [61, 191] width 47 height 8
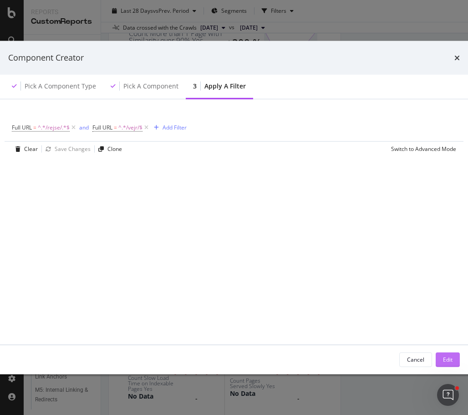
click at [438, 358] on div "Edit" at bounding box center [448, 359] width 10 height 8
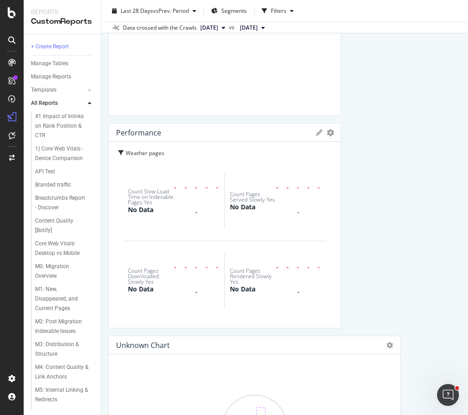
scroll to position [1661, 0]
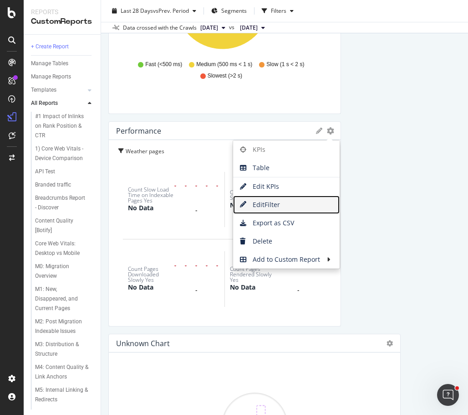
click at [276, 202] on span "Edit Filter" at bounding box center [286, 205] width 107 height 14
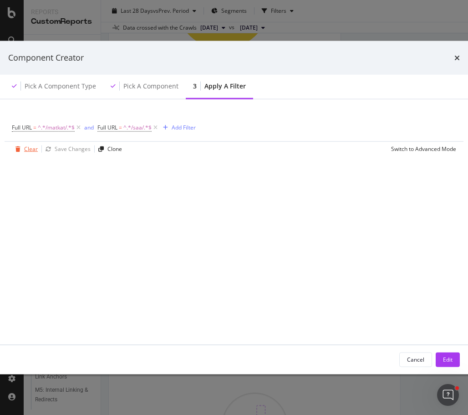
click at [24, 152] on div "Clear" at bounding box center [31, 149] width 14 height 8
click at [33, 128] on div "Add Filter" at bounding box center [36, 127] width 24 height 8
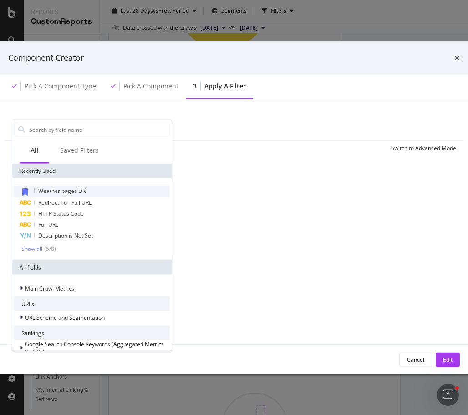
click at [67, 194] on span "Weather pages DK" at bounding box center [61, 191] width 47 height 8
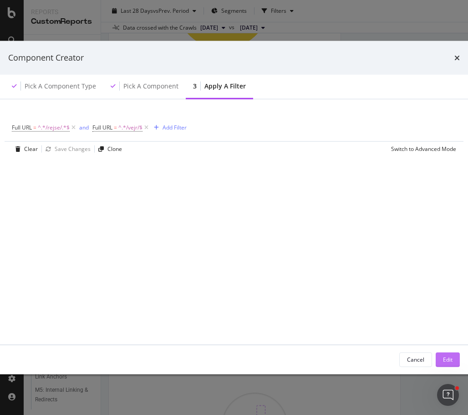
click at [438, 356] on div "Edit" at bounding box center [448, 359] width 10 height 8
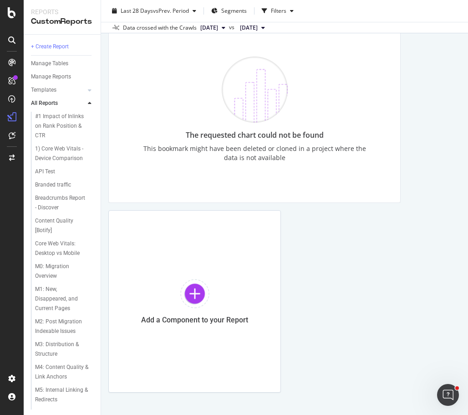
scroll to position [2210, 0]
click at [200, 292] on div at bounding box center [194, 292] width 29 height 29
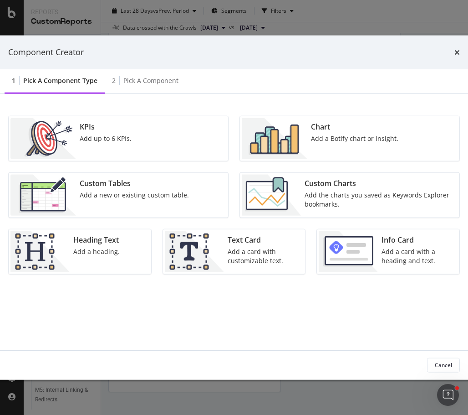
click at [145, 199] on div "Add a new or existing custom table." at bounding box center [134, 194] width 109 height 9
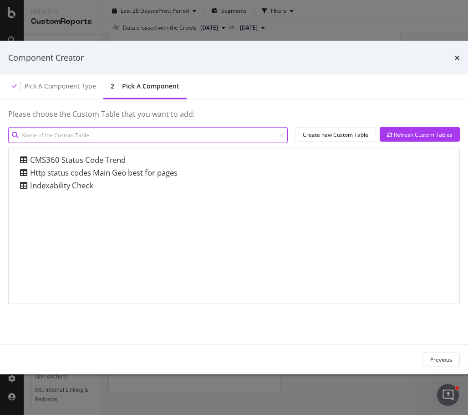
click at [132, 132] on input "modal" at bounding box center [148, 135] width 280 height 16
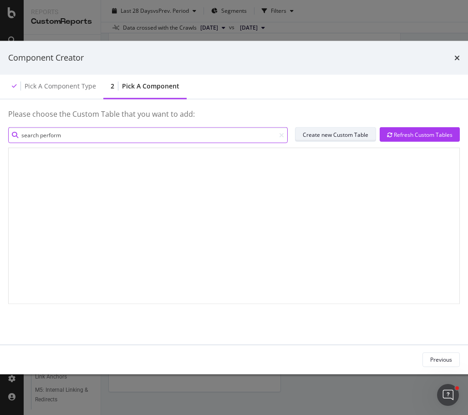
type input "search perform"
click at [338, 133] on div "Create new Custom Table" at bounding box center [336, 134] width 66 height 8
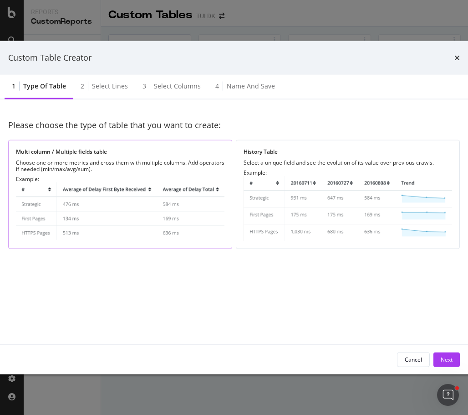
click at [84, 199] on img "modal" at bounding box center [120, 211] width 209 height 59
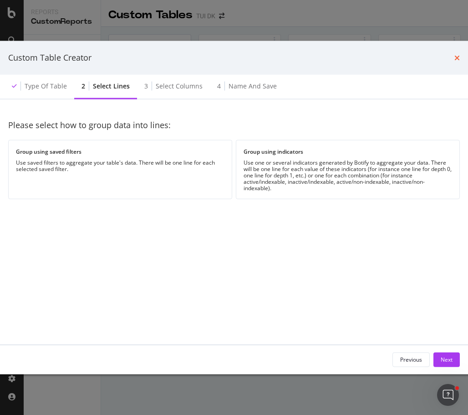
click at [457, 58] on icon "times" at bounding box center [457, 57] width 5 height 7
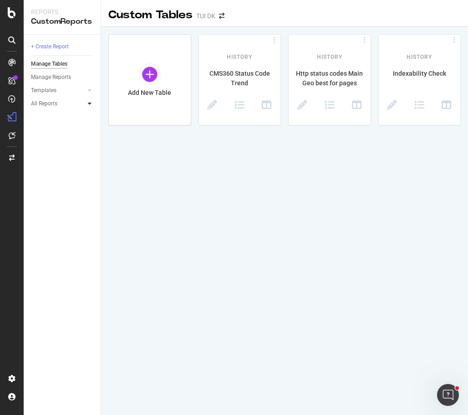
click at [91, 105] on icon at bounding box center [90, 103] width 4 height 5
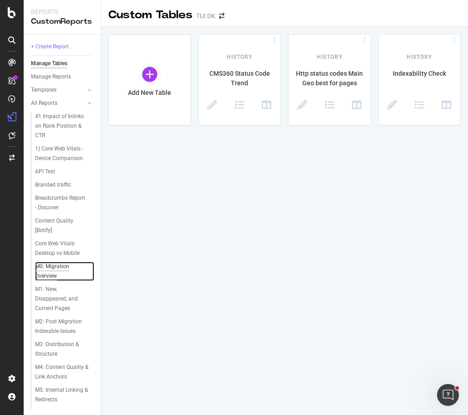
click at [47, 268] on div "M0: Migration Overview" at bounding box center [60, 271] width 51 height 19
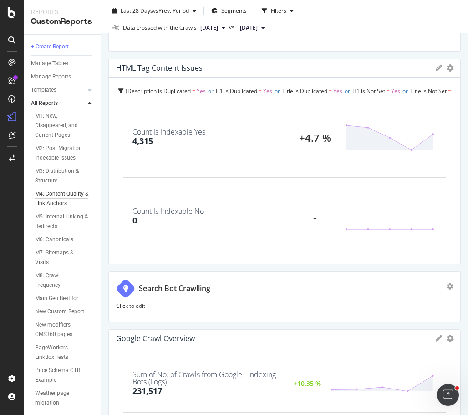
scroll to position [202, 0]
click at [57, 354] on div "PageWorkers LinkBox Tests" at bounding box center [61, 352] width 52 height 19
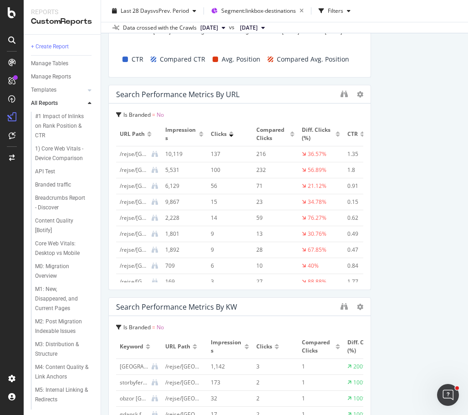
scroll to position [658, 0]
click at [357, 94] on icon at bounding box center [360, 94] width 6 height 6
click at [341, 93] on icon "binoculars" at bounding box center [344, 93] width 7 height 7
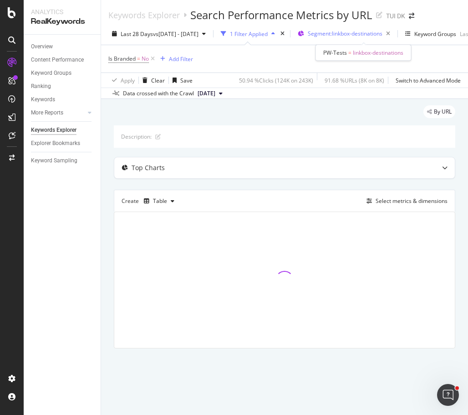
click at [371, 31] on span "Segment: linkbox-destinations" at bounding box center [345, 34] width 75 height 8
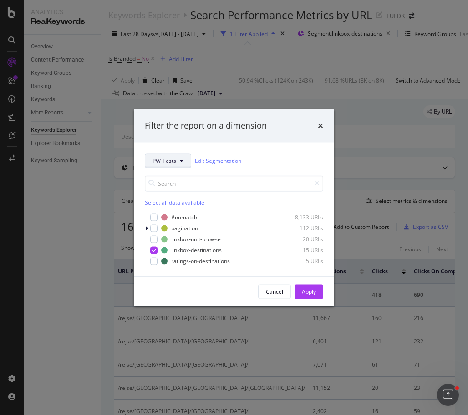
click at [185, 161] on button "PW-Tests" at bounding box center [168, 160] width 46 height 15
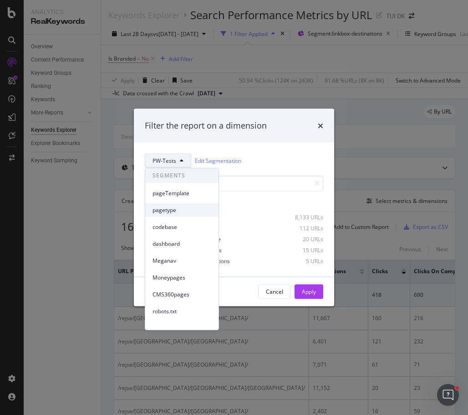
click at [164, 213] on span "pagetype" at bounding box center [182, 210] width 59 height 8
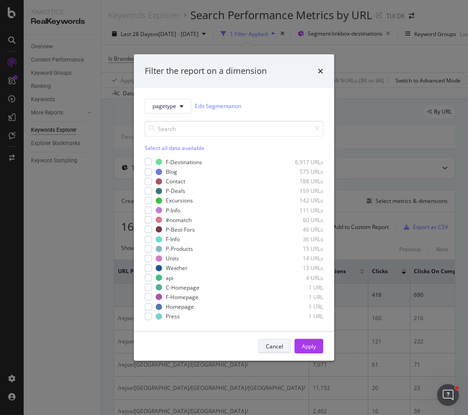
click at [269, 344] on div "Cancel" at bounding box center [274, 346] width 17 height 8
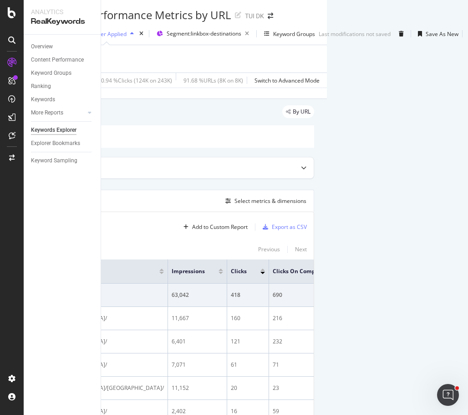
scroll to position [0, 194]
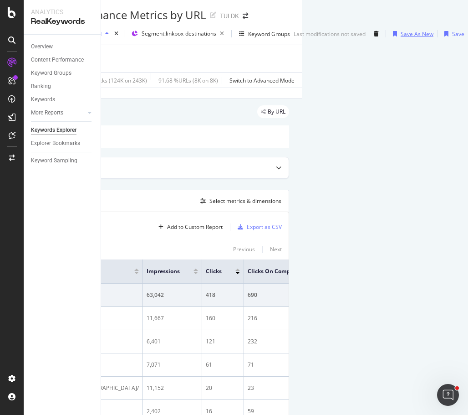
click at [406, 34] on div "Save As New" at bounding box center [417, 34] width 33 height 8
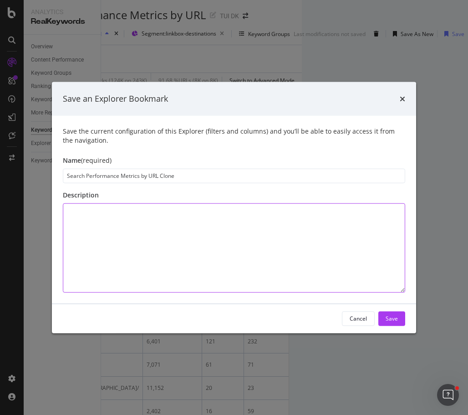
click at [165, 213] on textarea "modal" at bounding box center [234, 247] width 343 height 89
type textarea "weather pages"
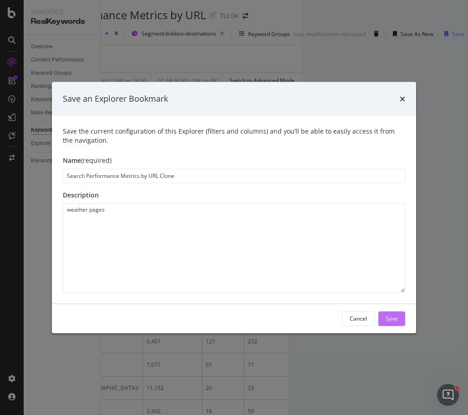
click at [397, 313] on div "Save" at bounding box center [392, 318] width 12 height 14
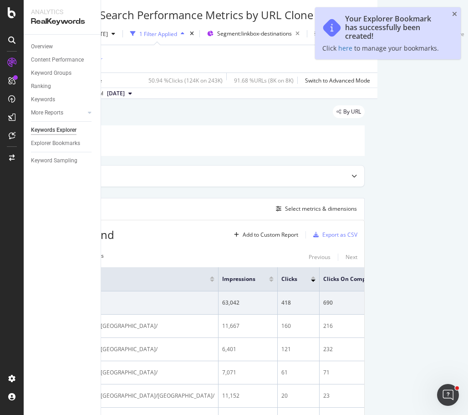
scroll to position [0, 118]
click at [257, 33] on div "Segment: linkbox-destinations" at bounding box center [260, 33] width 86 height 13
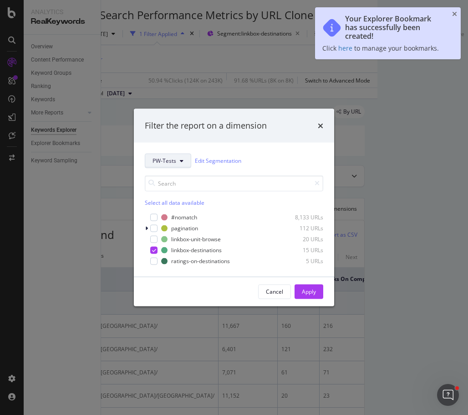
click at [166, 162] on span "PW-Tests" at bounding box center [165, 161] width 24 height 8
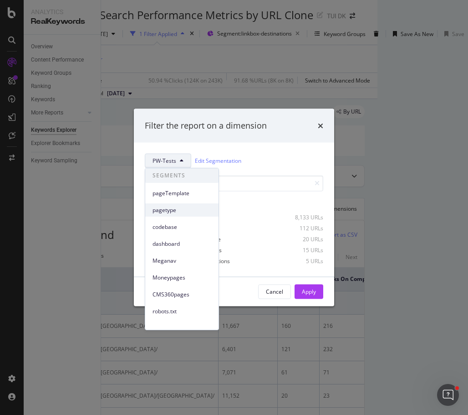
click at [173, 206] on span "pagetype" at bounding box center [182, 210] width 59 height 8
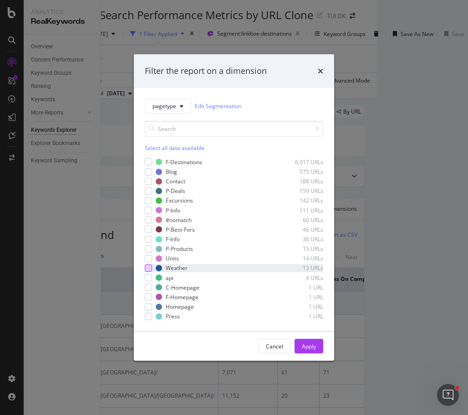
click at [147, 268] on div "modal" at bounding box center [148, 267] width 7 height 7
click at [313, 347] on div "Apply" at bounding box center [309, 346] width 14 height 8
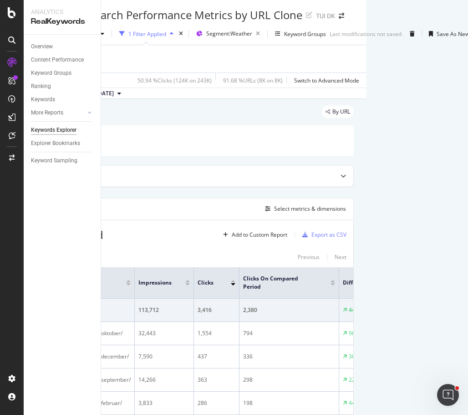
scroll to position [0, 102]
click at [250, 37] on span "Segment: Weather" at bounding box center [229, 34] width 46 height 8
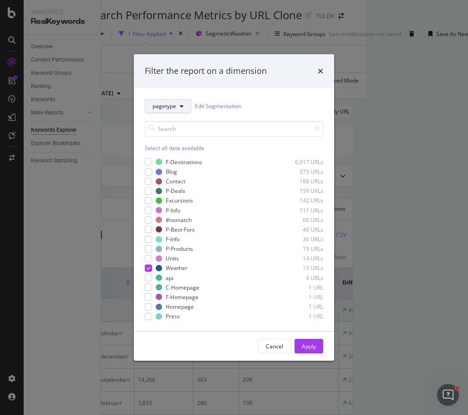
click at [182, 100] on button "pagetype" at bounding box center [168, 106] width 46 height 15
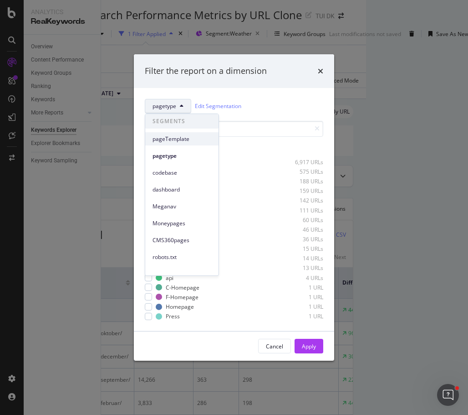
click at [179, 139] on span "pageTemplate" at bounding box center [182, 139] width 59 height 8
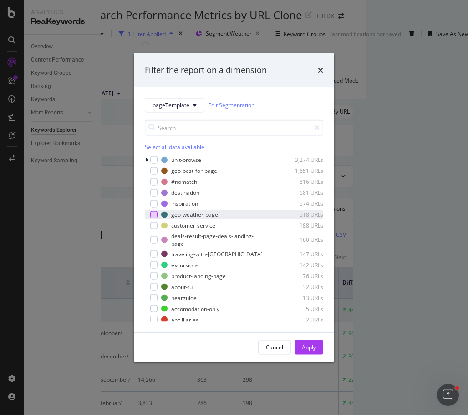
click at [154, 216] on div "modal" at bounding box center [153, 213] width 7 height 7
click at [316, 345] on div "Apply" at bounding box center [309, 347] width 14 height 8
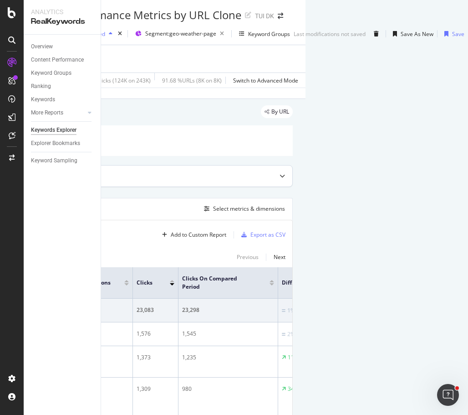
scroll to position [0, 188]
click at [452, 37] on div "Save" at bounding box center [458, 34] width 12 height 8
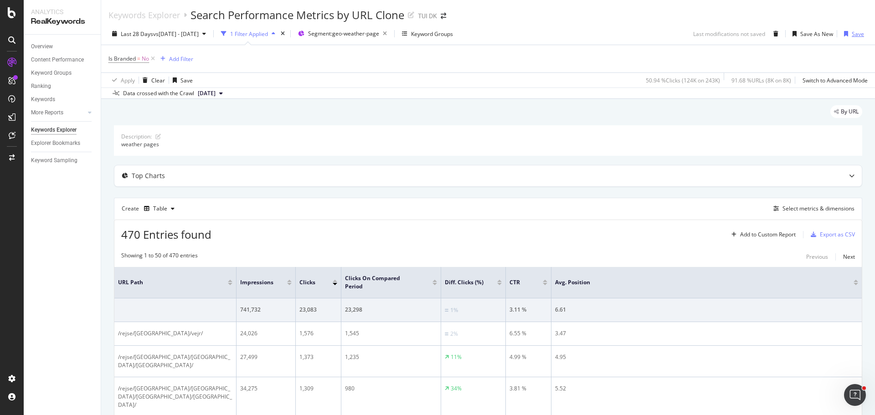
scroll to position [0, 0]
click at [468, 232] on div "Add to Custom Report" at bounding box center [768, 234] width 56 height 5
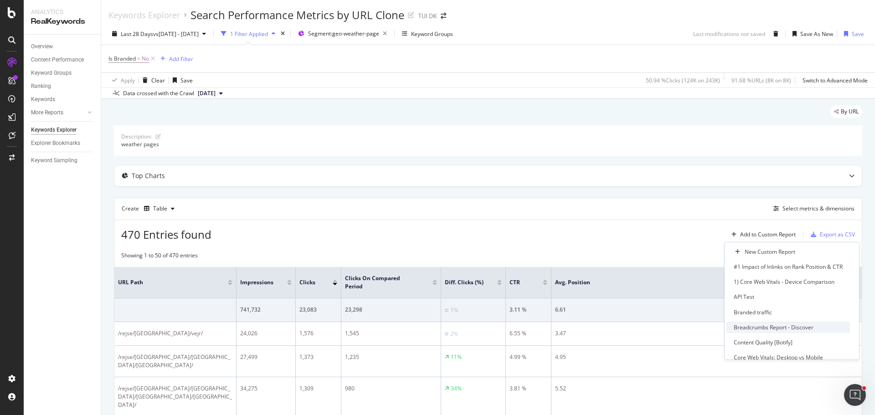
scroll to position [234, 0]
click at [468, 356] on div "Weather page migration" at bounding box center [787, 349] width 123 height 11
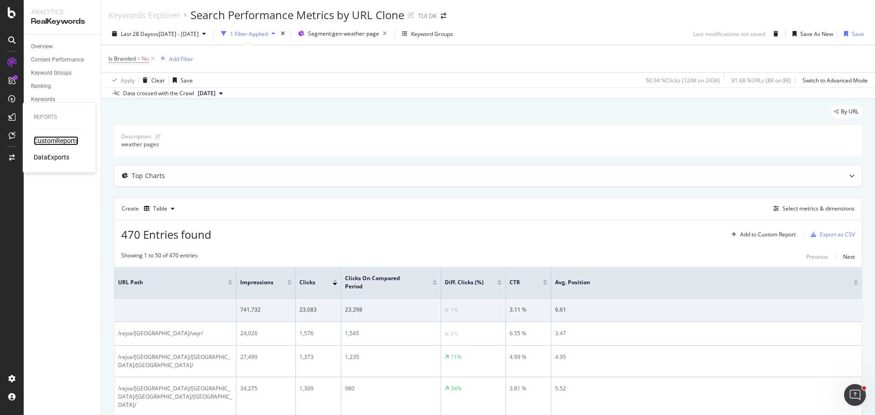
click at [41, 143] on div "CustomReports" at bounding box center [56, 140] width 45 height 9
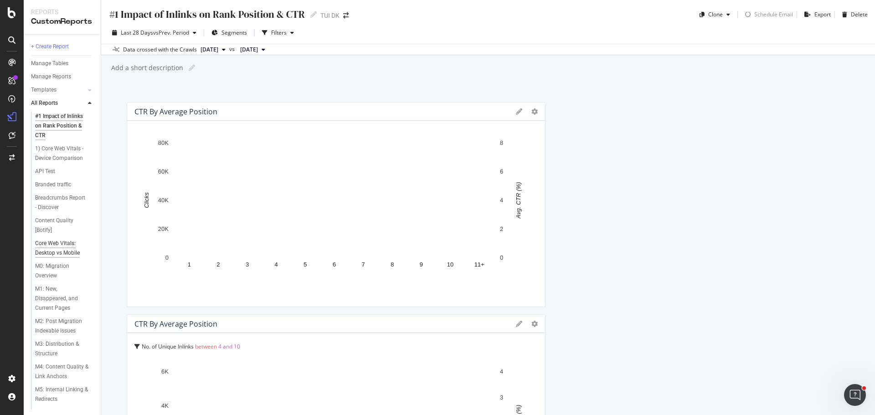
scroll to position [201, 0]
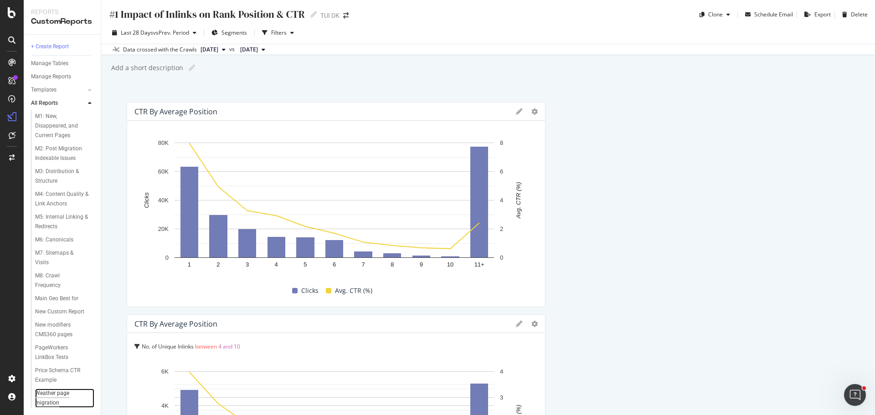
click at [43, 393] on div "Weather page migration" at bounding box center [60, 398] width 51 height 19
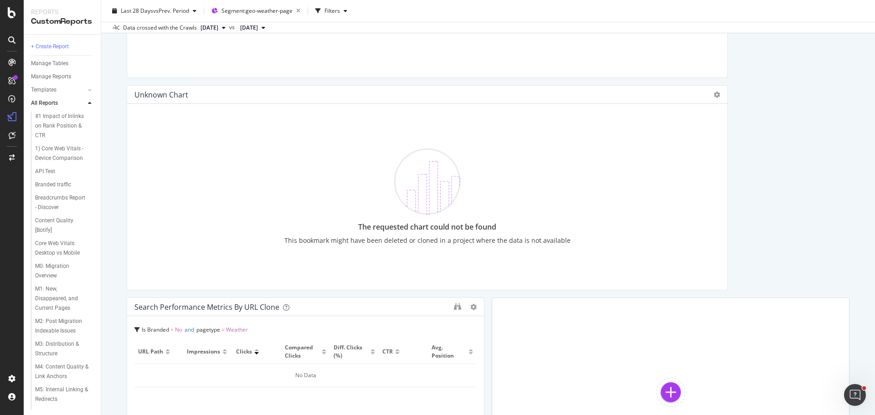
scroll to position [2285, 0]
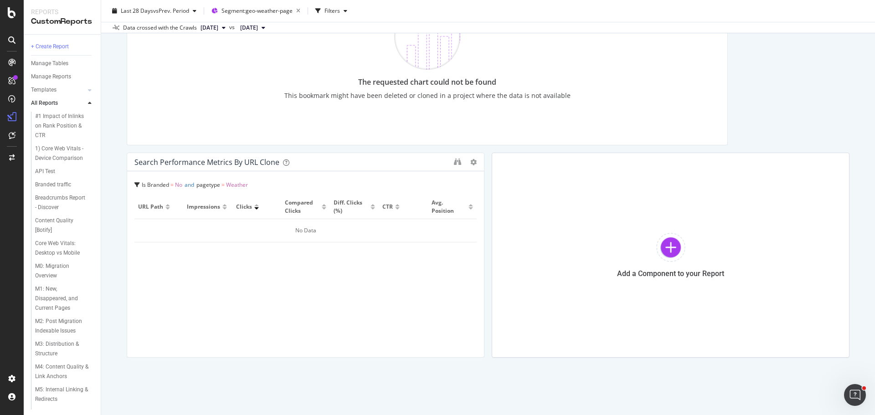
click at [238, 184] on span "Weather" at bounding box center [237, 185] width 22 height 8
click at [468, 163] on icon at bounding box center [473, 162] width 6 height 6
click at [236, 184] on span "Weather" at bounding box center [237, 185] width 22 height 8
click at [181, 218] on span "Weather" at bounding box center [181, 220] width 22 height 8
click at [137, 182] on icon at bounding box center [136, 184] width 5 height 5
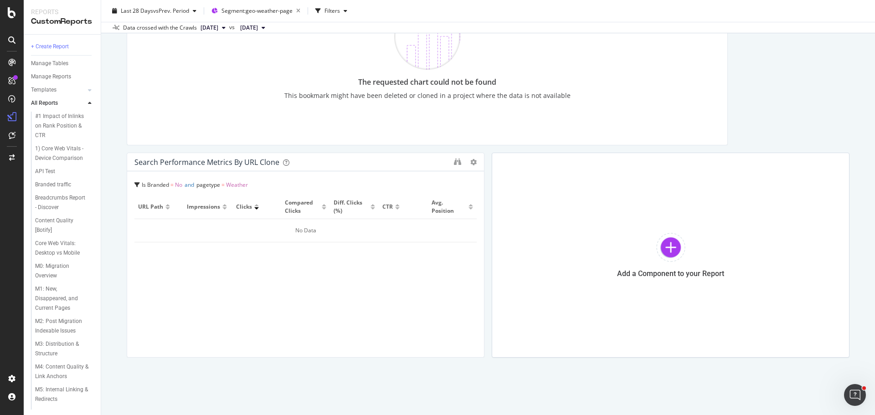
click at [137, 182] on icon at bounding box center [136, 184] width 5 height 5
click at [454, 161] on icon "binoculars" at bounding box center [457, 161] width 7 height 7
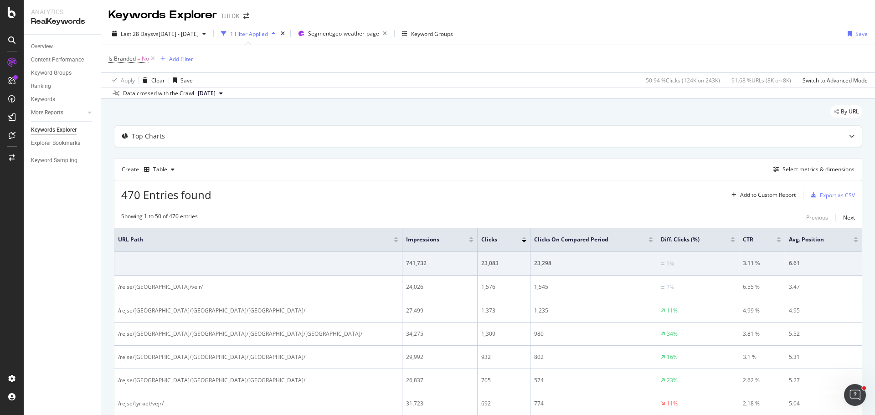
click at [498, 57] on div "Is Branded = No Add Filter" at bounding box center [487, 58] width 759 height 27
